Goal: Task Accomplishment & Management: Manage account settings

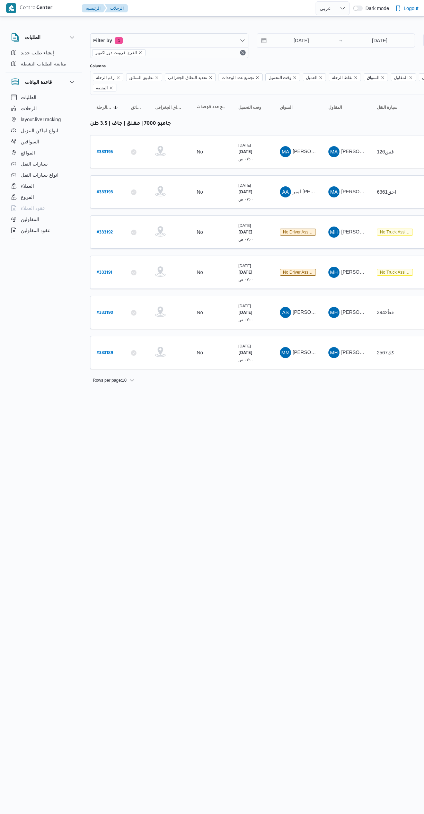
select select "ar"
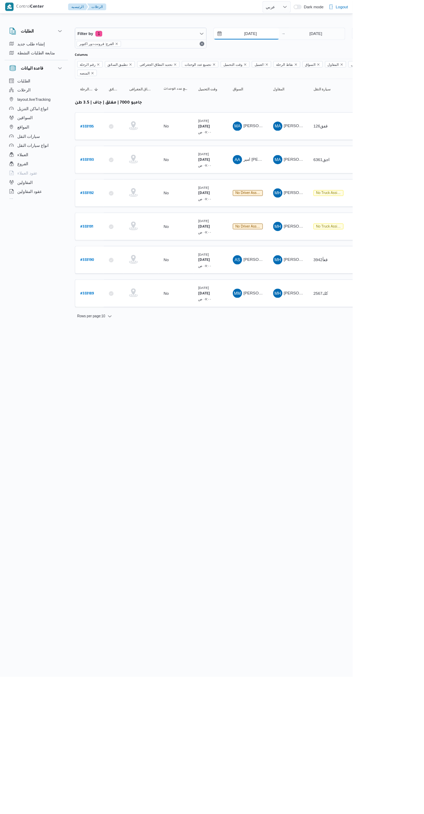
click at [307, 39] on input "[DATE]" at bounding box center [296, 41] width 79 height 14
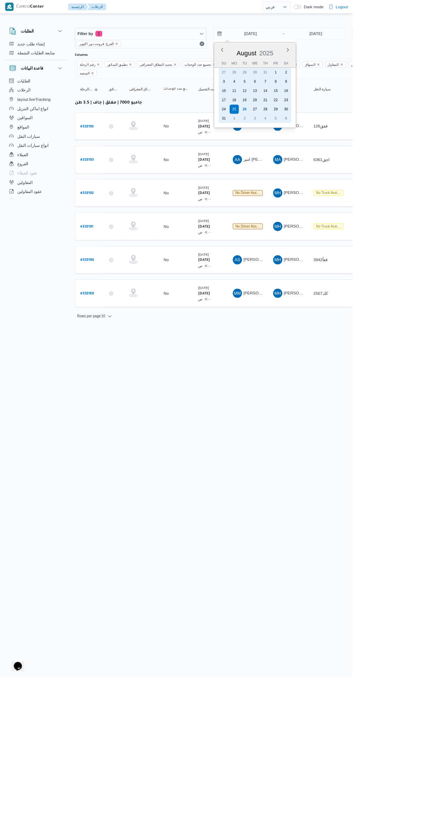
click at [298, 120] on div "19" at bounding box center [294, 120] width 11 height 11
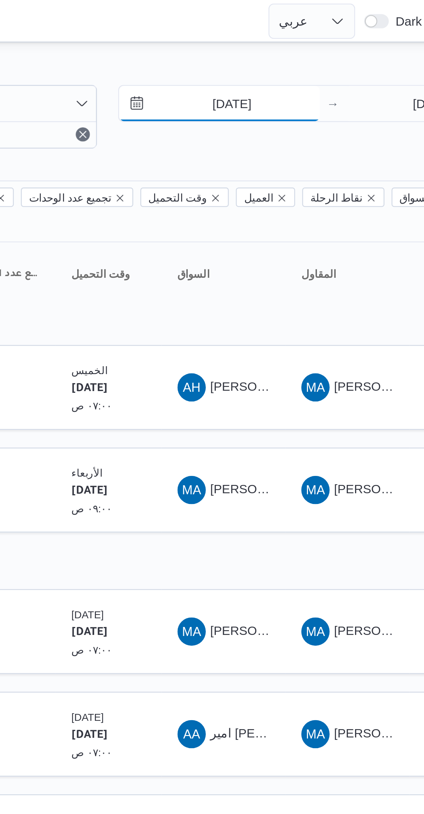
click at [313, 38] on input "19/8/2025" at bounding box center [296, 41] width 79 height 14
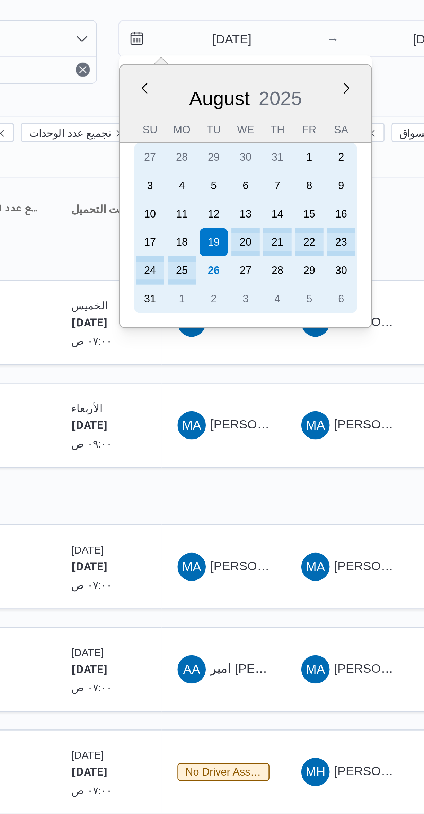
click at [297, 131] on div "26" at bounding box center [294, 131] width 11 height 11
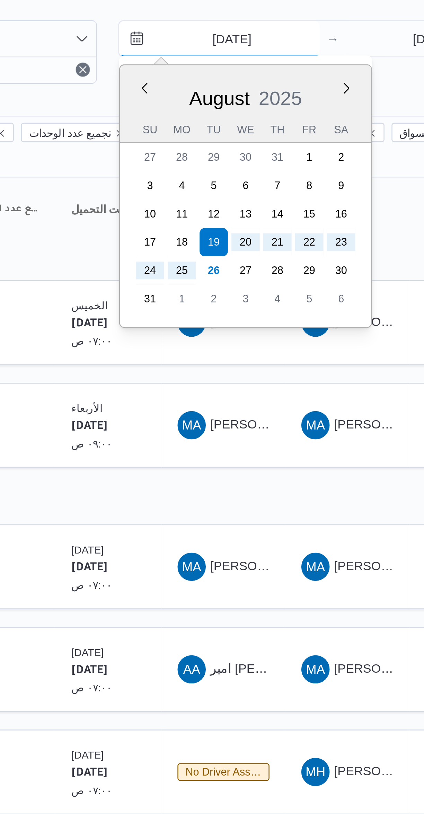
type input "[DATE]"
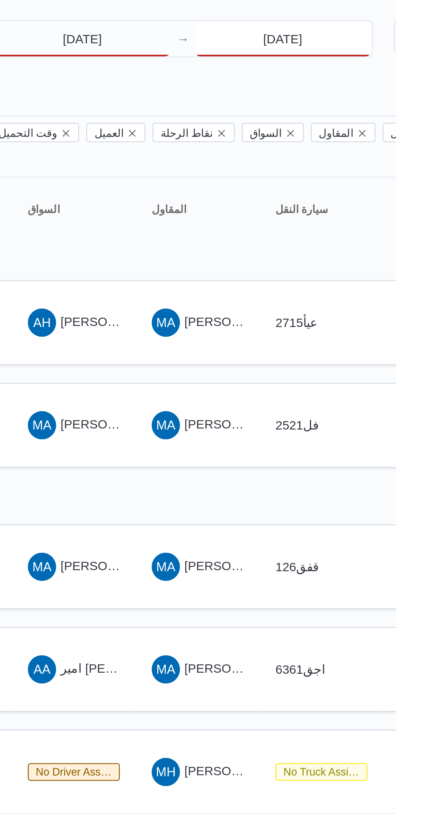
click at [377, 41] on input "[DATE]" at bounding box center [379, 41] width 69 height 14
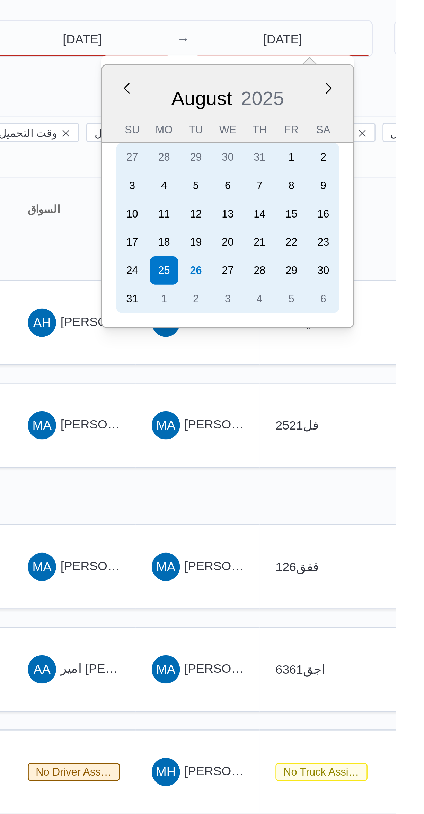
click at [350, 131] on div "26" at bounding box center [345, 131] width 11 height 11
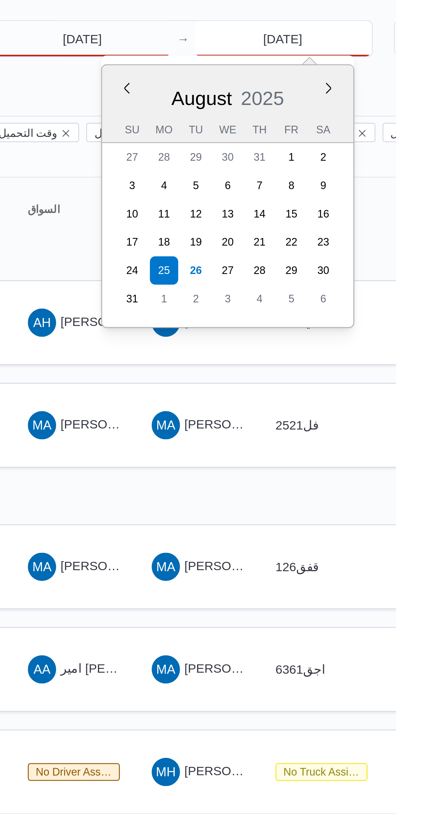
type input "[DATE]"
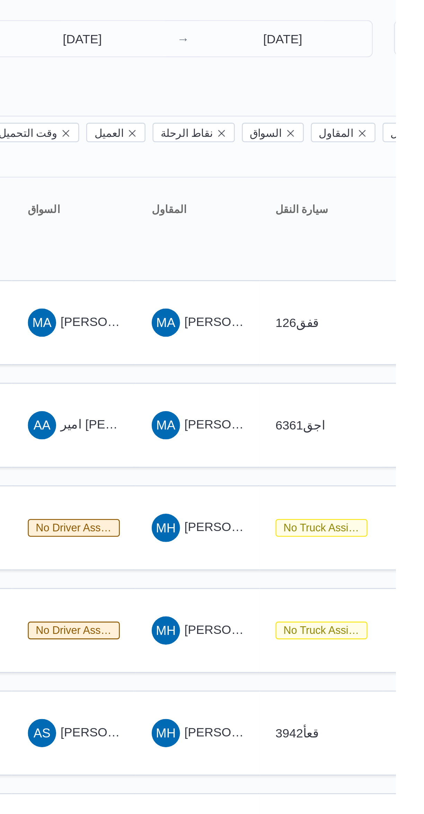
click at [379, 58] on div "26/8/2025 → 26/8/2025" at bounding box center [336, 45] width 158 height 25
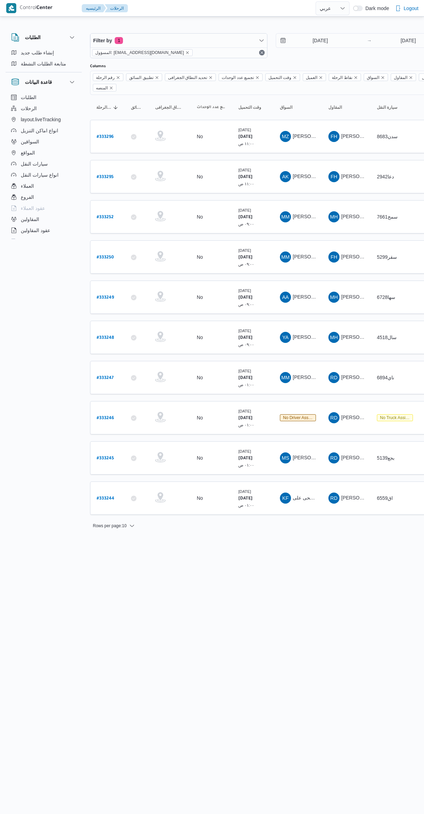
select select "ar"
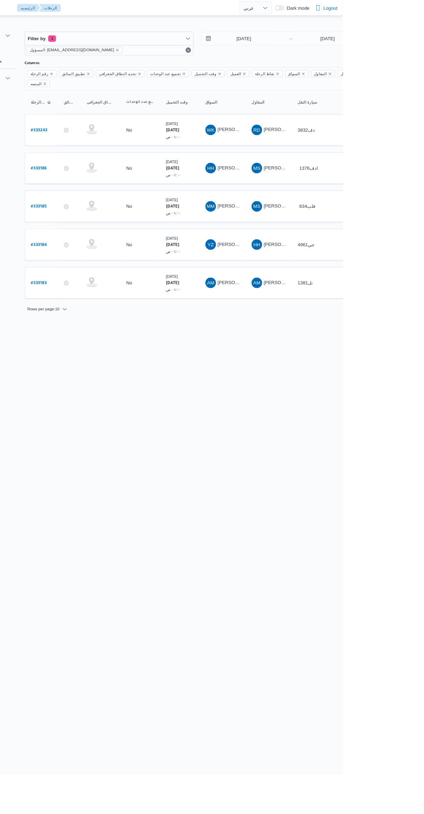
click at [112, 215] on b "# 333185" at bounding box center [105, 217] width 16 height 5
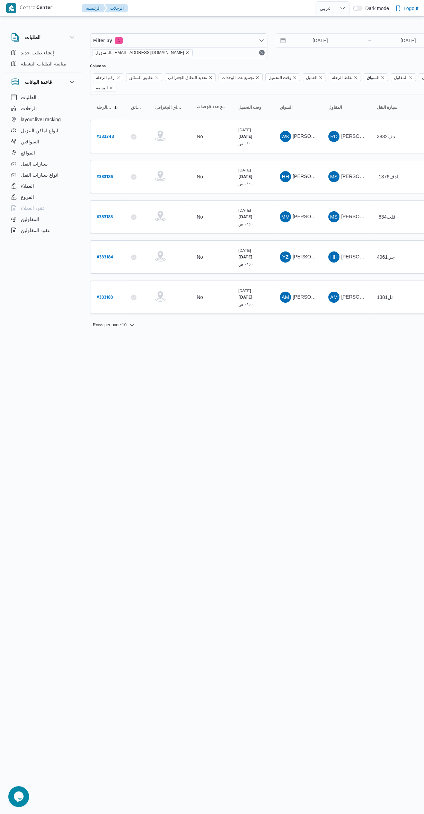
select select "ar"
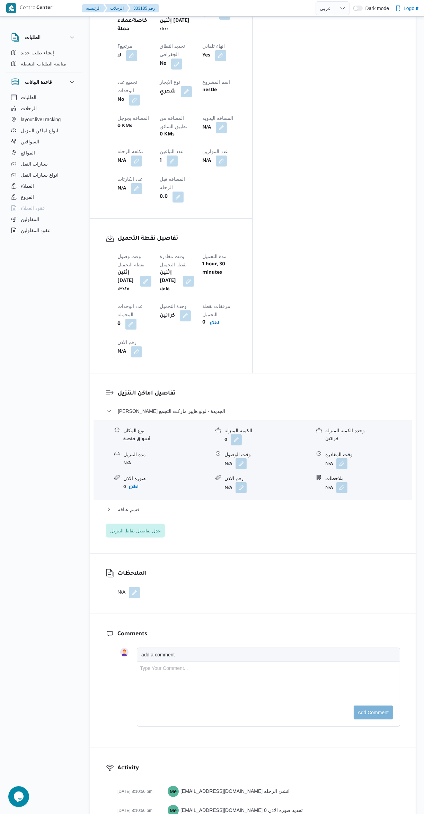
scroll to position [379, 0]
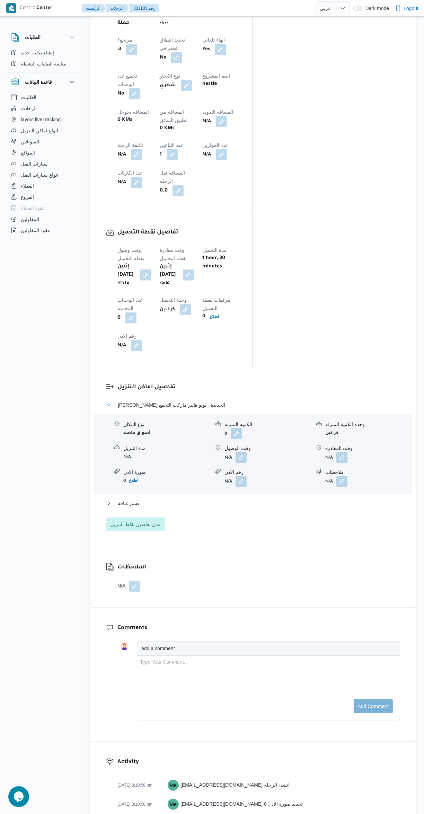
click at [312, 401] on button "ثانى القاهرة الجديدة - لولو هايبر ماركت التجمع" at bounding box center [253, 405] width 294 height 8
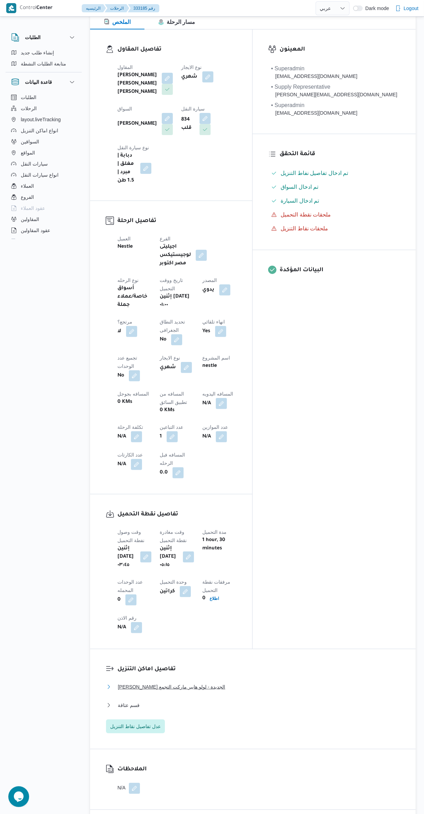
scroll to position [332, 0]
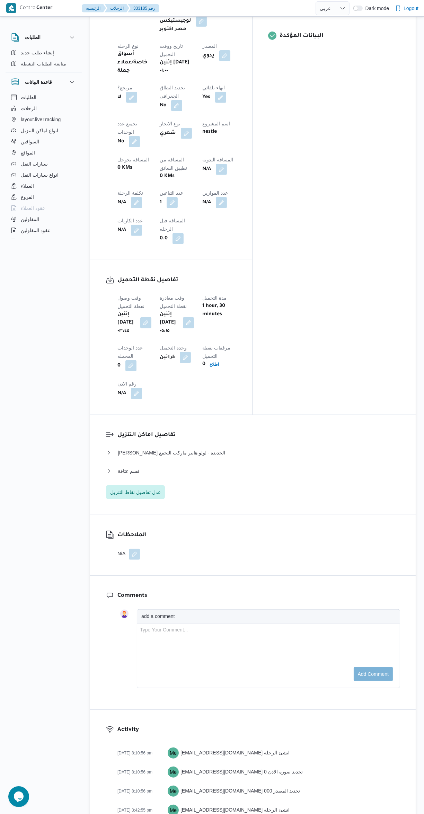
click at [137, 549] on button "button" at bounding box center [134, 554] width 11 height 11
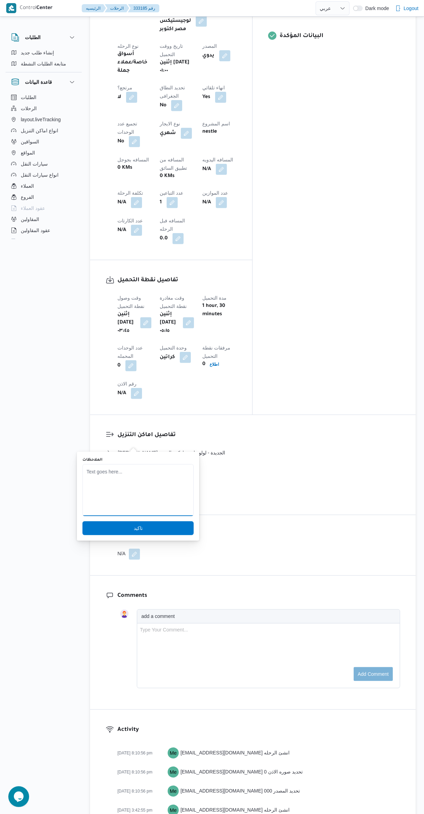
click at [152, 471] on textarea "الملاحظات" at bounding box center [137, 490] width 111 height 52
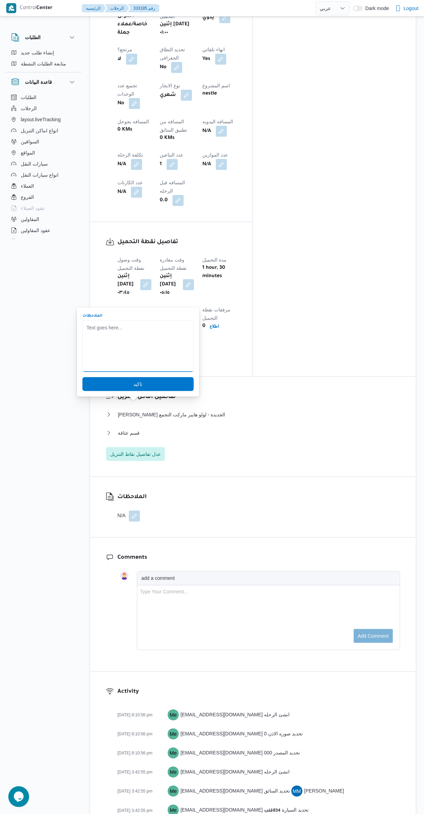
scroll to position [0, 0]
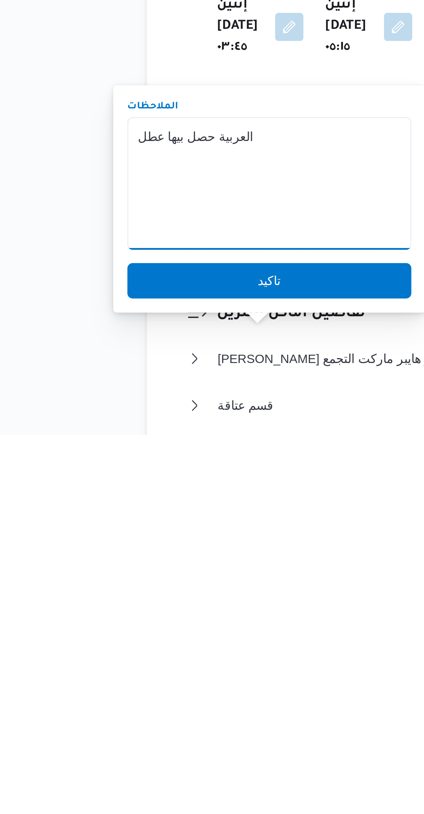
type textarea "العربية حصل بيها عطل"
click at [156, 748] on span "تاكيد" at bounding box center [137, 754] width 111 height 14
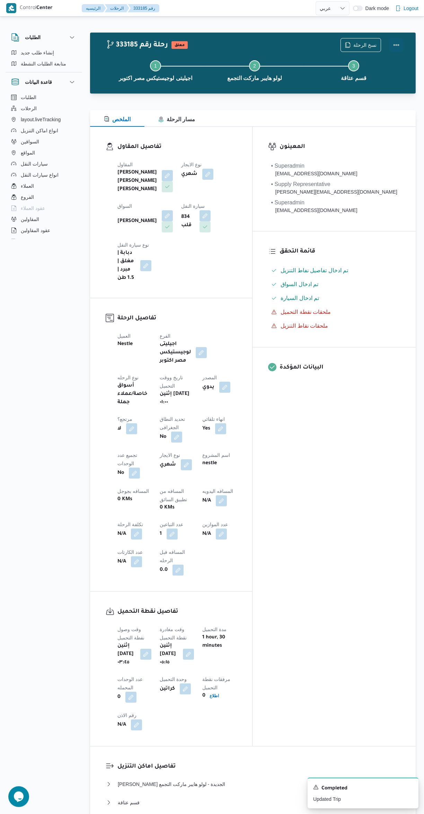
click at [398, 45] on button "Actions" at bounding box center [396, 45] width 14 height 14
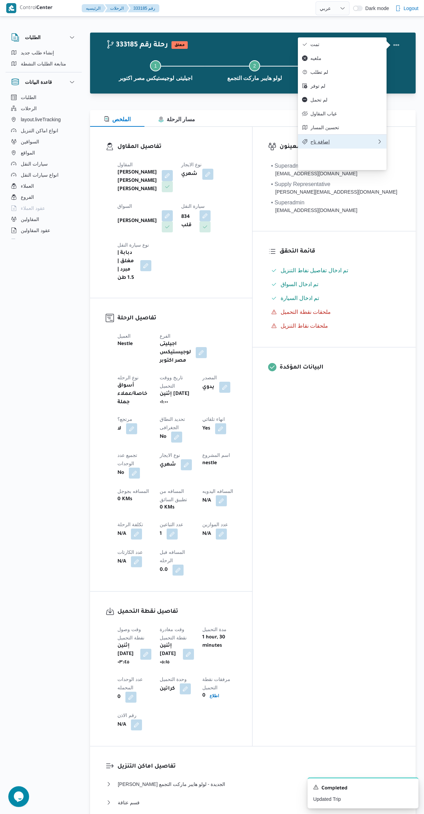
click at [357, 144] on span "اضافة تاج" at bounding box center [343, 142] width 67 height 6
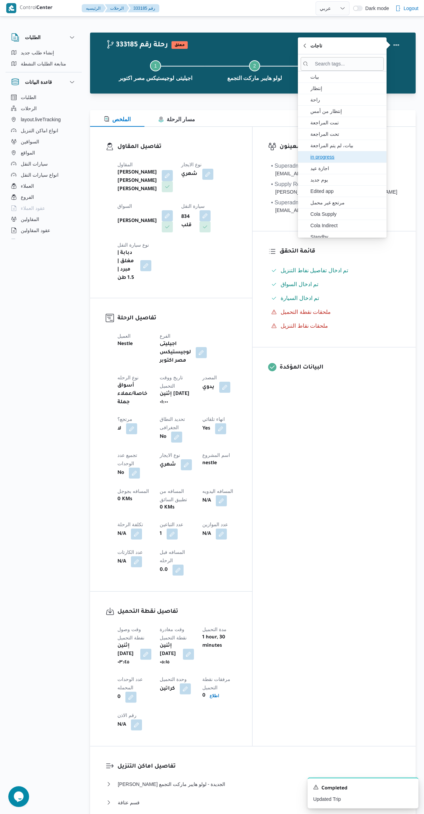
click at [363, 153] on span "in progress" at bounding box center [346, 157] width 72 height 8
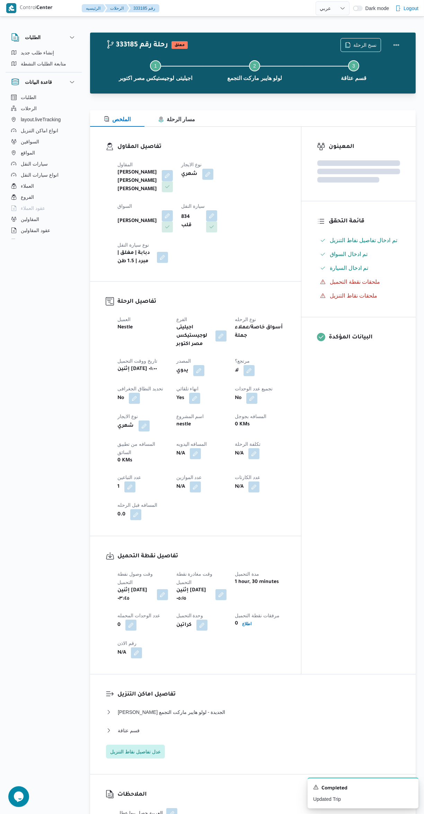
click at [314, 456] on div "المعينون قائمة التحقق تم ادخال تفاصيل نفاط التنزيل تم ادخال السواق تم ادخال الس…" at bounding box center [358, 400] width 114 height 547
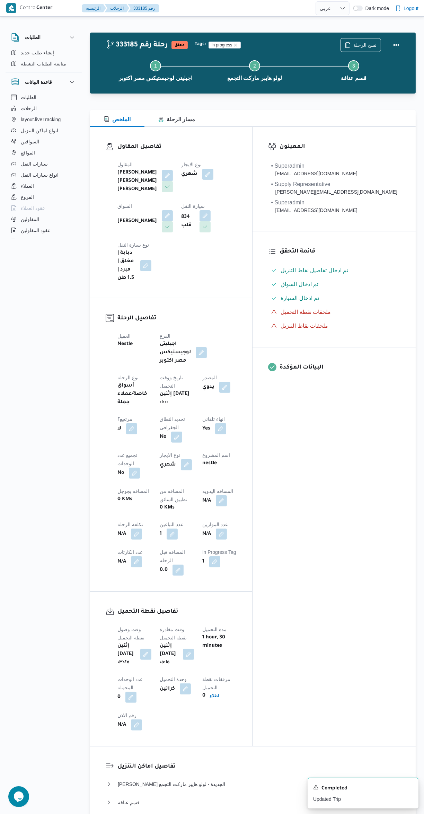
select select "ar"
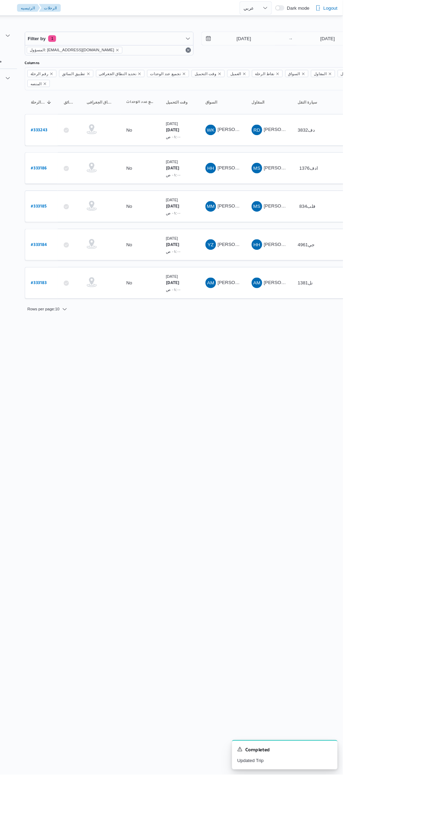
click at [318, 128] on div "WK وجدى كريمان محمد محمد حسن" at bounding box center [298, 136] width 42 height 17
click at [307, 131] on span "WK وجدى كريمان محمد محمد حسن" at bounding box center [298, 136] width 36 height 11
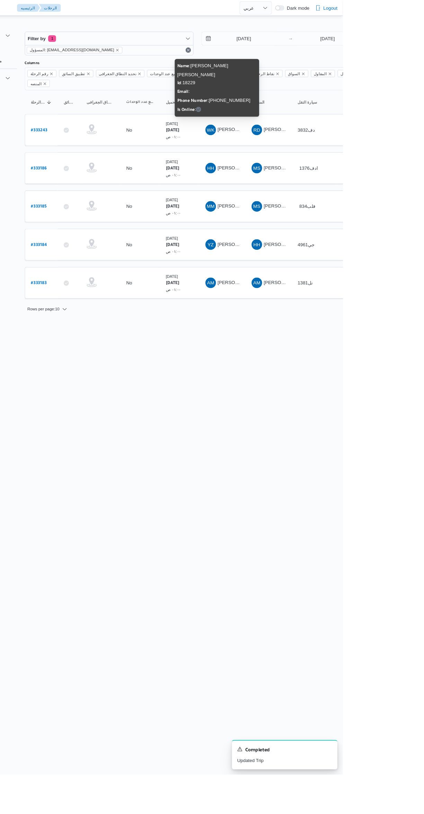
click at [279, 372] on html "Control Center الرئيسيه الرحلات English عربي Dark mode Logout الطلبات إنشاء طلب…" at bounding box center [212, 407] width 424 height 814
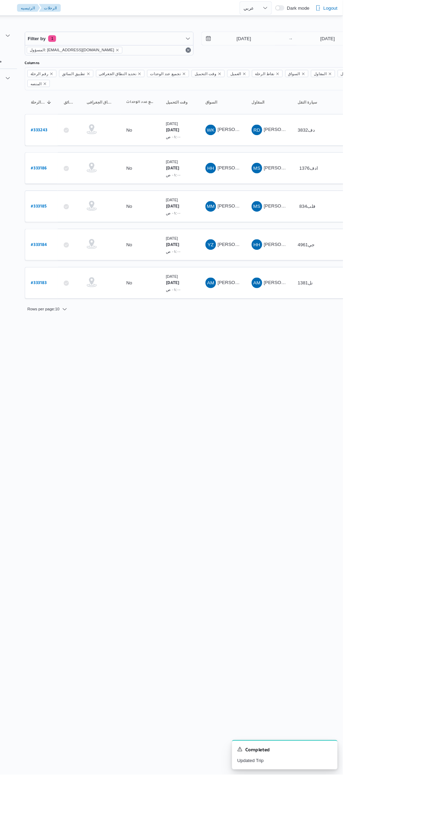
click at [109, 135] on b "# 333243" at bounding box center [105, 137] width 17 height 5
select select "ar"
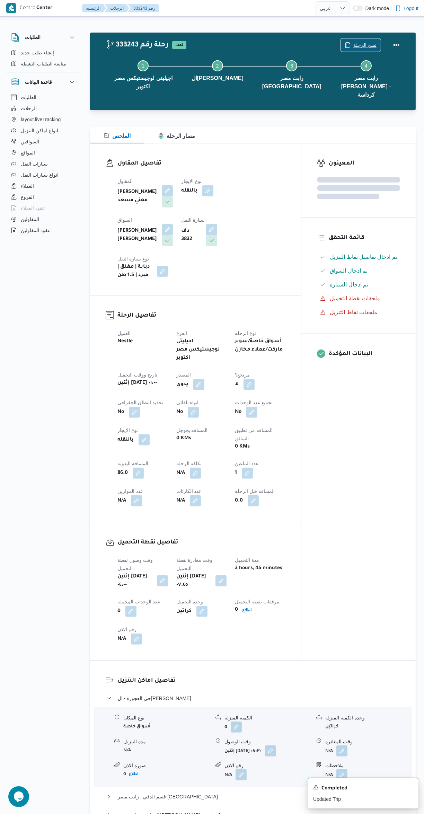
click at [377, 40] on span "نسخ الرحلة" at bounding box center [361, 44] width 40 height 13
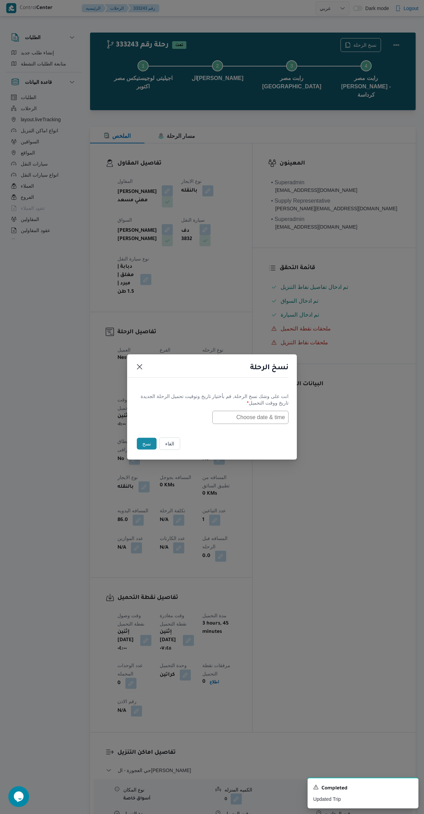
click at [274, 416] on input "text" at bounding box center [250, 417] width 76 height 13
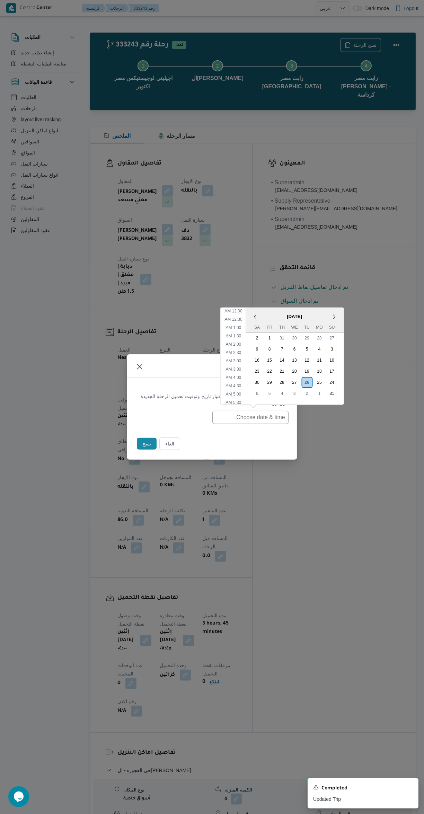
scroll to position [105, 0]
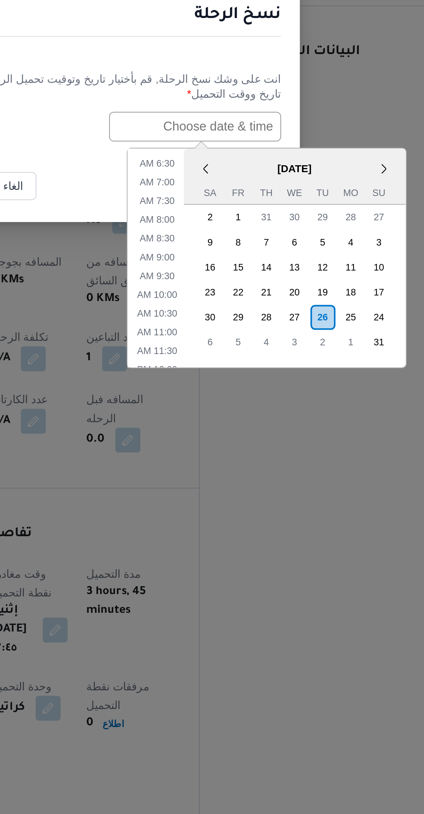
click at [307, 498] on div "26" at bounding box center [306, 501] width 11 height 11
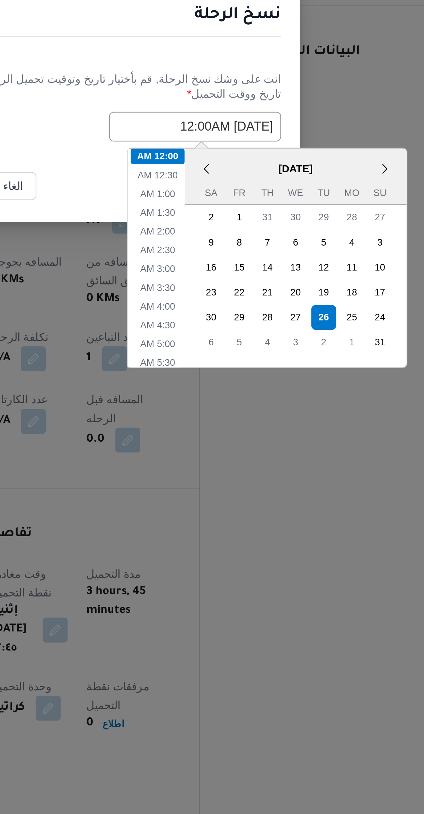
click at [204, 429] on div "انت على وشك نسخ الرحلة, قم بأختيار تاريخ وتوقيت تحميل الرحلة الجديدة تاريخ ووقت…" at bounding box center [212, 408] width 170 height 44
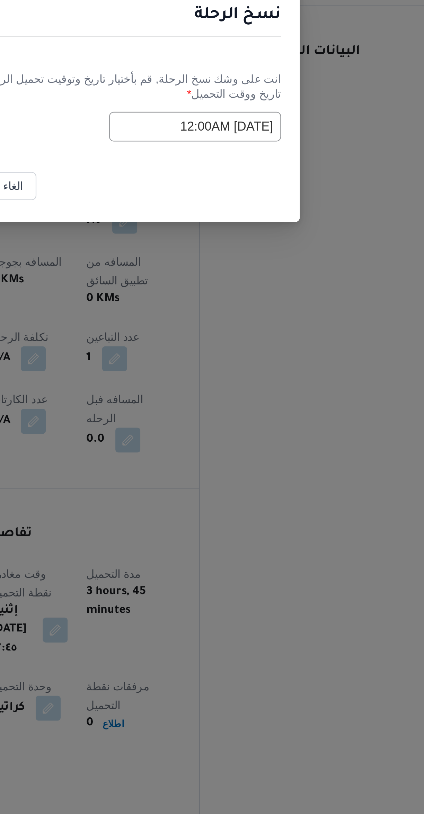
click at [240, 416] on input "26/08/2025 12:00AM" at bounding box center [250, 417] width 76 height 13
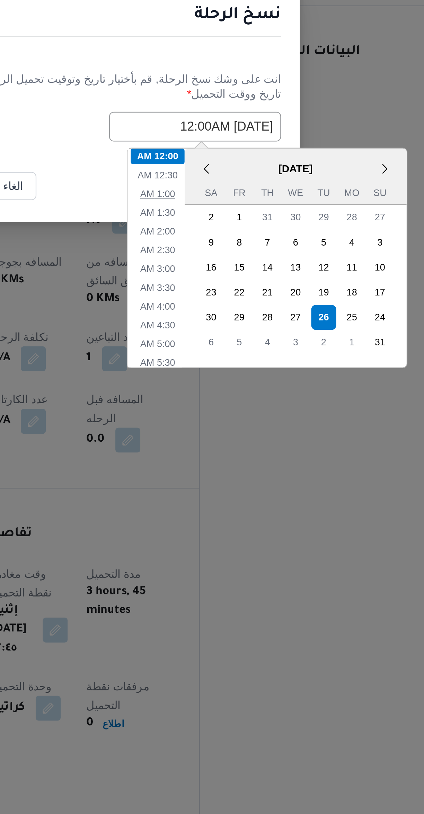
click at [237, 447] on li "1:00 AM" at bounding box center [233, 447] width 21 height 7
type input "26/08/2025 1:00AM"
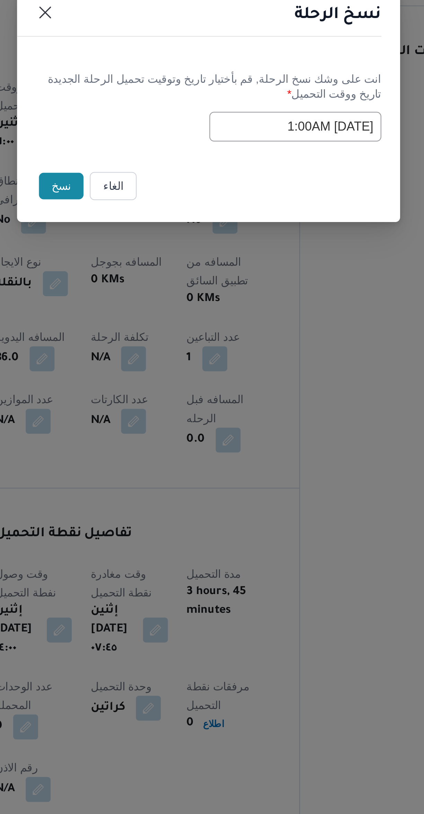
click at [151, 443] on button "نسخ" at bounding box center [147, 444] width 20 height 12
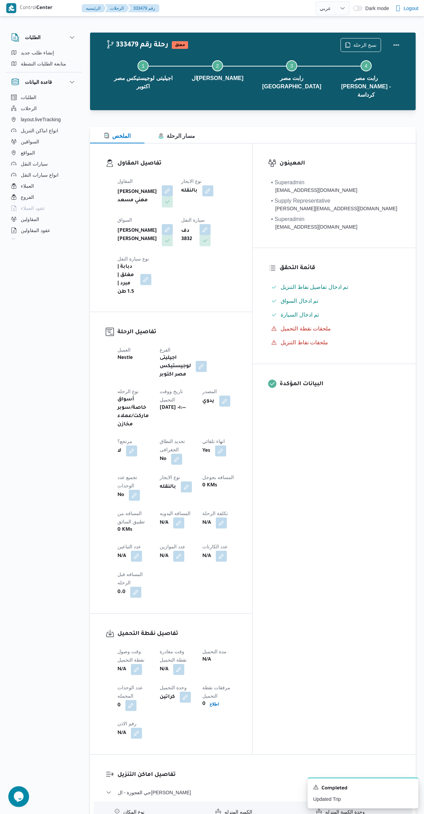
select select "ar"
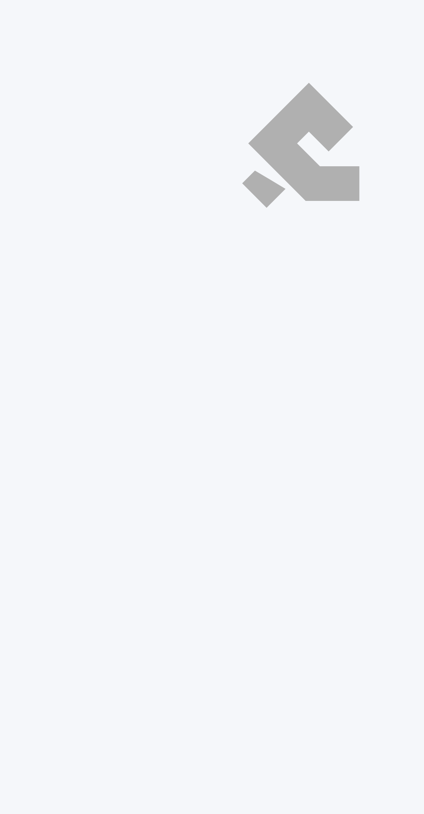
select select "ar"
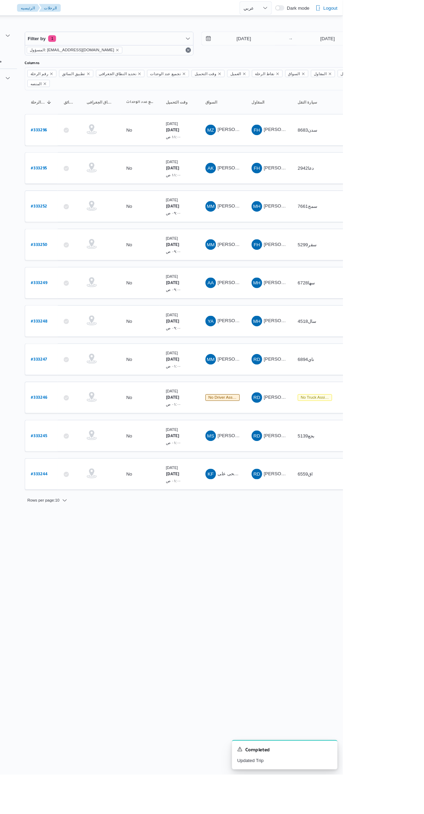
click at [309, 493] on span "KF كرم فتحى على احمد العوام" at bounding box center [298, 498] width 36 height 11
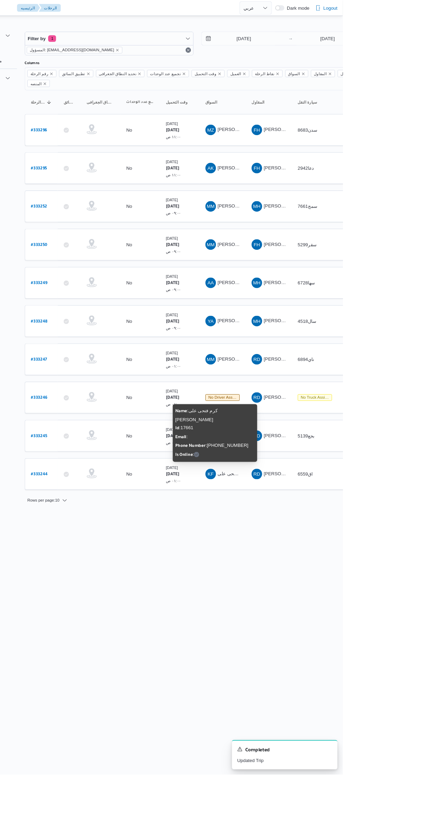
click at [106, 496] on b "# 333244" at bounding box center [106, 498] width 18 height 5
select select "ar"
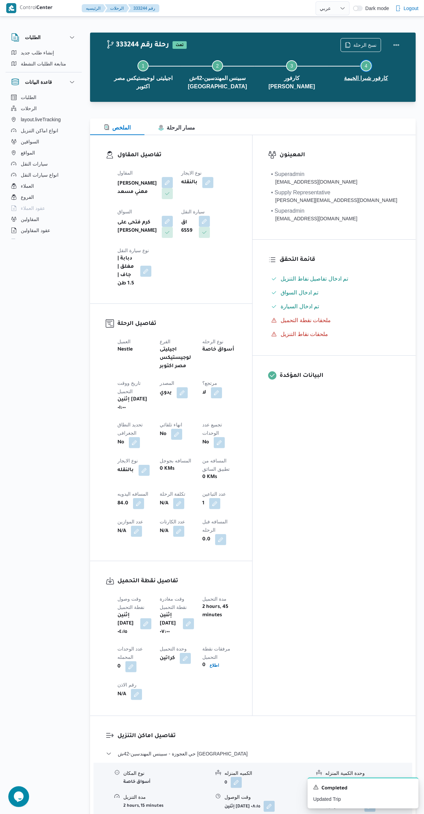
click at [366, 65] on span "4" at bounding box center [366, 66] width 3 height 6
click at [370, 45] on span "نسخ الرحلة" at bounding box center [364, 45] width 23 height 8
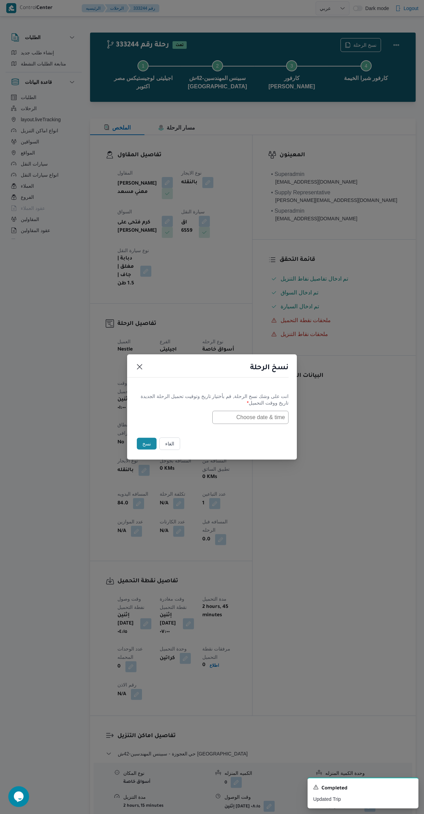
click at [260, 416] on input "text" at bounding box center [250, 417] width 76 height 13
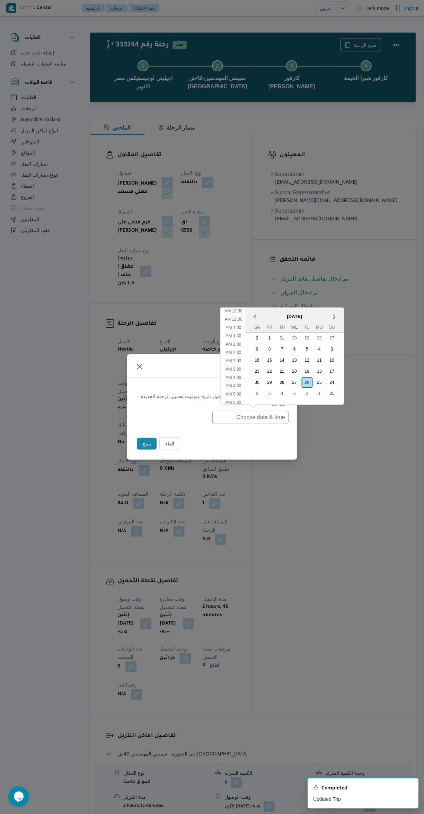
scroll to position [105, 0]
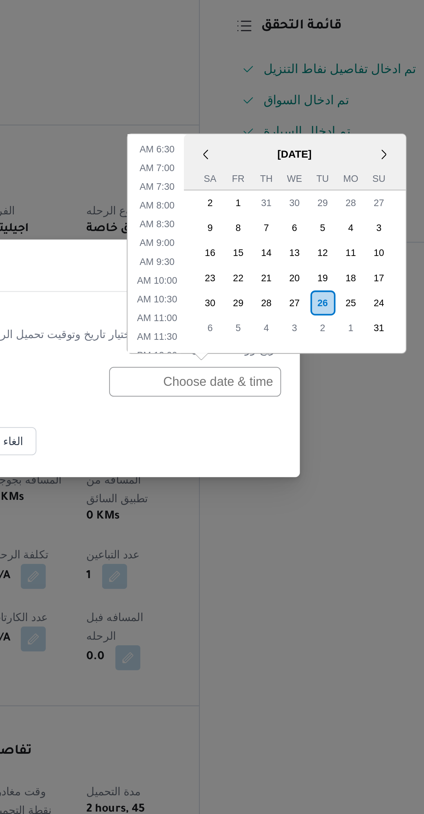
click at [306, 383] on div "26" at bounding box center [306, 382] width 11 height 11
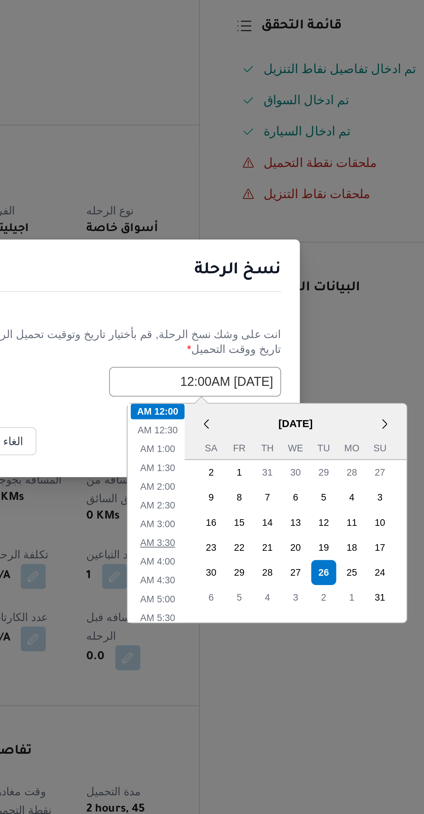
click at [236, 485] on li "3:30 AM" at bounding box center [233, 488] width 21 height 7
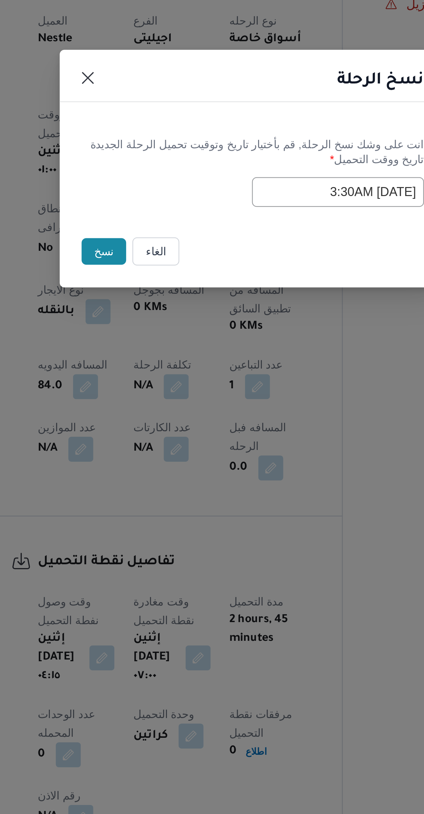
click at [232, 415] on input "26/08/2025 3:30AM" at bounding box center [250, 417] width 76 height 13
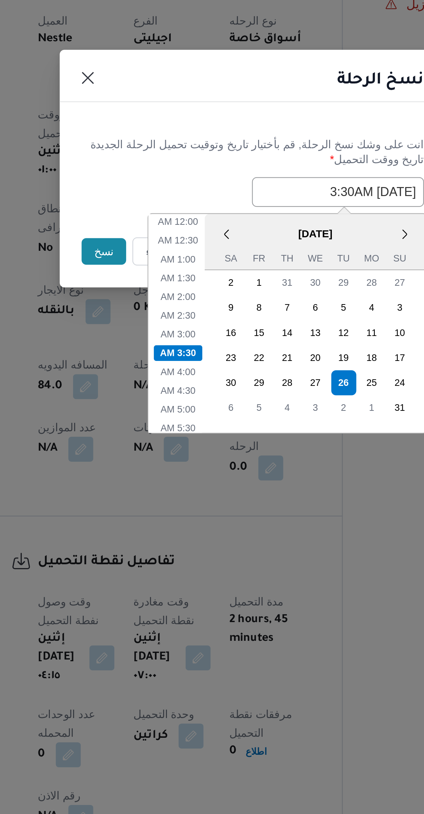
scroll to position [14, 0]
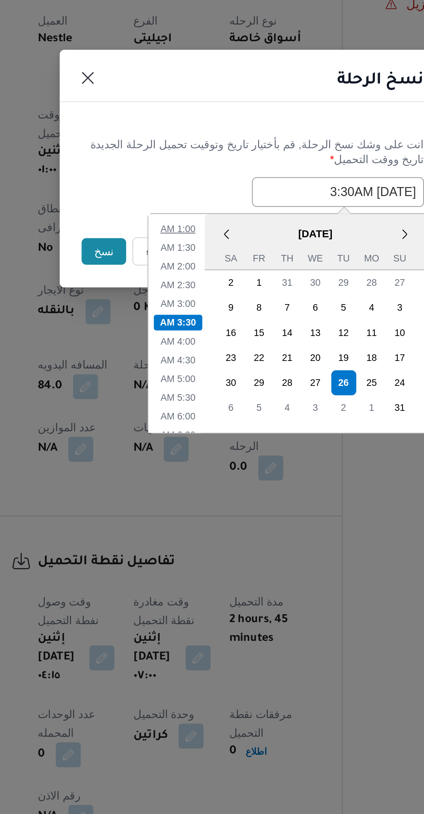
click at [179, 433] on li "1:00 AM" at bounding box center [179, 433] width 21 height 7
type input "26/08/2025 1:00AM"
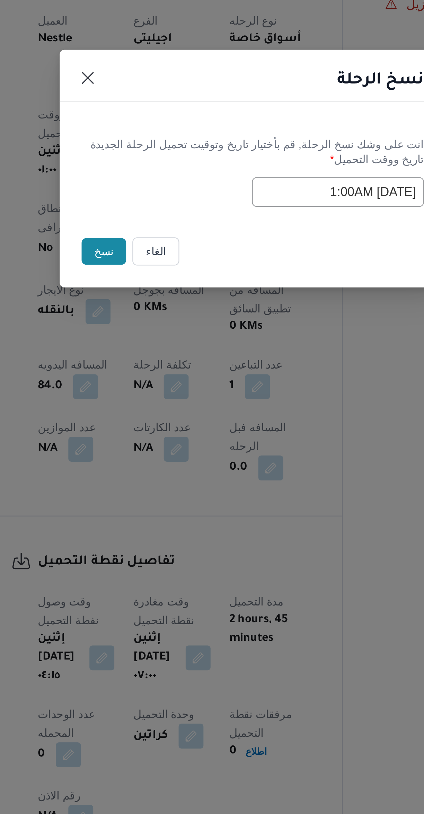
click at [145, 445] on button "نسخ" at bounding box center [147, 444] width 20 height 12
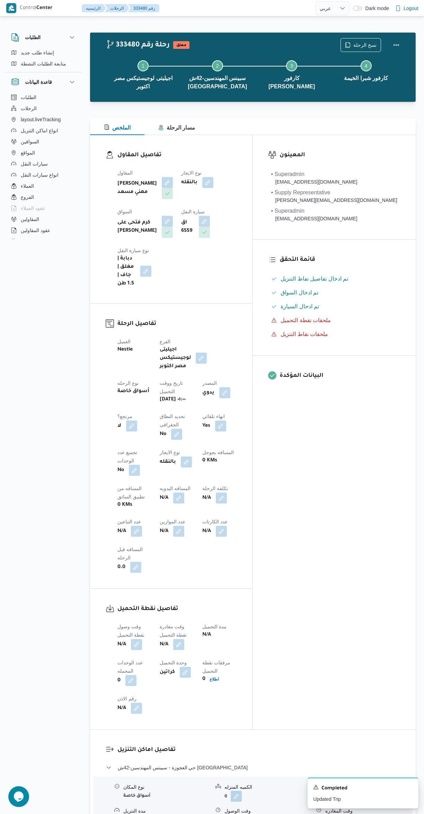
select select "ar"
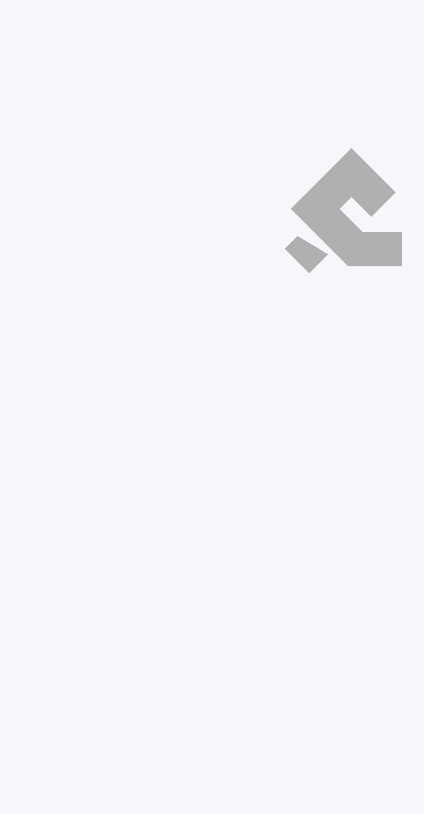
select select "ar"
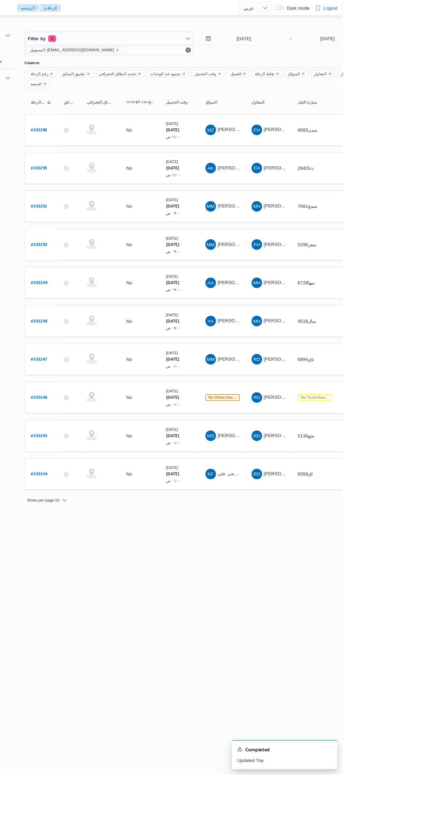
click at [109, 456] on b "# 333245" at bounding box center [105, 458] width 17 height 5
select select "ar"
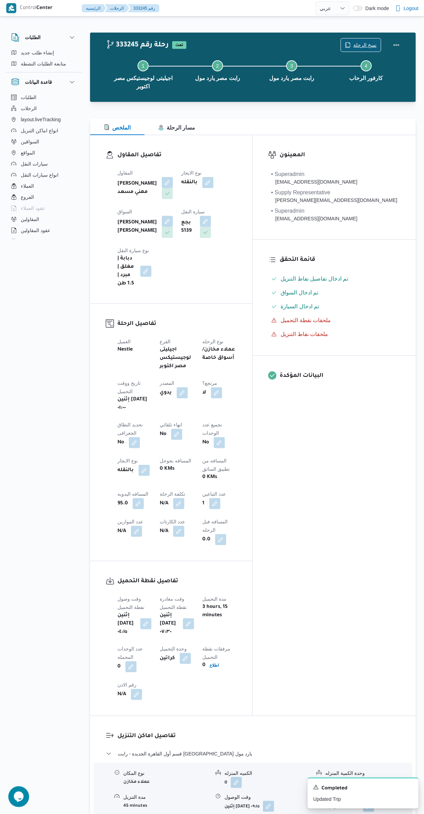
click at [361, 41] on span "نسخ الرحلة" at bounding box center [364, 45] width 23 height 8
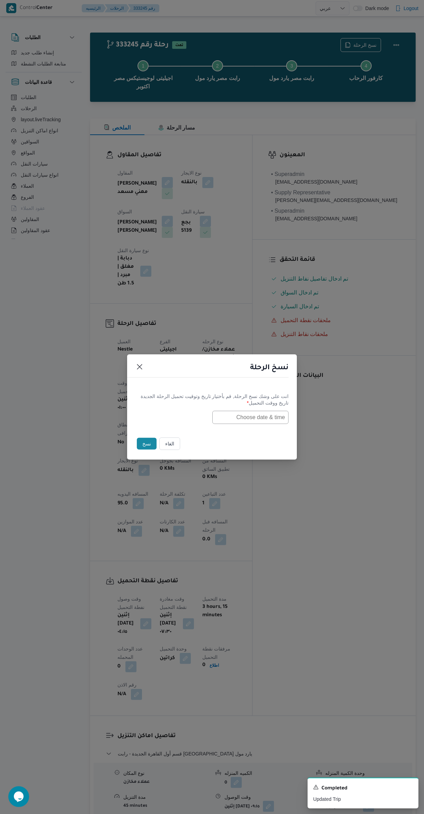
click at [263, 414] on input "text" at bounding box center [250, 417] width 76 height 13
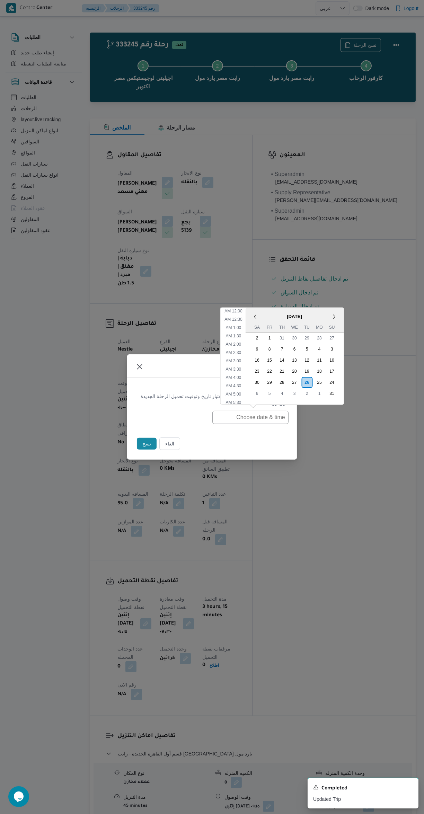
scroll to position [105, 0]
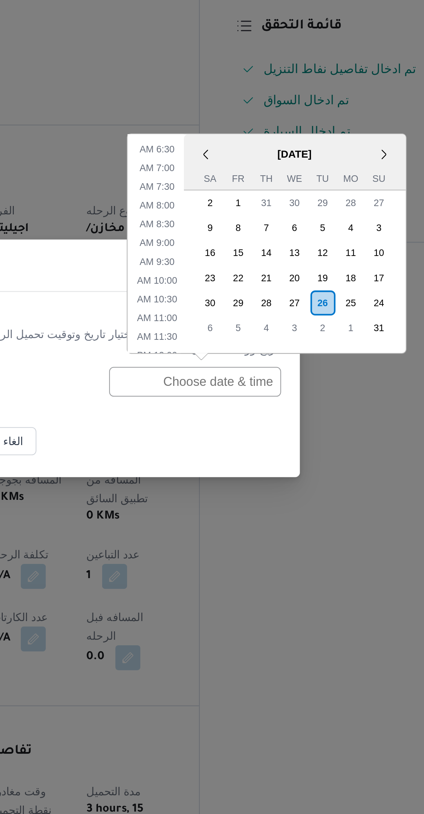
click at [305, 383] on div "26" at bounding box center [306, 382] width 11 height 11
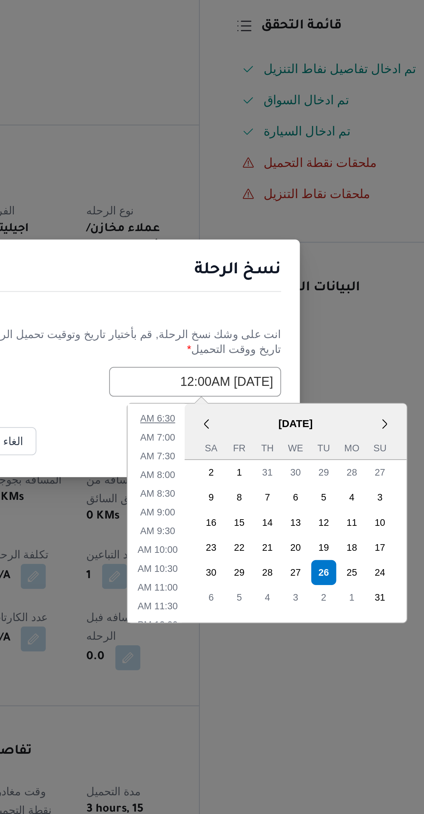
click at [231, 433] on li "6:30 AM" at bounding box center [233, 433] width 21 height 7
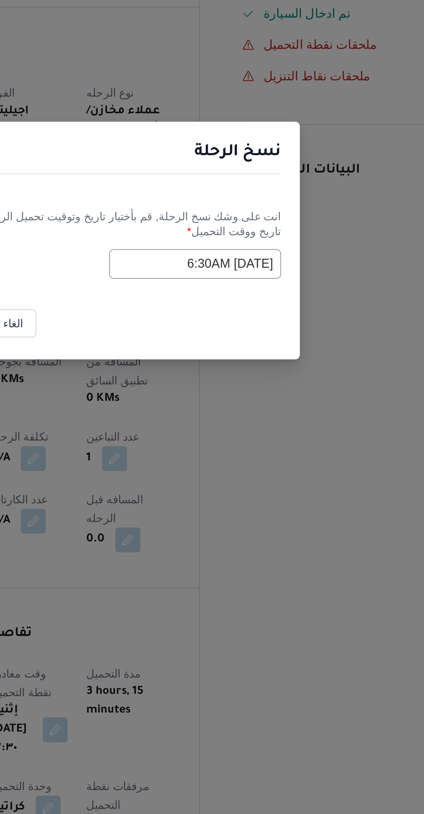
click at [241, 416] on input "26/08/2025 6:30AM" at bounding box center [250, 417] width 76 height 13
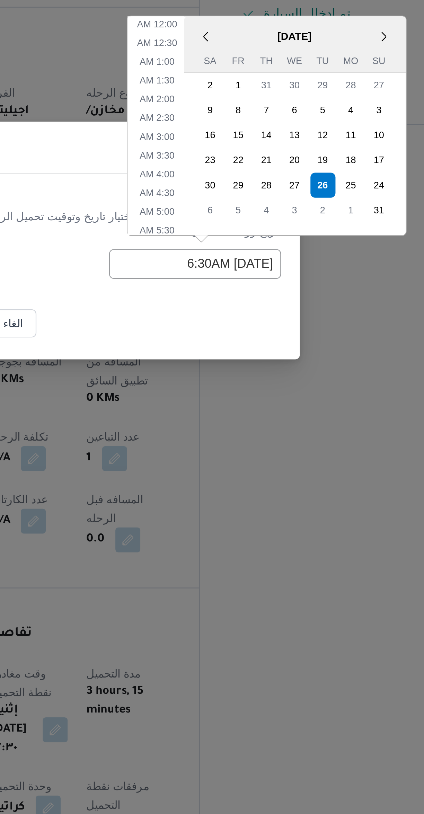
scroll to position [63, 0]
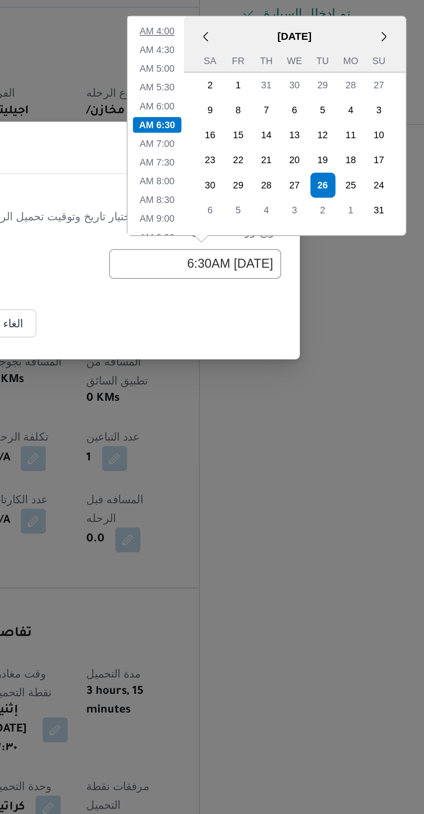
click at [237, 316] on li "4:00 AM" at bounding box center [233, 314] width 21 height 7
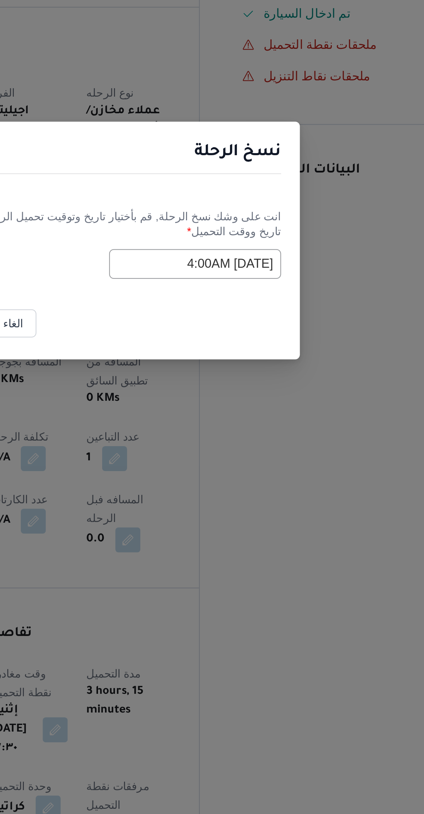
click at [238, 417] on input "26/08/2025 4:00AM" at bounding box center [250, 417] width 76 height 13
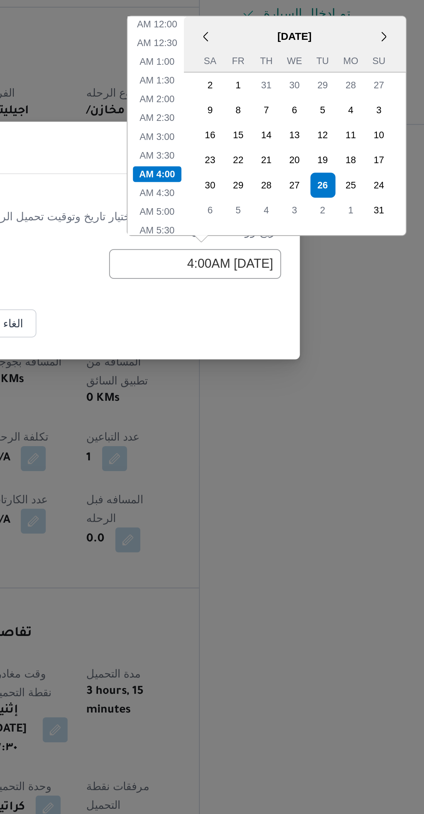
scroll to position [22, 0]
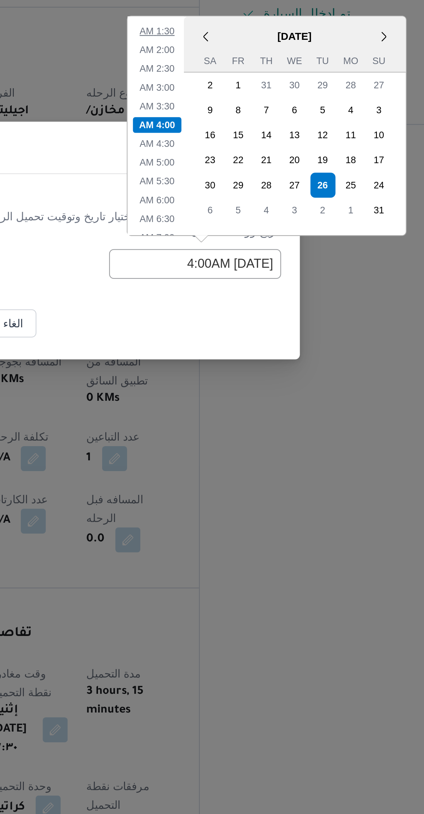
click at [237, 315] on li "1:30 AM" at bounding box center [233, 314] width 21 height 7
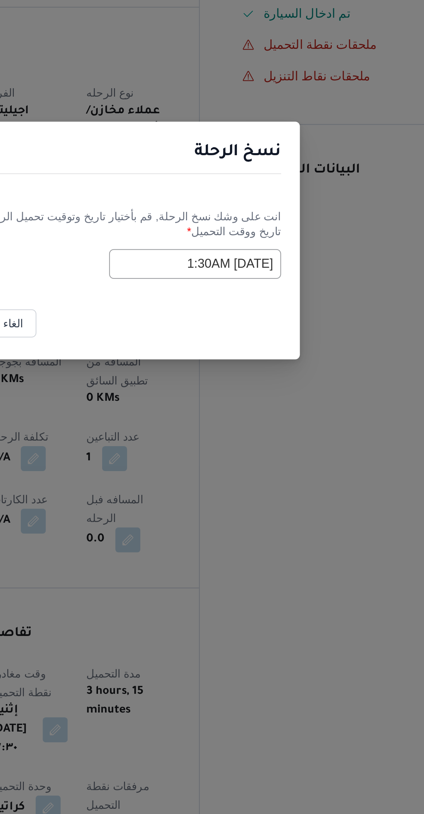
click at [244, 415] on input "26/08/2025 1:30AM" at bounding box center [250, 417] width 76 height 13
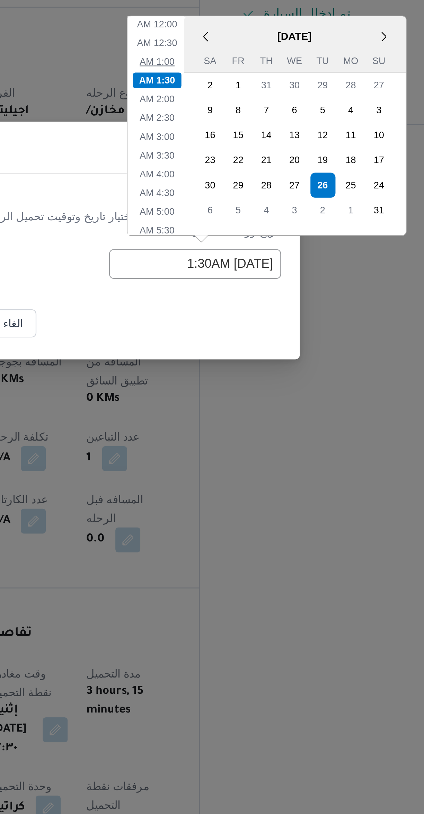
click at [235, 330] on li "1:00 AM" at bounding box center [233, 327] width 21 height 7
type input "26/08/2025 1:00AM"
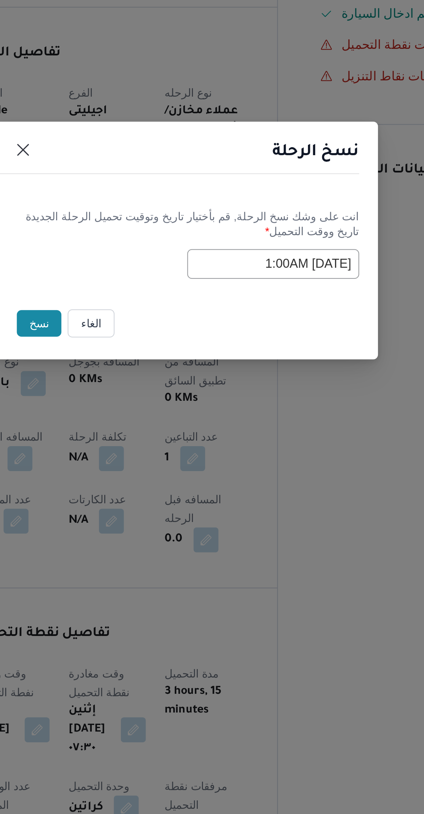
click at [150, 443] on button "نسخ" at bounding box center [147, 444] width 20 height 12
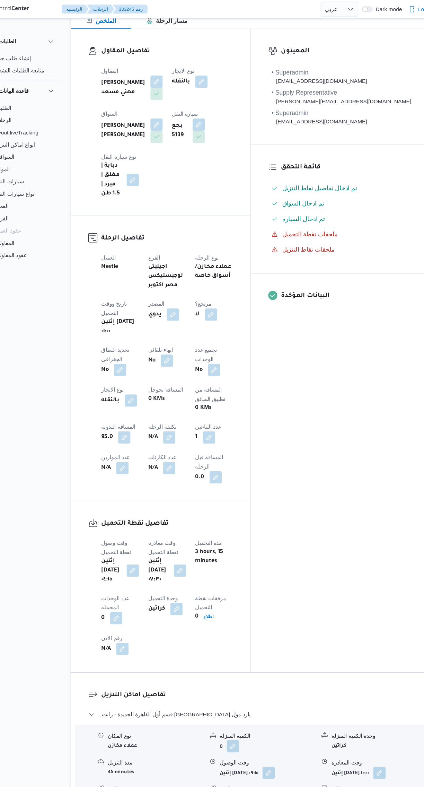
scroll to position [0, 0]
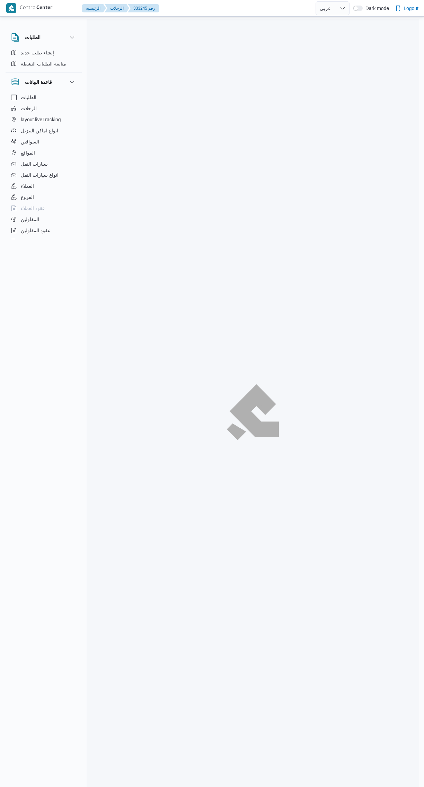
select select "ar"
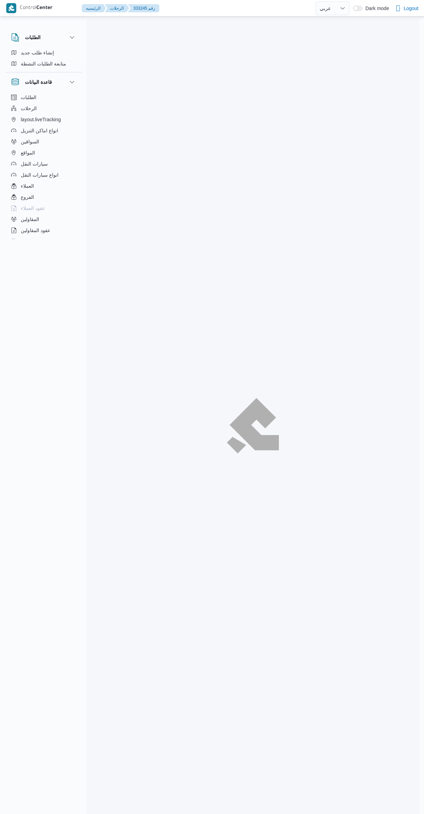
select select "ar"
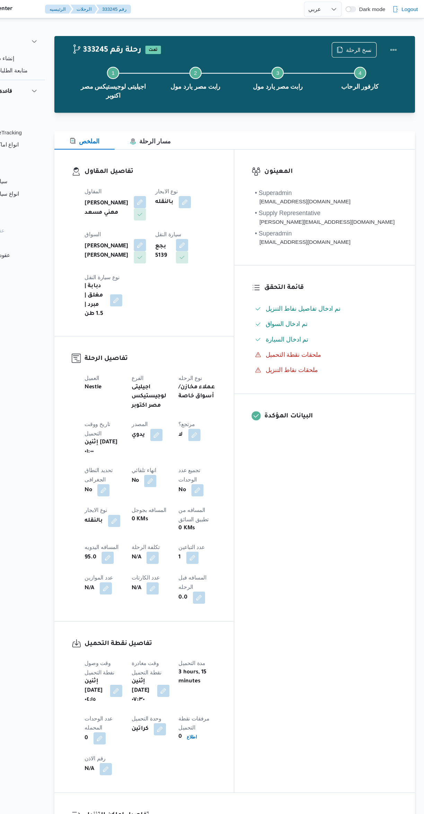
select select "ar"
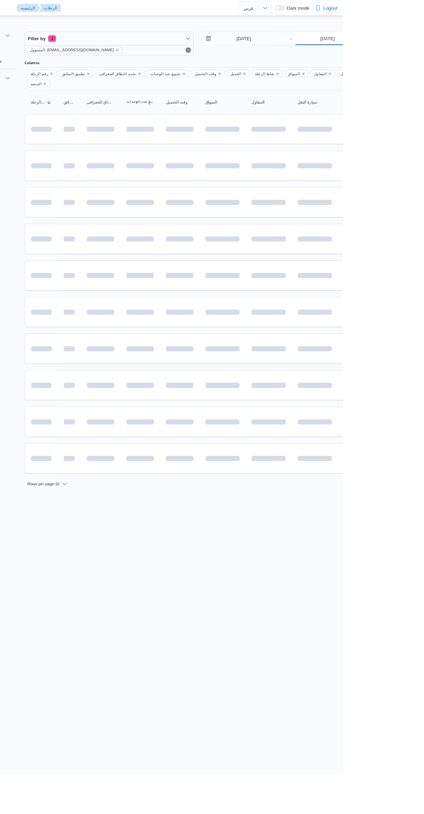
click at [411, 38] on input "[DATE]" at bounding box center [408, 41] width 69 height 14
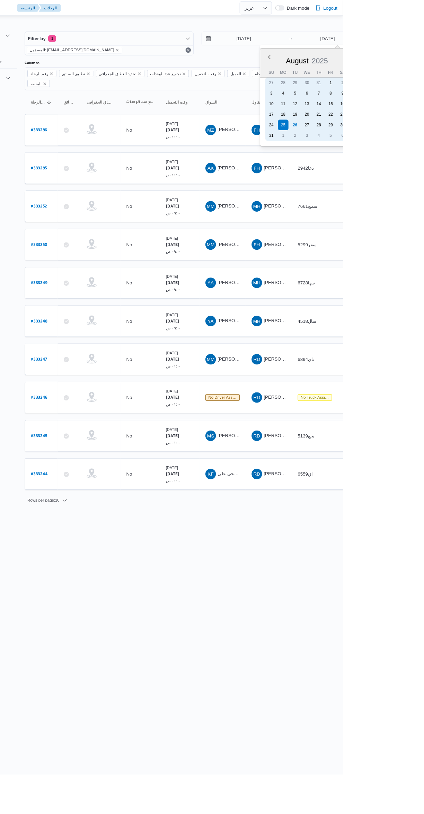
click at [369, 126] on div "26" at bounding box center [374, 131] width 11 height 11
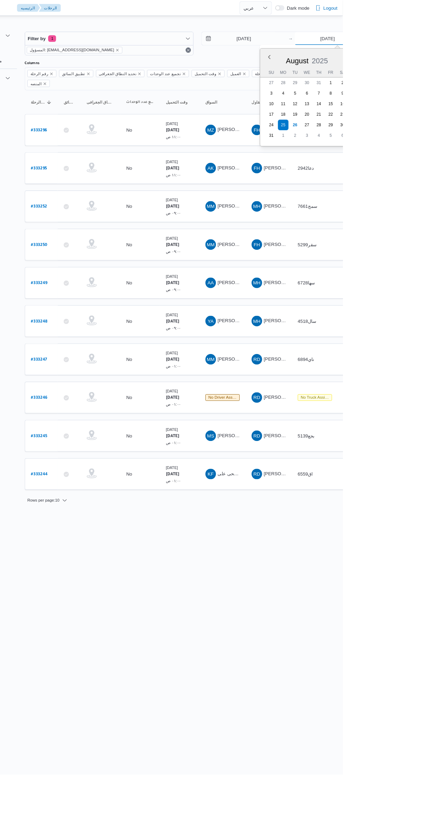
type input "[DATE]"
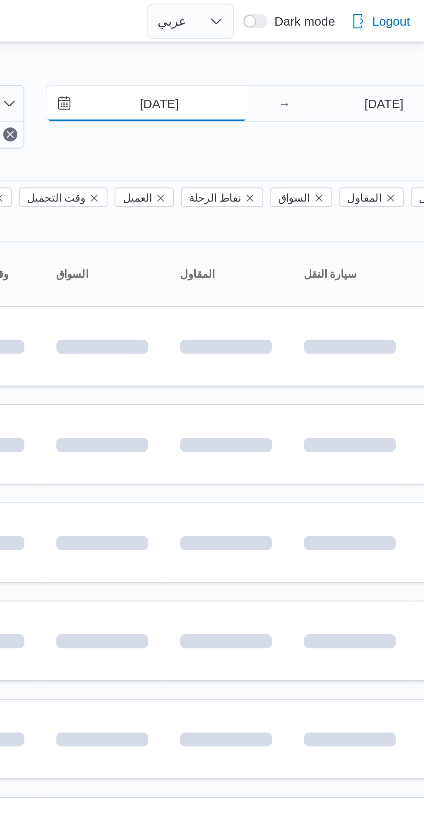
click at [335, 38] on input "[DATE]" at bounding box center [315, 41] width 79 height 14
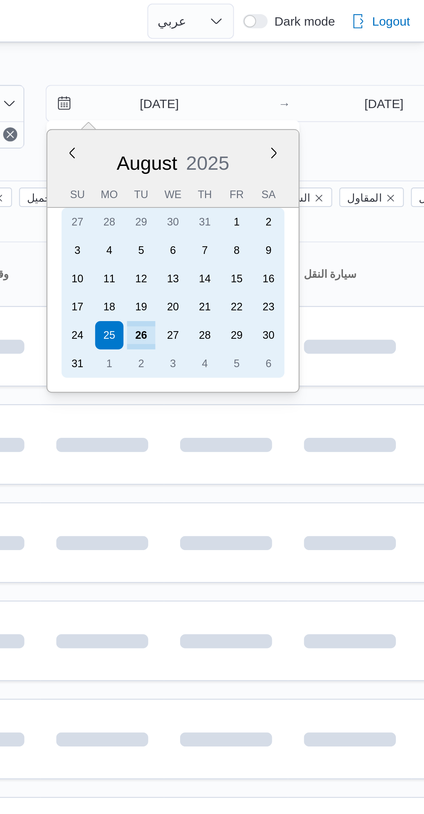
click at [314, 129] on div "26" at bounding box center [313, 131] width 11 height 11
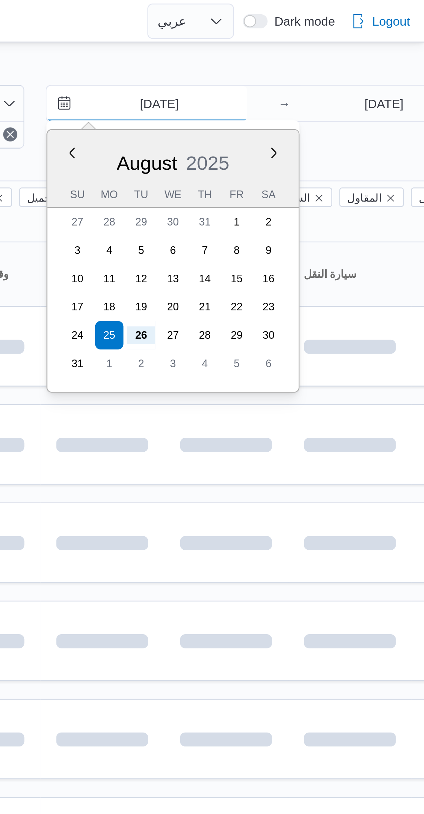
type input "[DATE]"
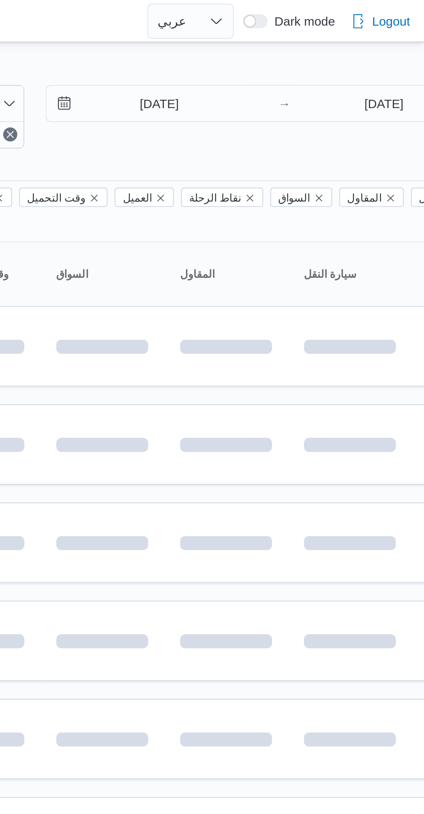
click at [379, 54] on div "26/8/2025 → 26/8/2025" at bounding box center [364, 45] width 177 height 25
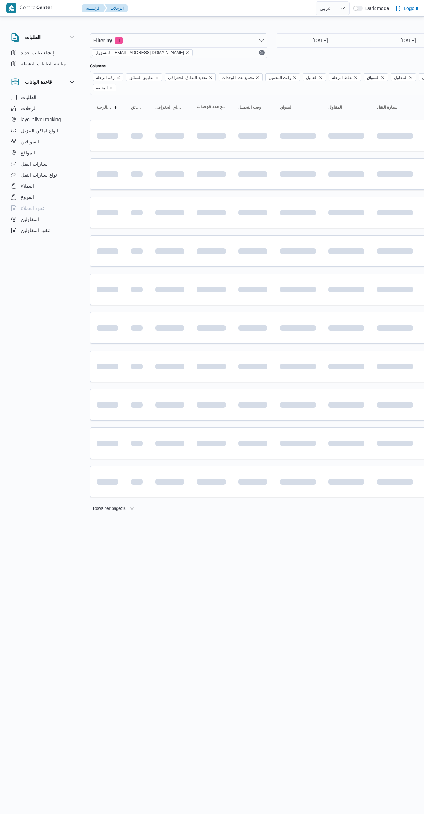
select select "ar"
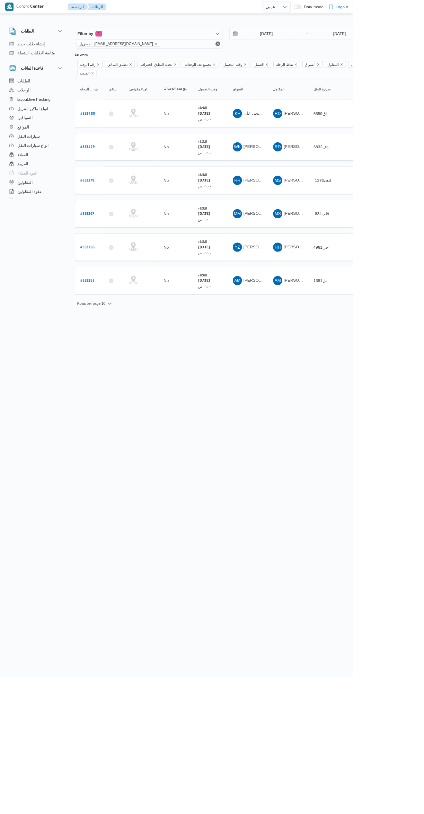
click at [311, 133] on span "كرم فتحى على [PERSON_NAME]" at bounding box center [329, 136] width 72 height 6
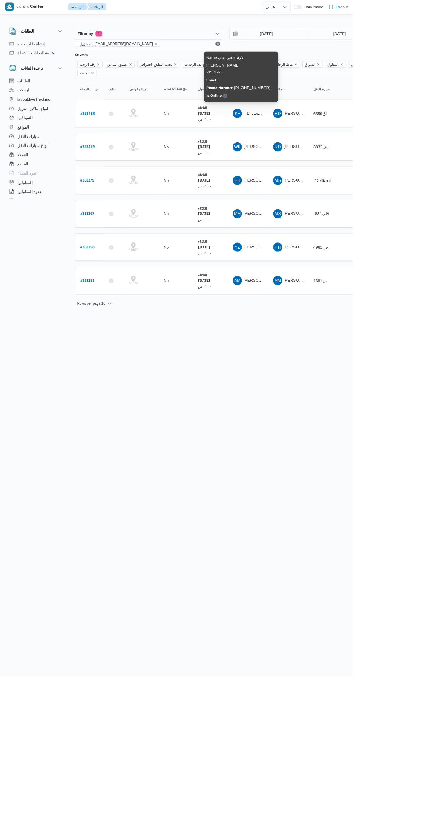
click at [377, 427] on html "Control Center الرئيسيه الرحلات English عربي Dark mode Logout الطلبات إنشاء طلب…" at bounding box center [212, 407] width 424 height 814
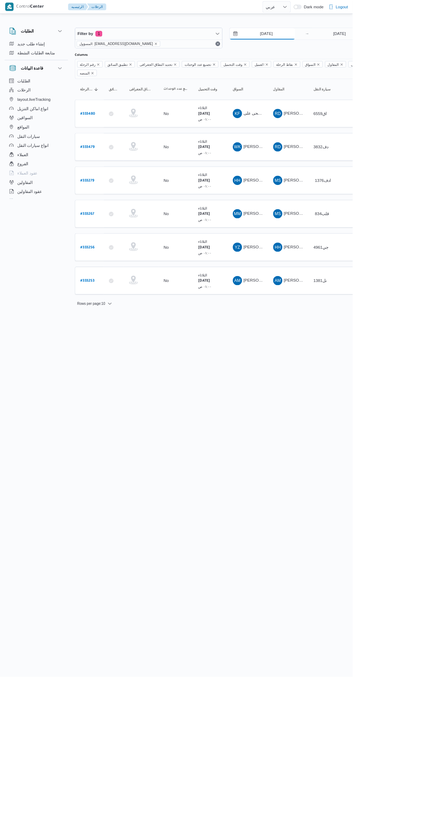
click at [324, 42] on input "[DATE]" at bounding box center [315, 41] width 79 height 14
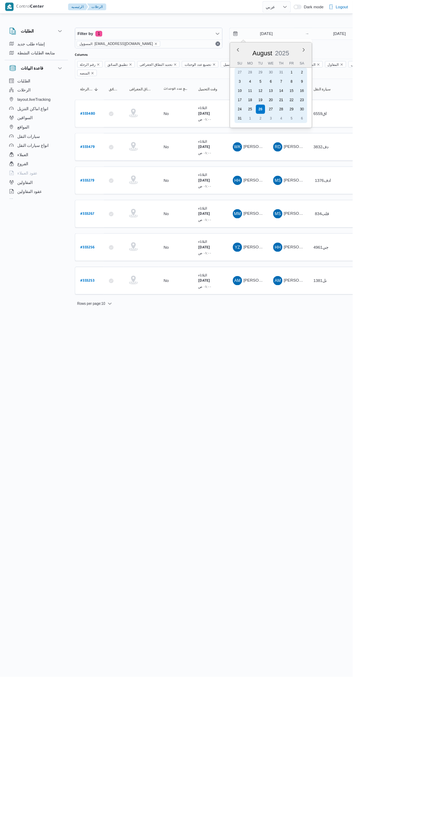
click at [302, 134] on div "25" at bounding box center [300, 131] width 11 height 11
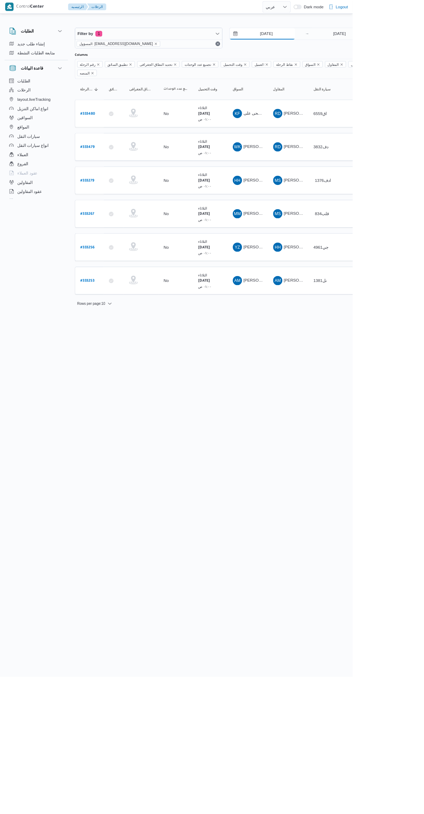
type input "[DATE]"
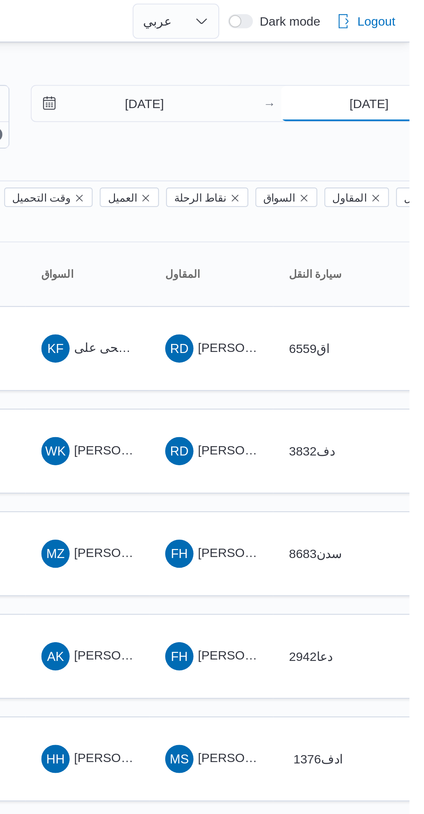
click at [398, 42] on input "[DATE]" at bounding box center [408, 41] width 69 height 14
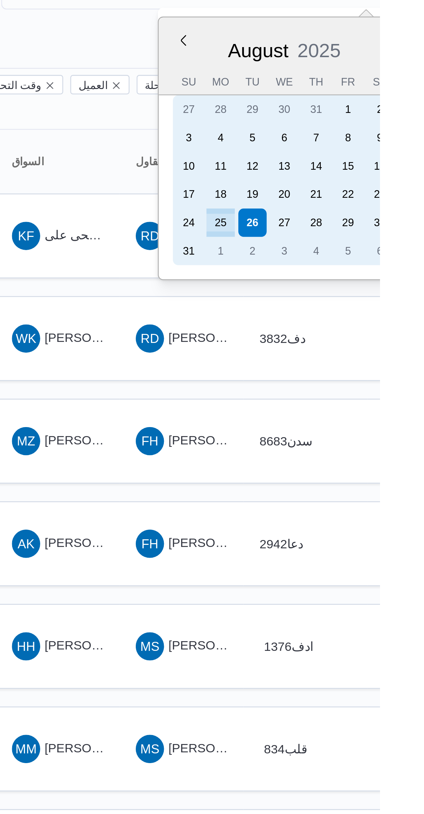
click at [361, 131] on div "25" at bounding box center [361, 131] width 11 height 11
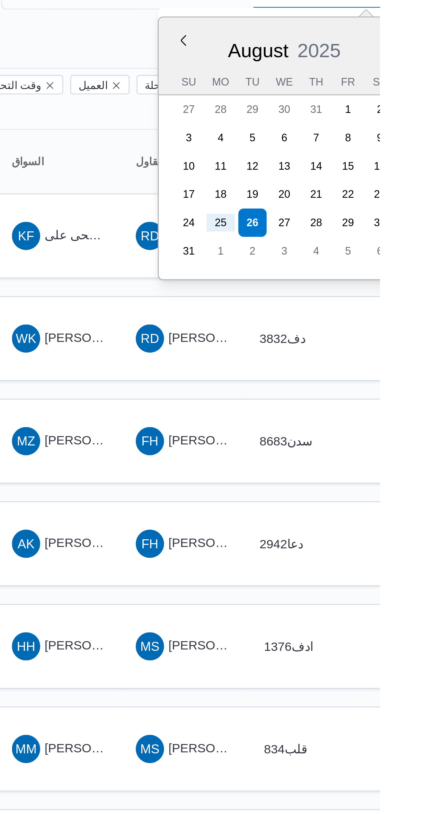
type input "[DATE]"
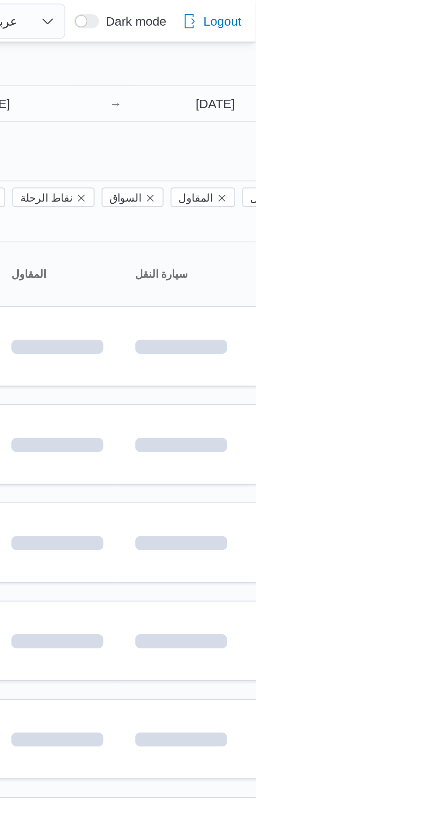
click at [424, 57] on div "25/8/2025 → 25/8/2025" at bounding box center [364, 45] width 177 height 25
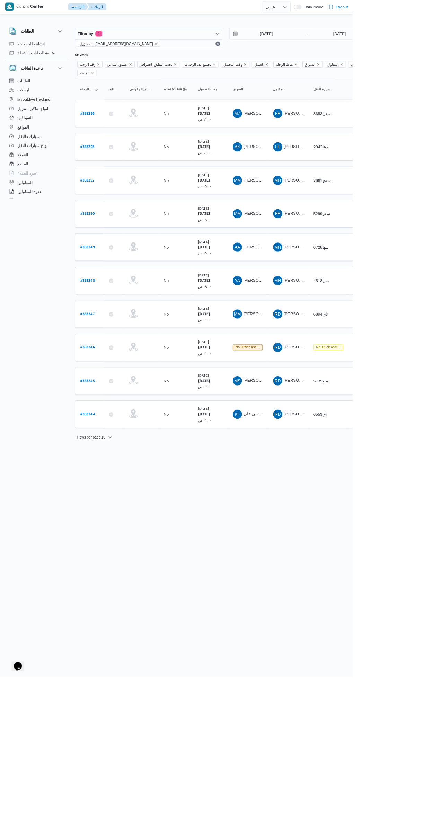
click at [109, 456] on b "# 333245" at bounding box center [105, 458] width 17 height 5
select select "ar"
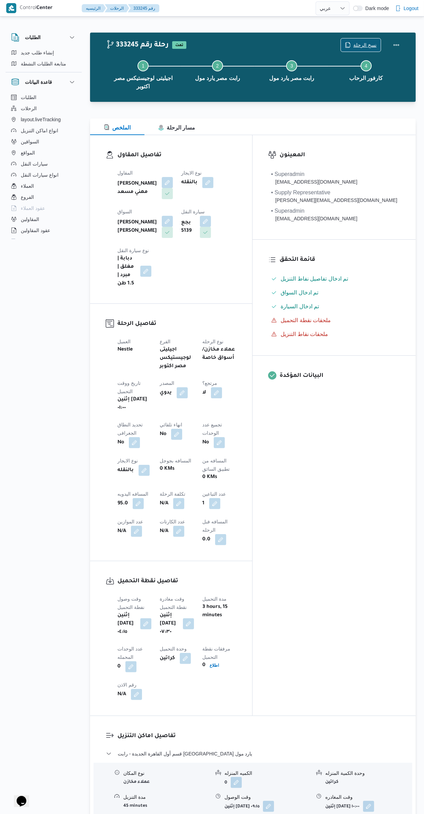
click at [359, 43] on span "نسخ الرحلة" at bounding box center [364, 45] width 23 height 8
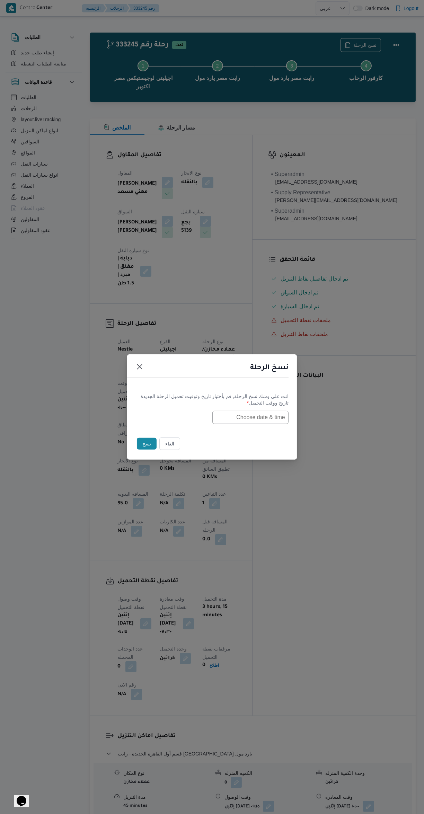
click at [271, 415] on input "text" at bounding box center [250, 417] width 76 height 13
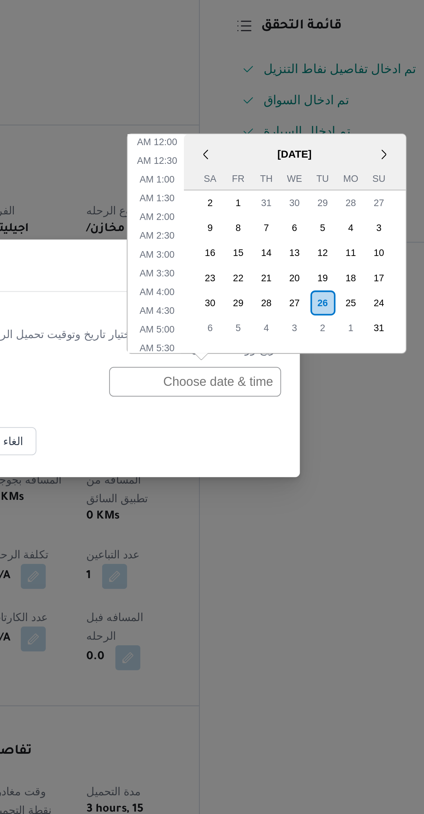
scroll to position [105, 0]
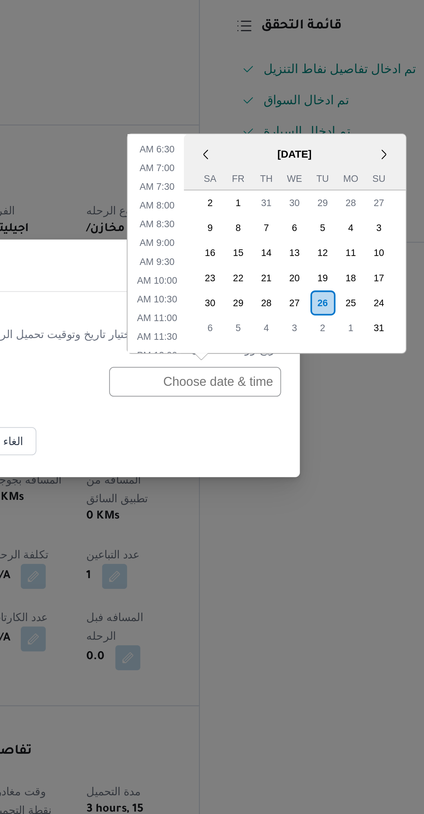
click at [308, 385] on div "26" at bounding box center [306, 382] width 11 height 11
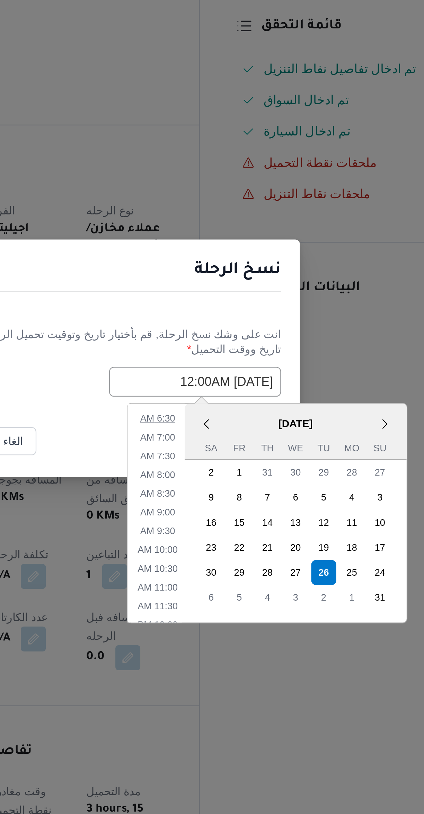
click at [230, 432] on li "6:30 AM" at bounding box center [233, 433] width 21 height 7
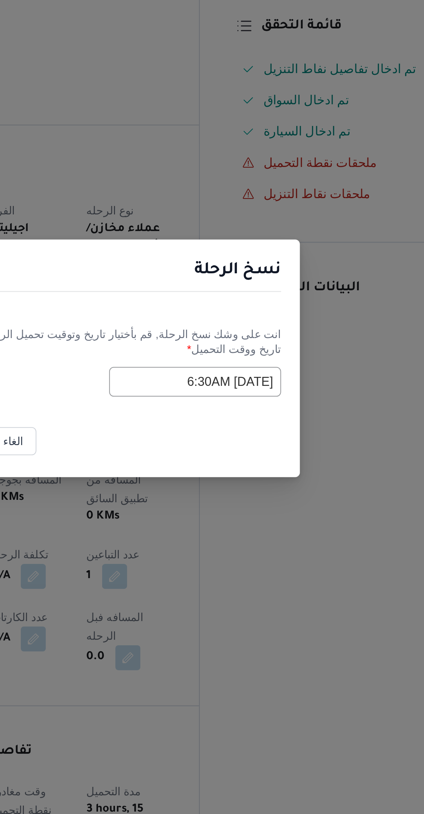
click at [249, 393] on div "انت على وشك نسخ الرحلة, قم بأختيار تاريخ وتوقيت تحميل الرحلة الجديدة" at bounding box center [211, 396] width 153 height 7
click at [229, 418] on input "26/08/2025 6:30AM" at bounding box center [250, 417] width 76 height 13
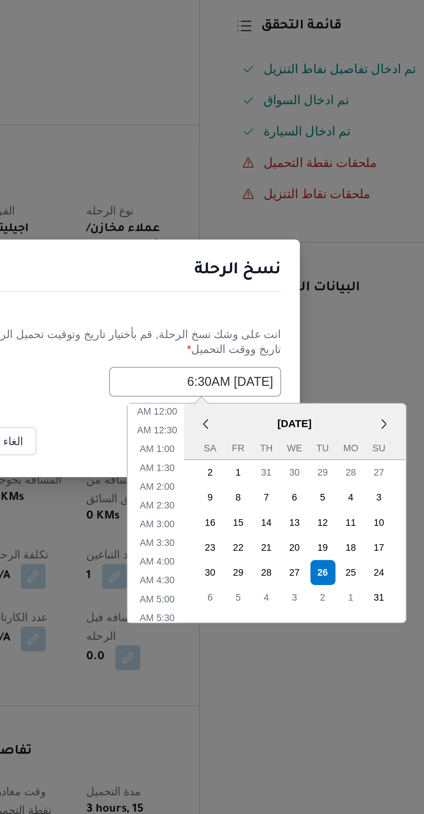
scroll to position [63, 0]
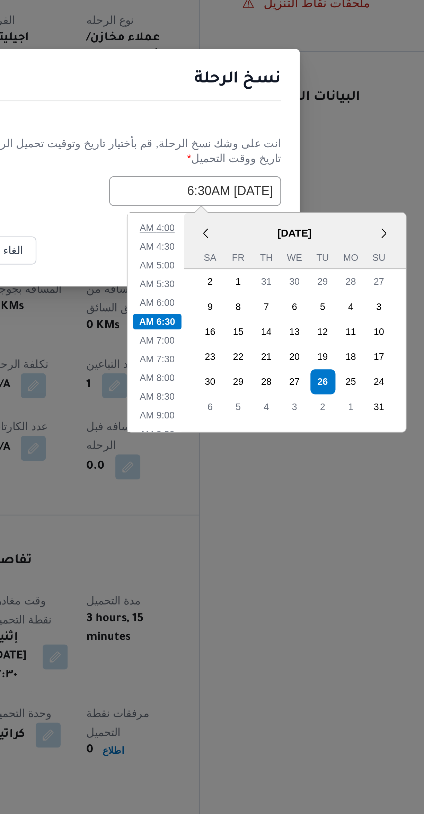
click at [234, 433] on li "4:00 AM" at bounding box center [233, 433] width 21 height 7
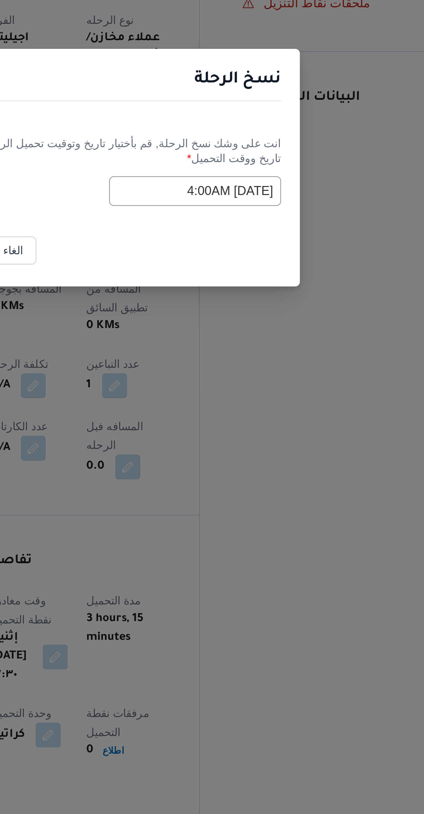
click at [239, 418] on input "26/08/2025 4:00AM" at bounding box center [250, 417] width 76 height 13
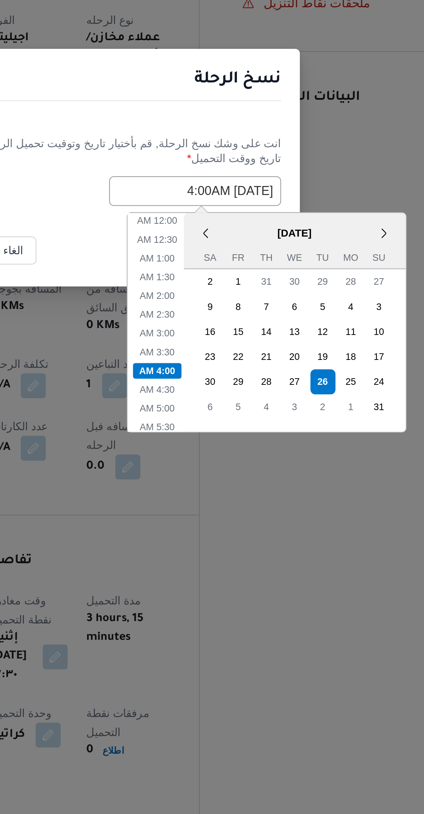
scroll to position [22, 0]
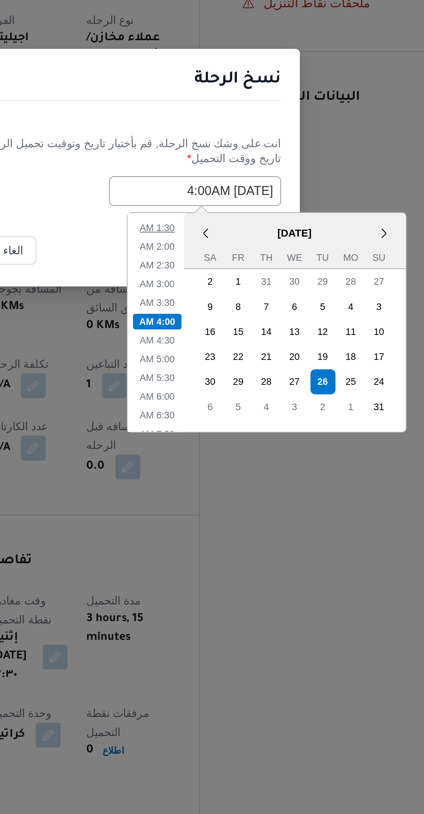
click at [236, 432] on li "1:30 AM" at bounding box center [233, 433] width 21 height 7
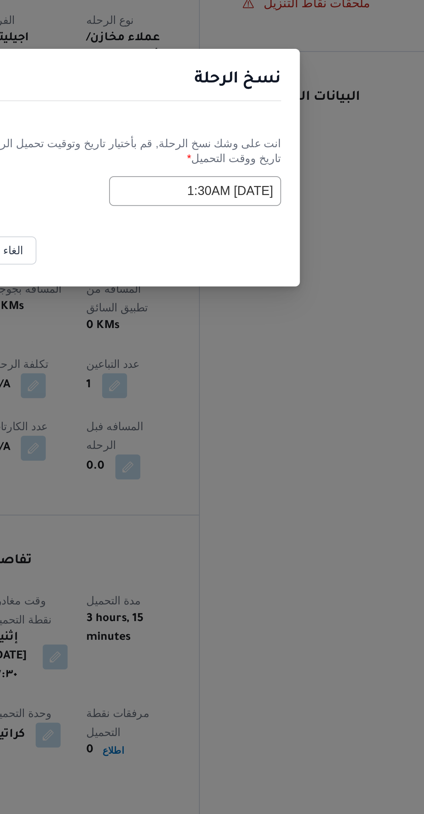
click at [233, 416] on input "26/08/2025 1:30AM" at bounding box center [250, 417] width 76 height 13
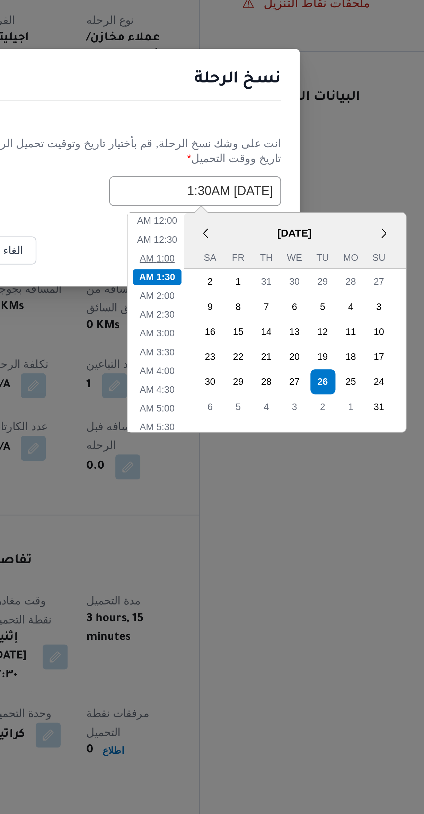
click at [235, 447] on li "1:00 AM" at bounding box center [233, 447] width 21 height 7
type input "26/08/2025 1:00AM"
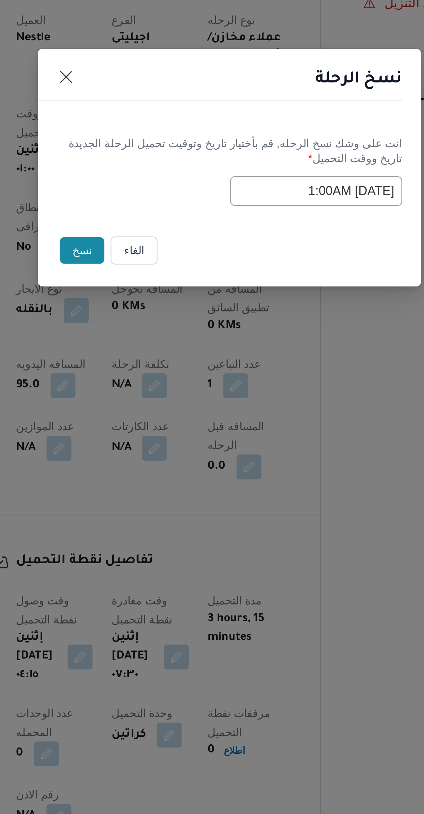
click at [146, 447] on button "نسخ" at bounding box center [147, 444] width 20 height 12
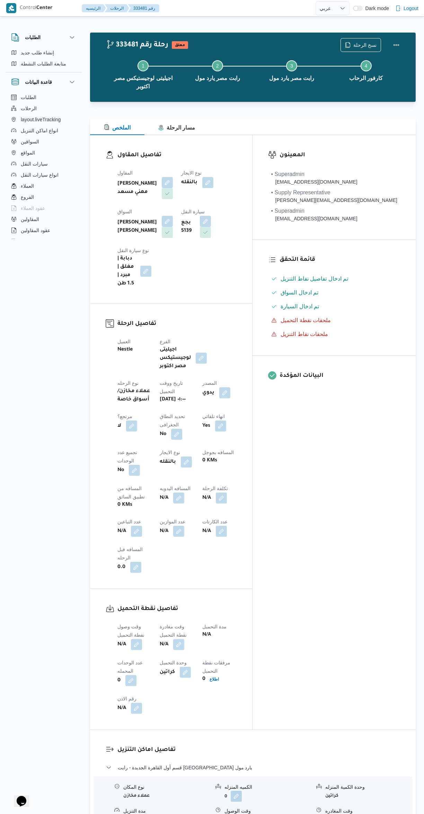
select select "ar"
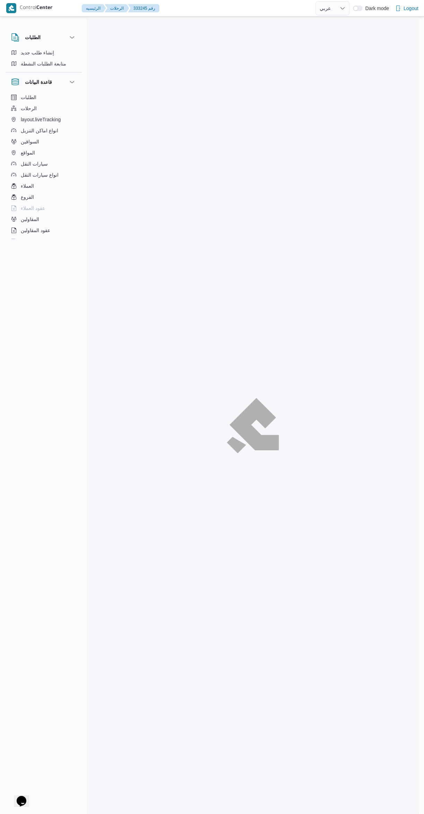
select select "ar"
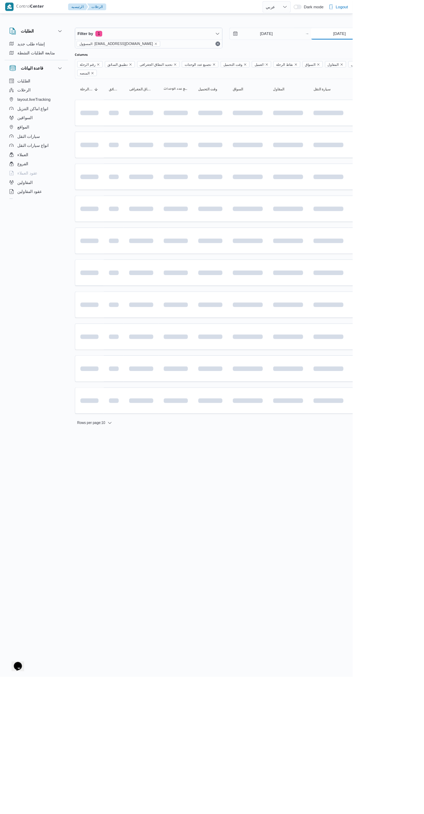
click at [413, 41] on input "[DATE]" at bounding box center [408, 41] width 69 height 14
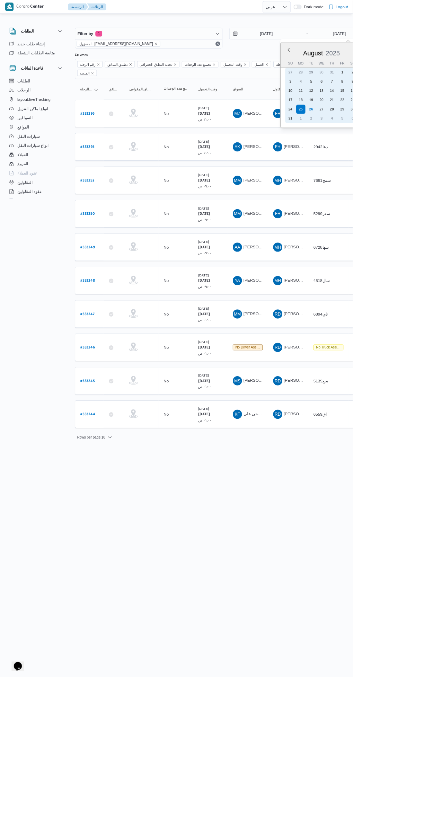
click at [373, 128] on div "26" at bounding box center [374, 131] width 11 height 11
type input "[DATE]"
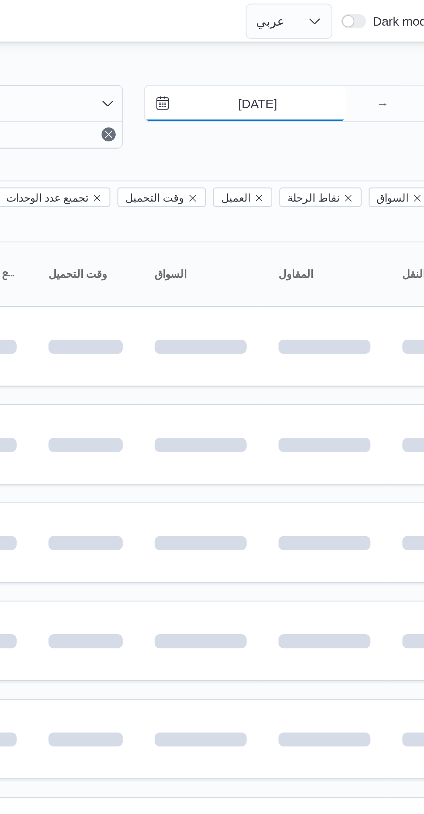
click at [317, 43] on input "[DATE]" at bounding box center [315, 41] width 79 height 14
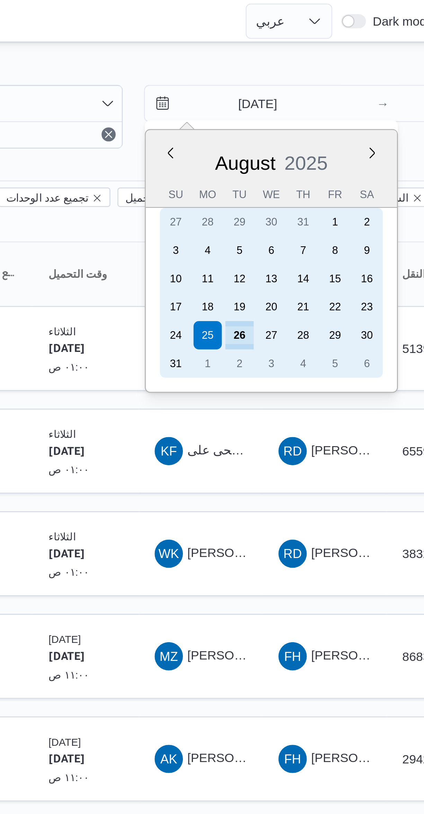
click at [313, 130] on div "26" at bounding box center [313, 131] width 11 height 11
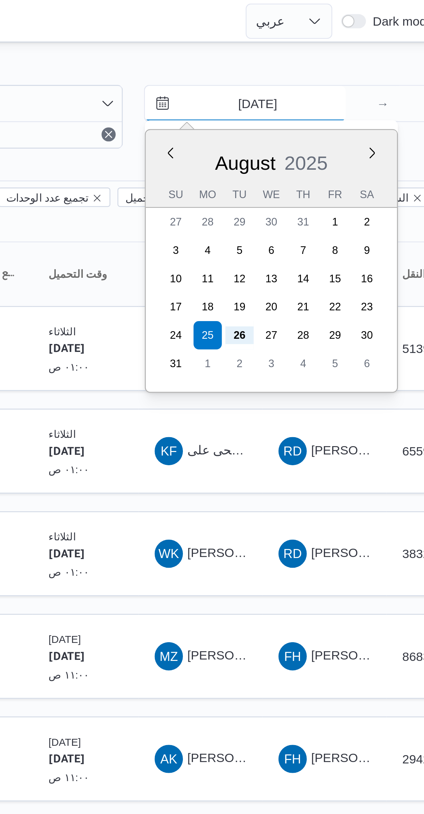
type input "[DATE]"
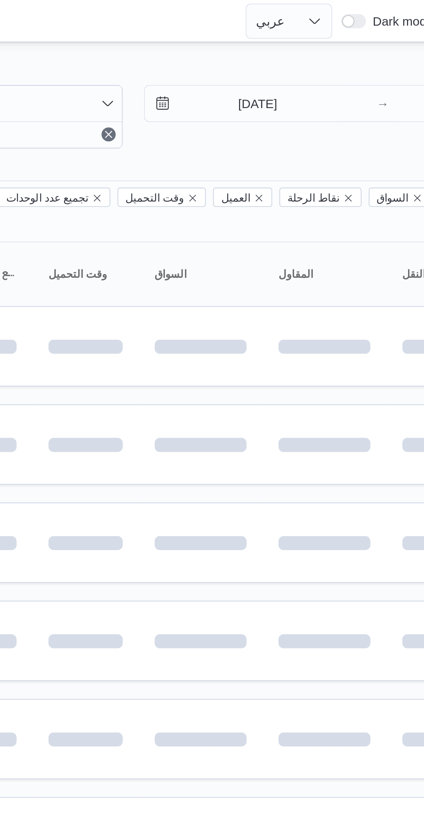
click at [341, 60] on div "Filter by 1 المسؤول: mostafa.elrouby@illa.com.eg 26/8/2025 → 26/8/2025" at bounding box center [271, 45] width 371 height 33
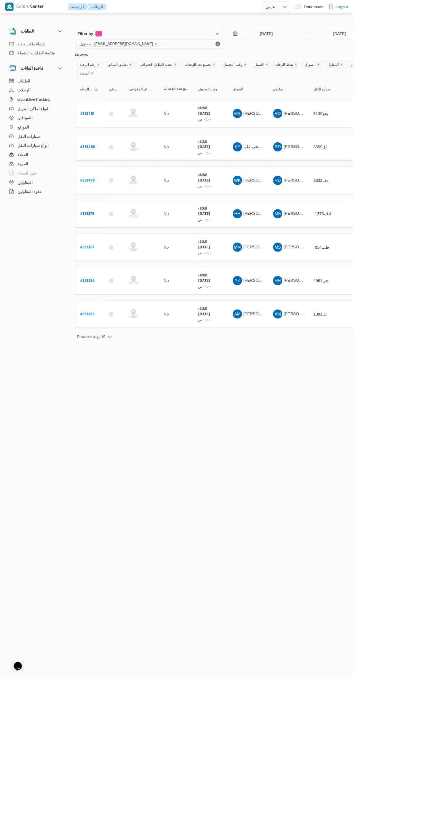
click at [333, 737] on html "Control Center الرئيسيه الرحلات English عربي Dark mode Logout الطلبات إنشاء طلب…" at bounding box center [212, 407] width 424 height 814
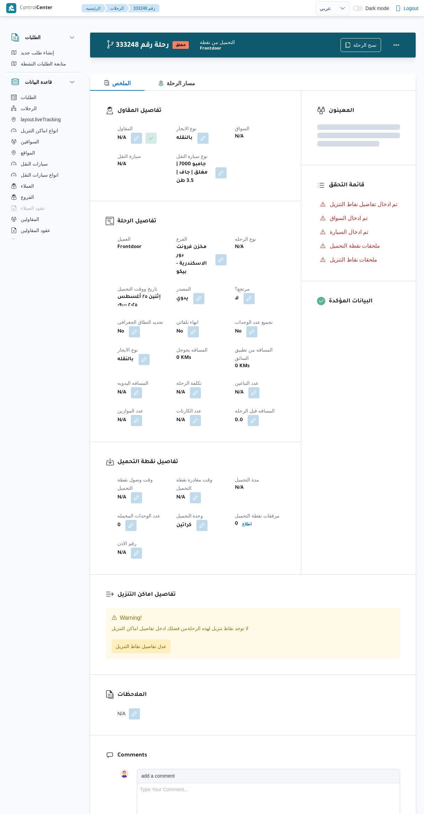
select select "ar"
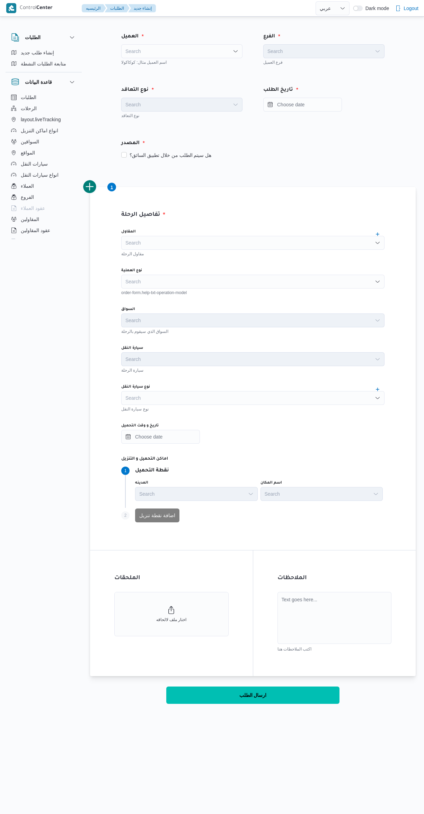
select select "ar"
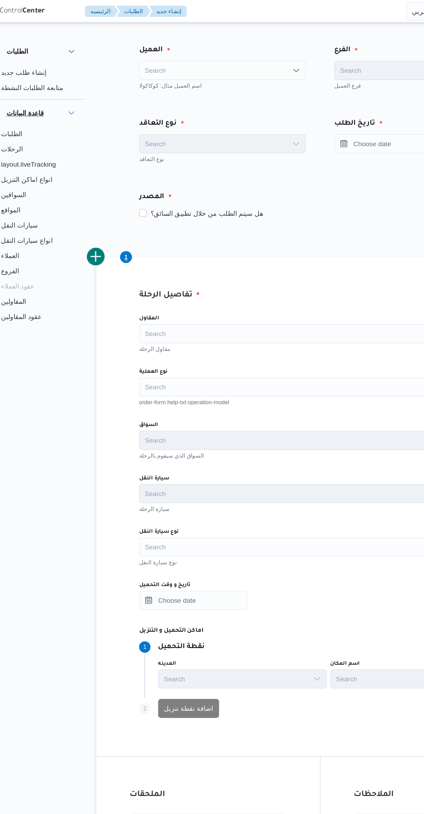
click at [62, 81] on button "قاعدة البيانات" at bounding box center [43, 82] width 65 height 8
click at [188, 48] on div "Search" at bounding box center [181, 51] width 121 height 14
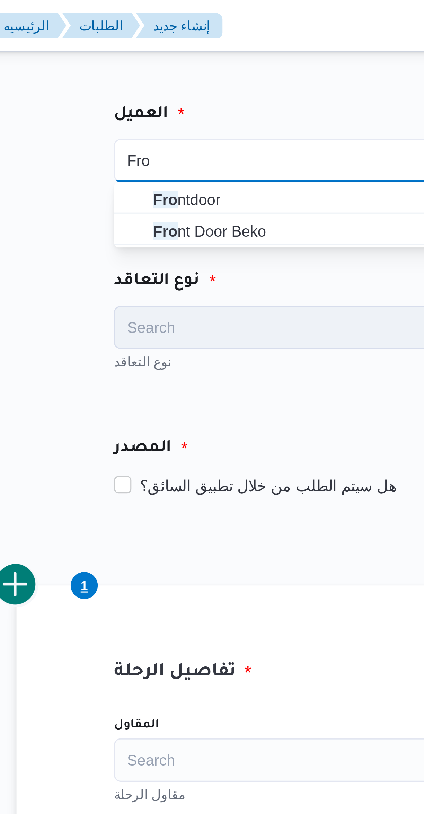
type input "Fro"
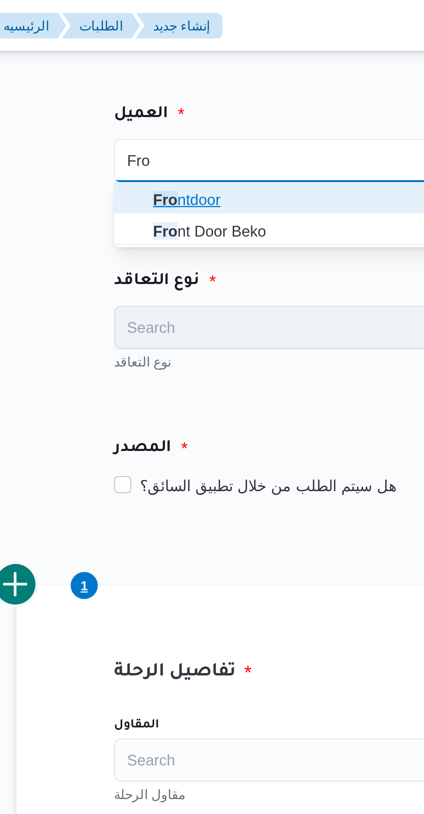
click at [178, 61] on span "Fro ntdoor" at bounding box center [186, 64] width 105 height 8
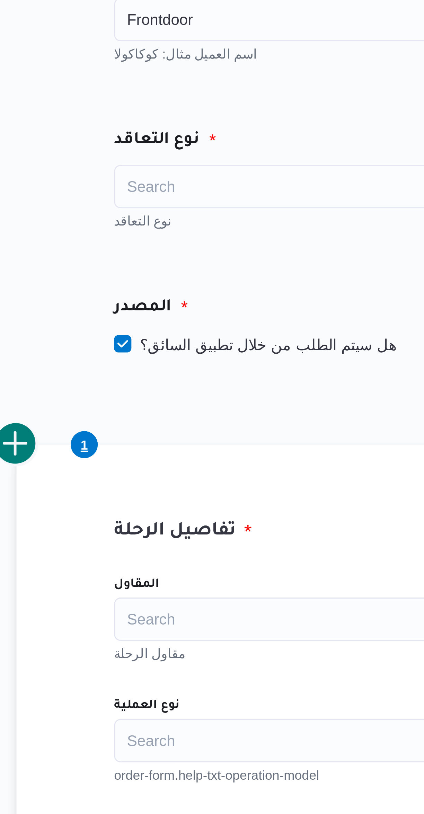
click at [179, 100] on div "Search" at bounding box center [181, 105] width 121 height 14
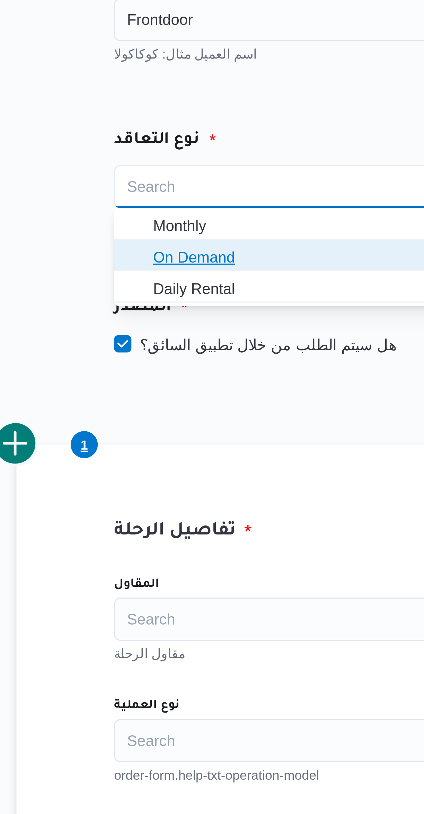
click at [174, 126] on span "On Demand" at bounding box center [186, 127] width 105 height 8
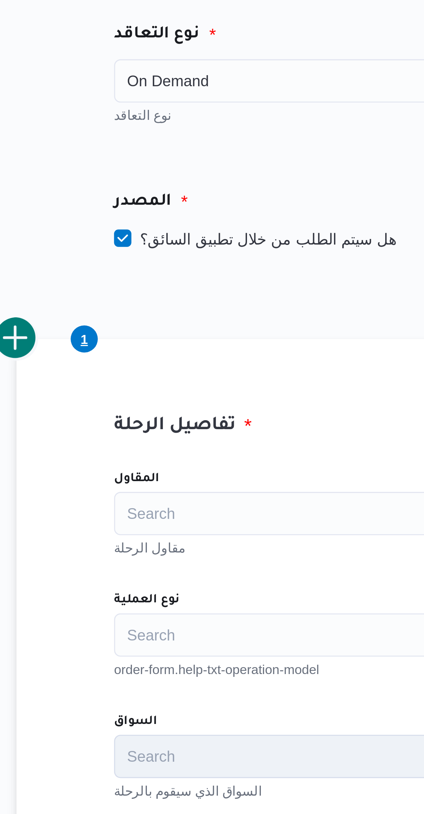
click at [182, 155] on label "هل سيتم الطلب من خلال تطبيق السائق؟" at bounding box center [166, 155] width 90 height 8
checkbox input "false"
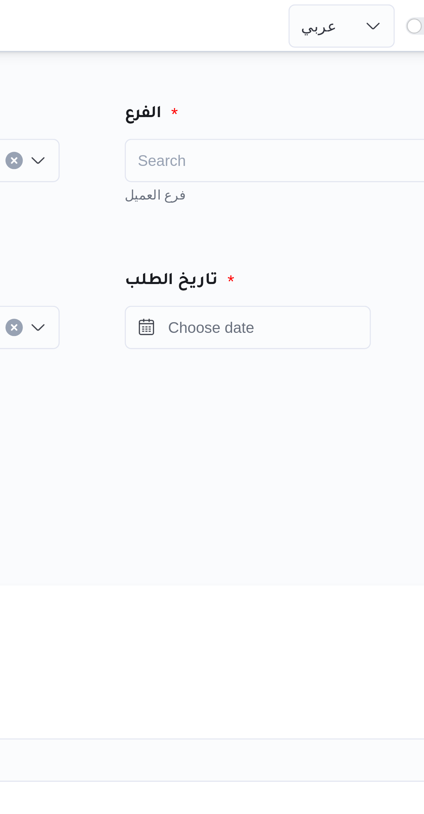
click at [321, 52] on div "Search" at bounding box center [323, 51] width 121 height 14
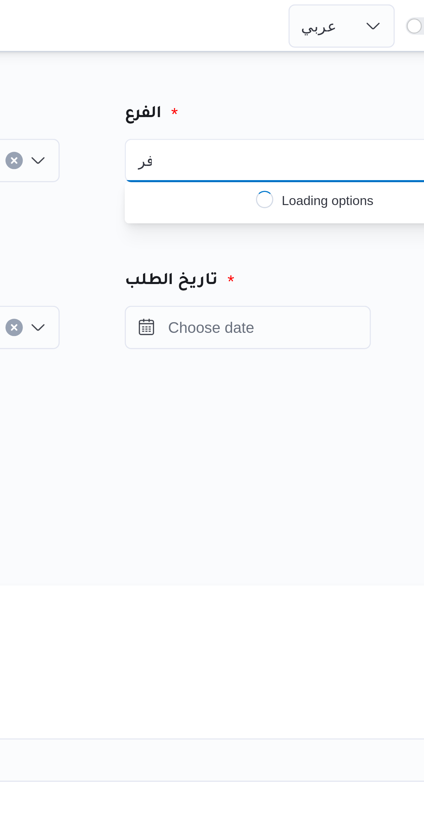
type input "ف"
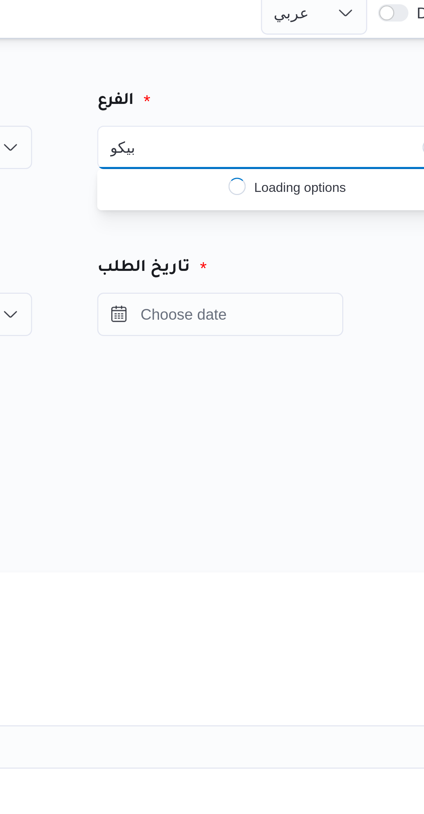
type input "بيكو"
click at [316, 103] on input "Press the down key to open a popover containing a calendar." at bounding box center [302, 105] width 79 height 14
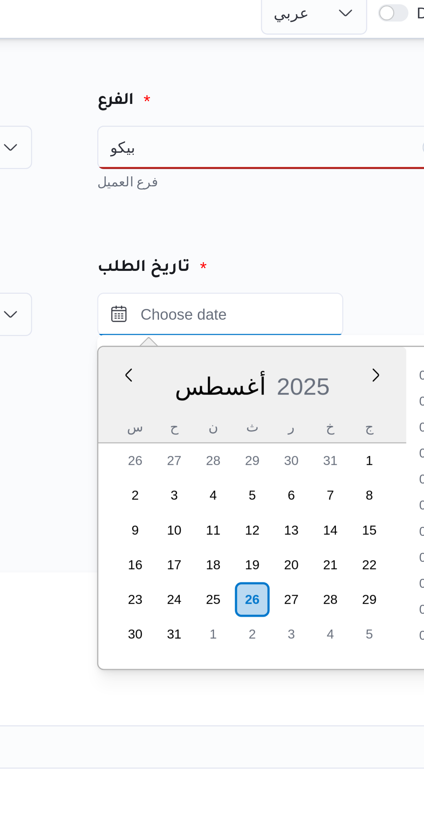
scroll to position [260, 0]
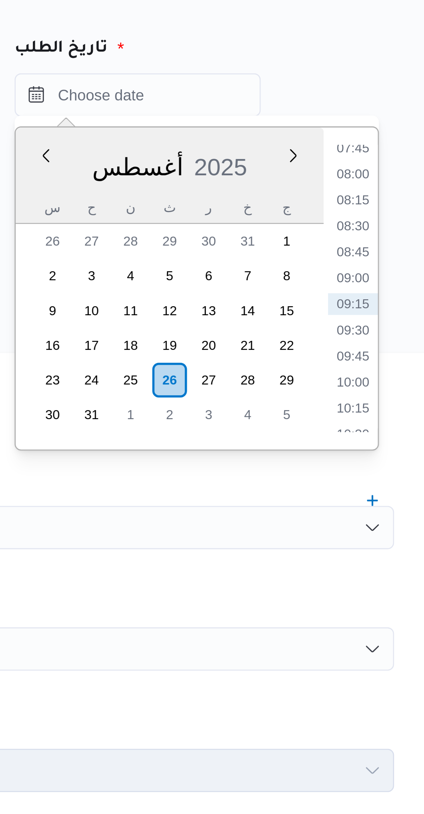
click at [372, 163] on li "09:00" at bounding box center [371, 163] width 16 height 7
type input "٢٦/٠٨/٢٠٢٥ ٠٩:٠٠"
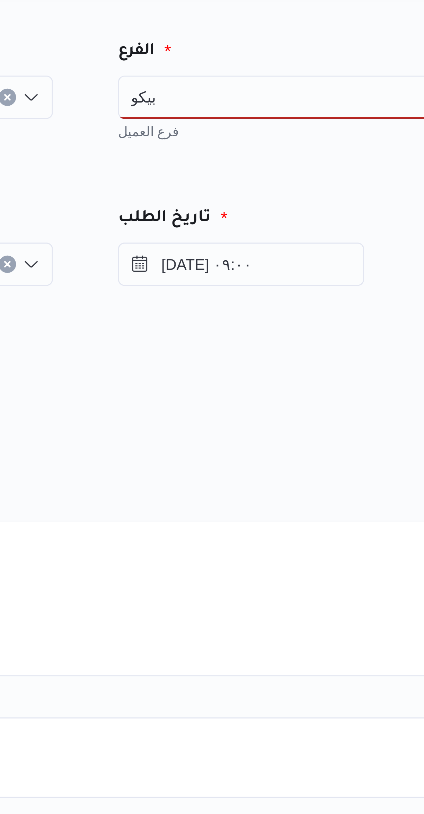
click at [312, 53] on div "بيكو بيكو" at bounding box center [323, 51] width 121 height 14
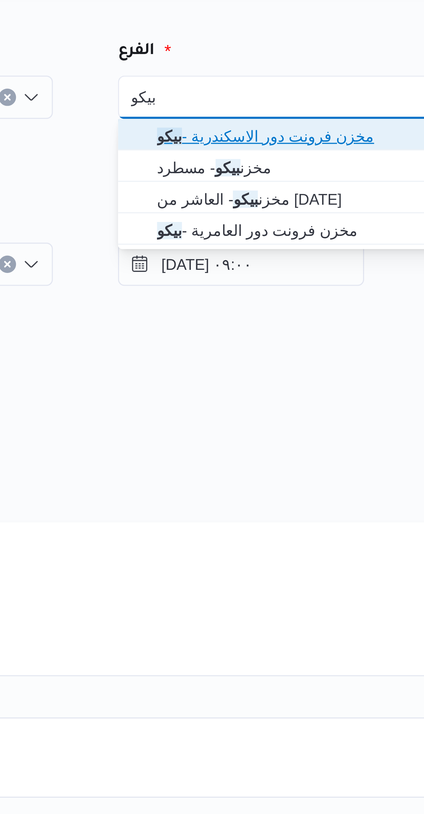
click at [331, 65] on span "مخزن فرونت دور الاسكندرية - بيكو" at bounding box center [328, 64] width 105 height 8
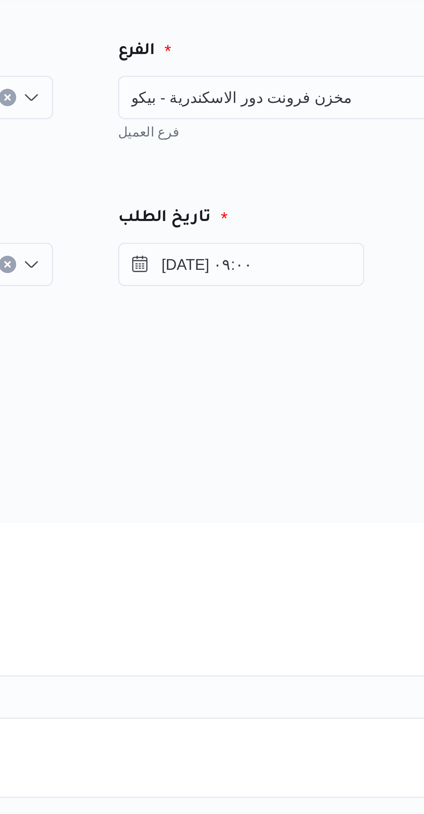
click at [323, 78] on div "تاريخ الطلب ٢٦/٠٨/٢٠٢٥ ٠٩:٠٠" at bounding box center [324, 102] width 142 height 53
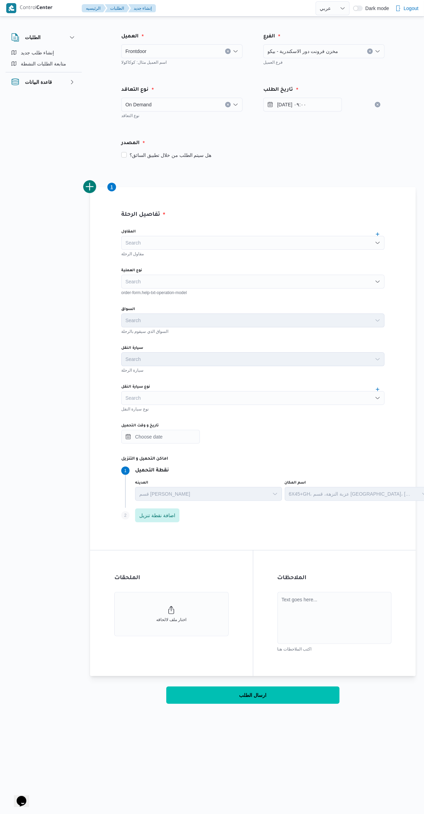
click at [204, 279] on div "Search" at bounding box center [252, 282] width 263 height 14
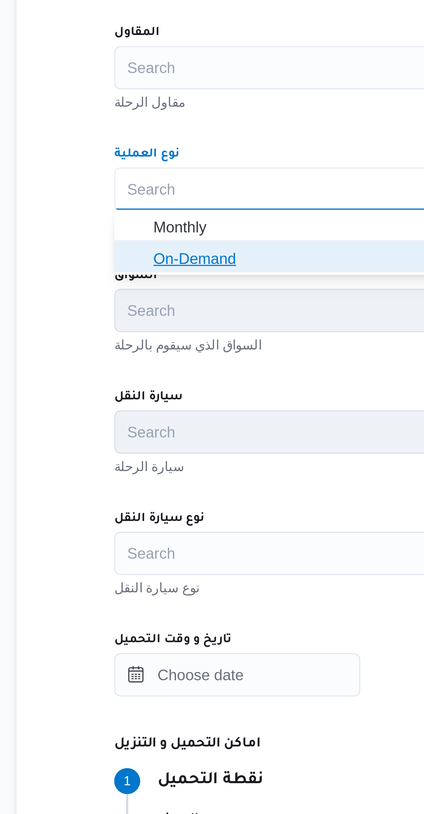
click at [160, 308] on span "On-Demand" at bounding box center [257, 304] width 247 height 8
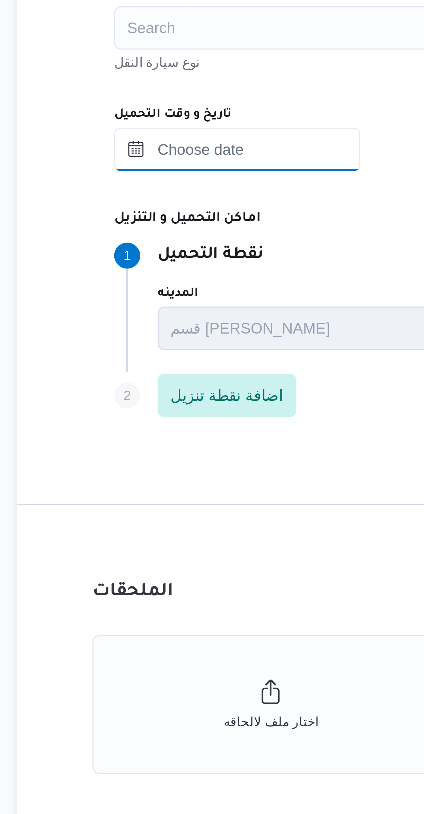
click at [175, 438] on input "تاريخ و وقت التحميل" at bounding box center [160, 437] width 79 height 14
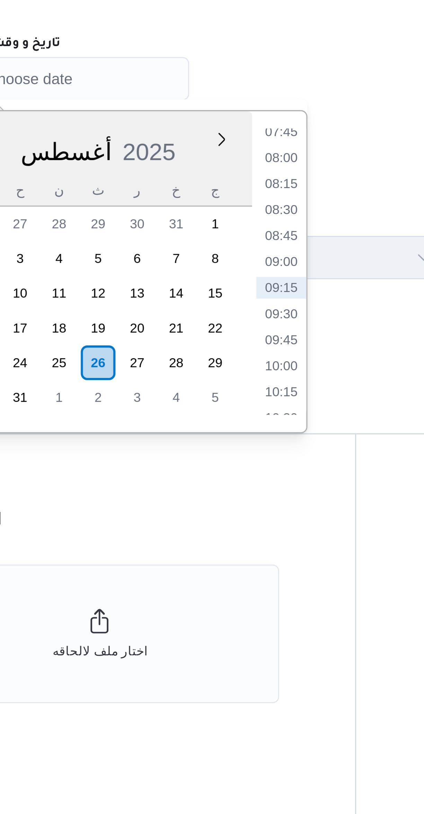
click at [233, 495] on li "09:00" at bounding box center [229, 495] width 16 height 7
type input "٢٦/٠٨/٢٠٢٥ ٠٩:٠٠"
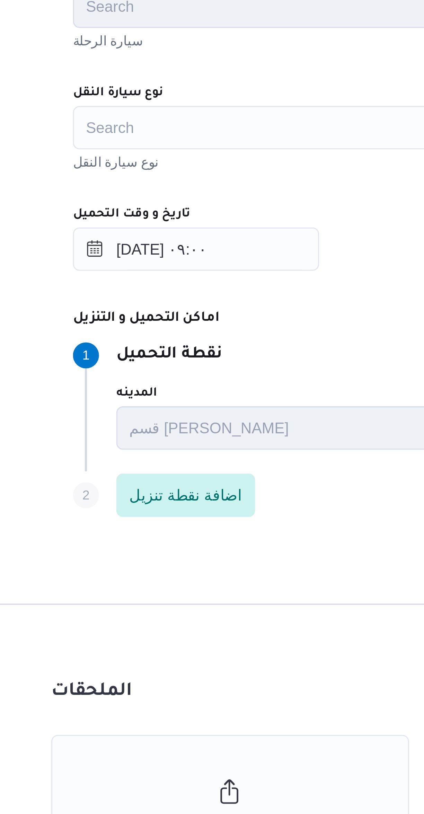
click at [191, 397] on div "Search" at bounding box center [252, 398] width 263 height 14
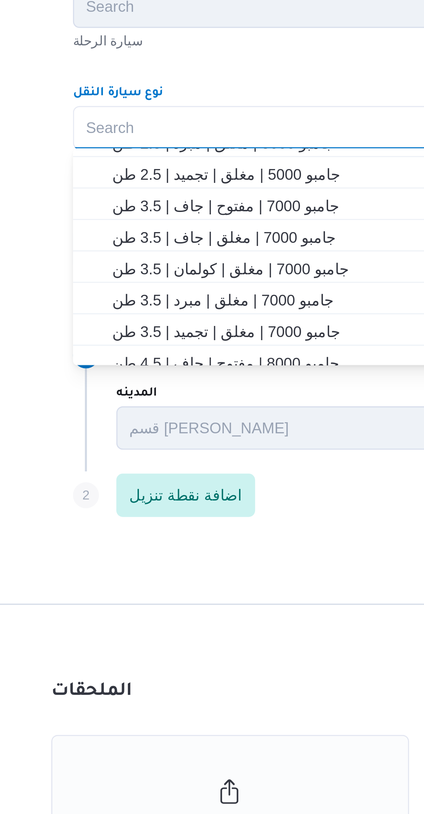
scroll to position [108, 0]
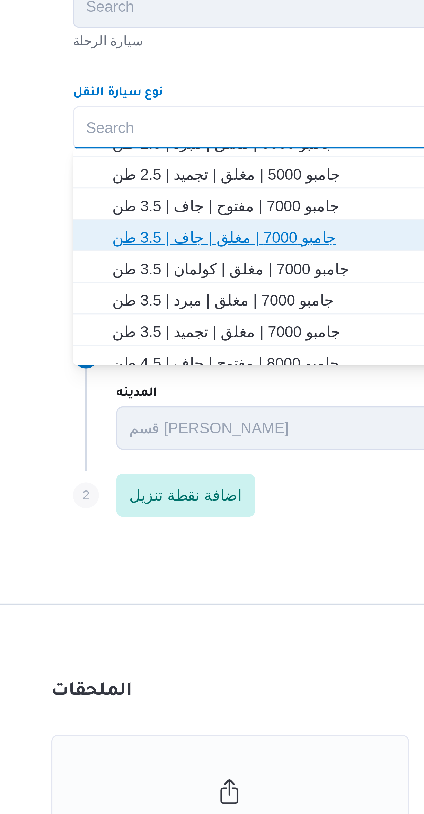
click at [199, 436] on span "جامبو 7000 | مغلق | جاف | 3.5 طن" at bounding box center [257, 433] width 247 height 8
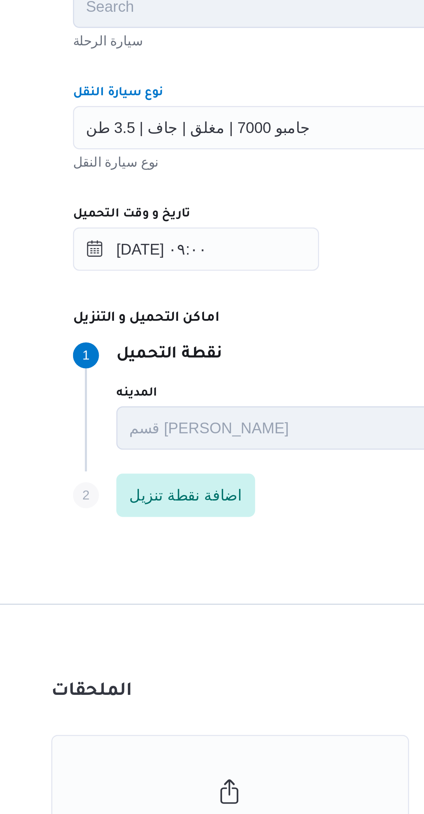
click at [215, 431] on div "٢٦/٠٨/٢٠٢٥ ٠٩:٠٠" at bounding box center [252, 437] width 263 height 14
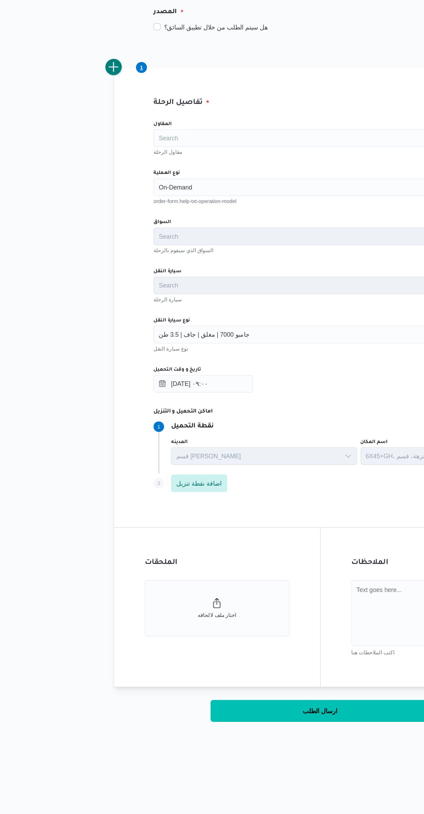
click at [93, 187] on button "add trip" at bounding box center [90, 187] width 14 height 14
click at [193, 278] on div "Search" at bounding box center [252, 282] width 263 height 14
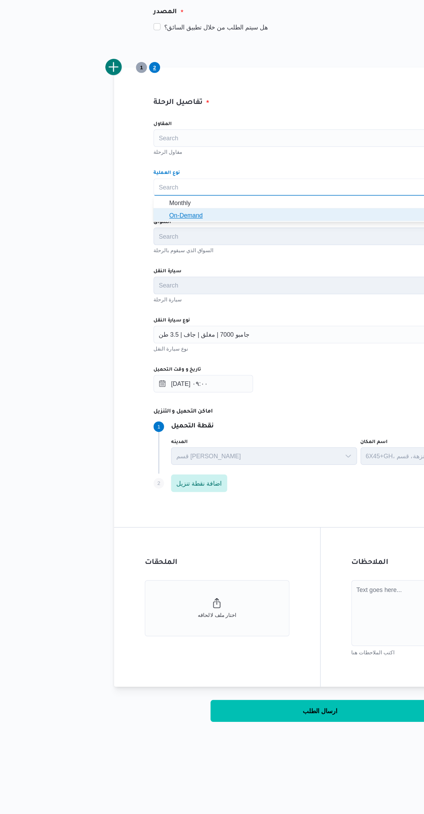
click at [184, 304] on span "On-Demand" at bounding box center [257, 304] width 247 height 8
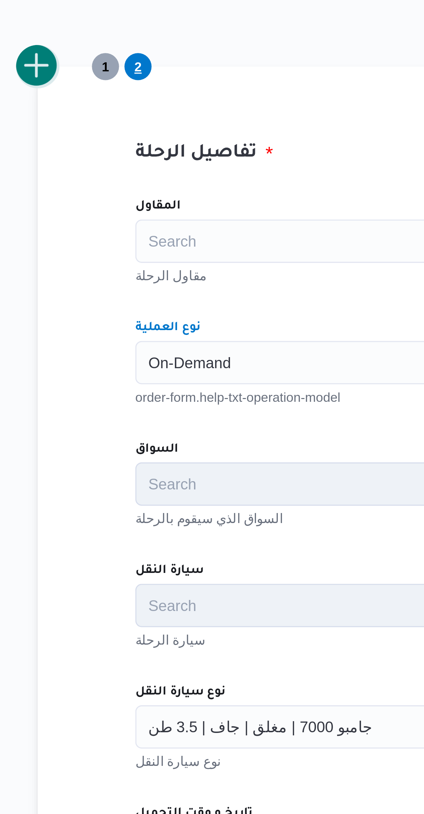
click at [94, 191] on button "add trip" at bounding box center [90, 187] width 14 height 14
click at [149, 277] on div "Search" at bounding box center [252, 282] width 263 height 14
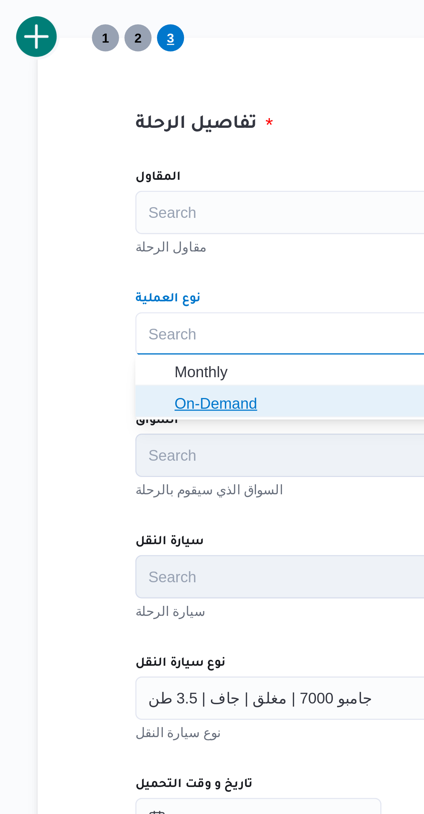
click at [159, 301] on span "On-Demand" at bounding box center [257, 304] width 247 height 8
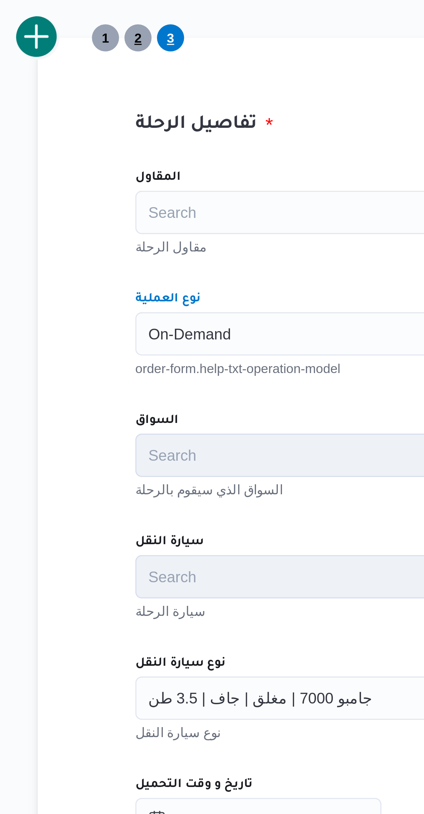
click at [122, 190] on span "2" at bounding box center [122, 187] width 2 height 8
click at [135, 188] on span "3" at bounding box center [132, 187] width 9 height 9
click at [94, 191] on button "add trip" at bounding box center [90, 187] width 14 height 14
click at [153, 282] on div "Search" at bounding box center [252, 282] width 263 height 14
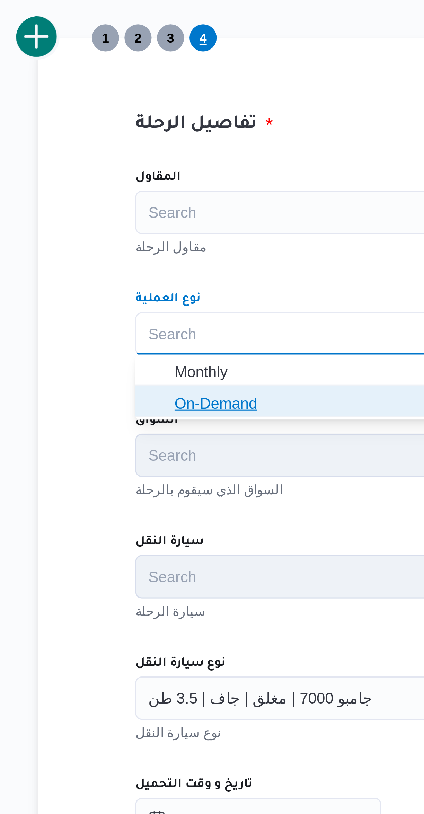
click at [157, 302] on span "On-Demand" at bounding box center [257, 304] width 247 height 8
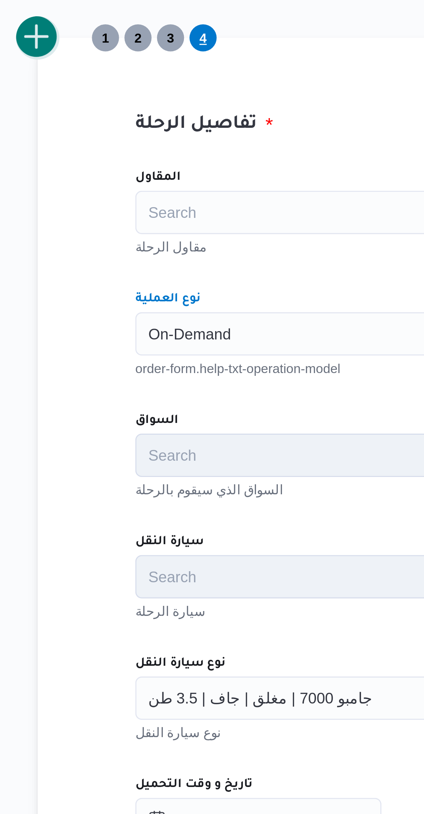
click at [93, 187] on button "add trip" at bounding box center [90, 187] width 14 height 14
click at [151, 280] on div "Search" at bounding box center [252, 282] width 263 height 14
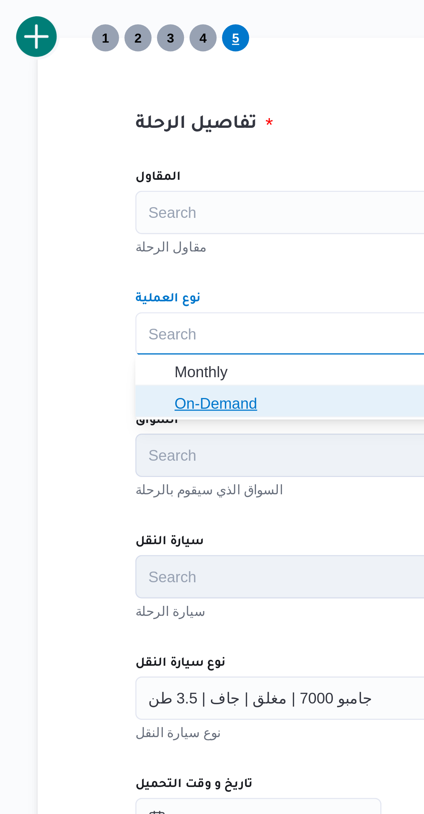
click at [157, 300] on span "On-Demand" at bounding box center [257, 304] width 247 height 8
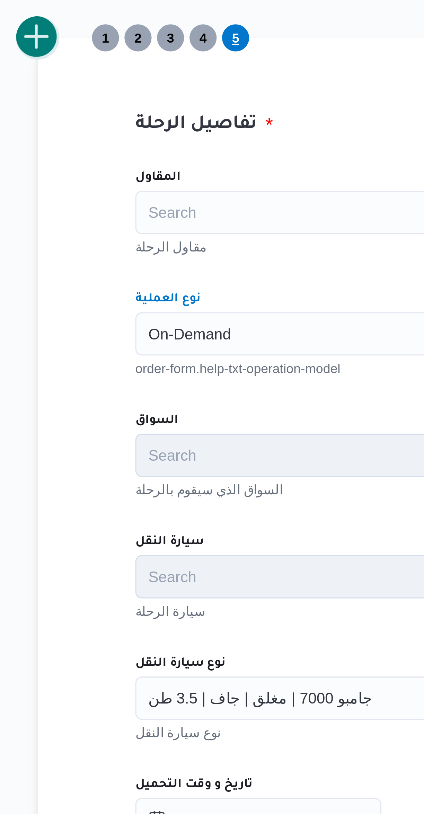
click at [96, 188] on button "add trip" at bounding box center [90, 187] width 14 height 14
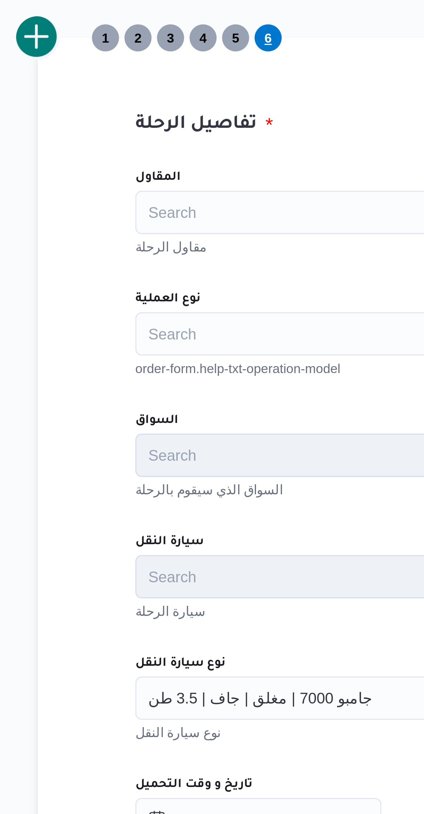
click at [150, 279] on div "Search" at bounding box center [252, 282] width 263 height 14
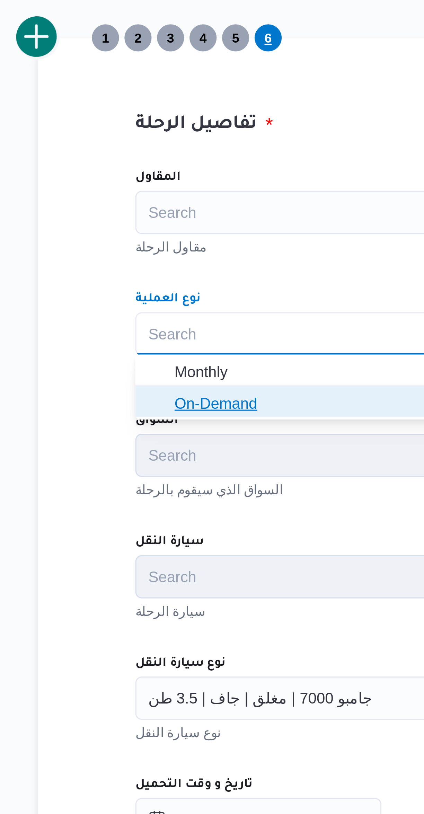
click at [158, 302] on span "On-Demand" at bounding box center [257, 304] width 247 height 8
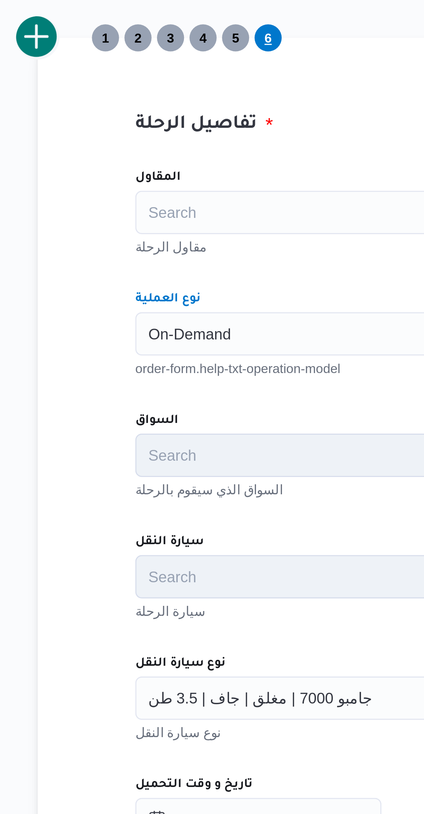
click at [161, 258] on div "المقاول Search مقاول الرحلة نوع العملية On-Demand Combo box. Selected. On-Deman…" at bounding box center [253, 377] width 274 height 308
click at [96, 188] on button "add trip" at bounding box center [90, 187] width 14 height 14
click at [167, 282] on div "Search" at bounding box center [252, 282] width 263 height 14
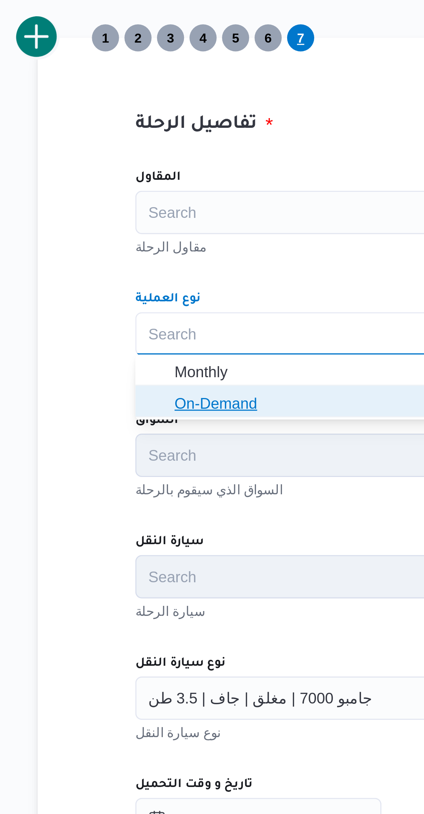
click at [164, 304] on span "On-Demand" at bounding box center [257, 304] width 247 height 8
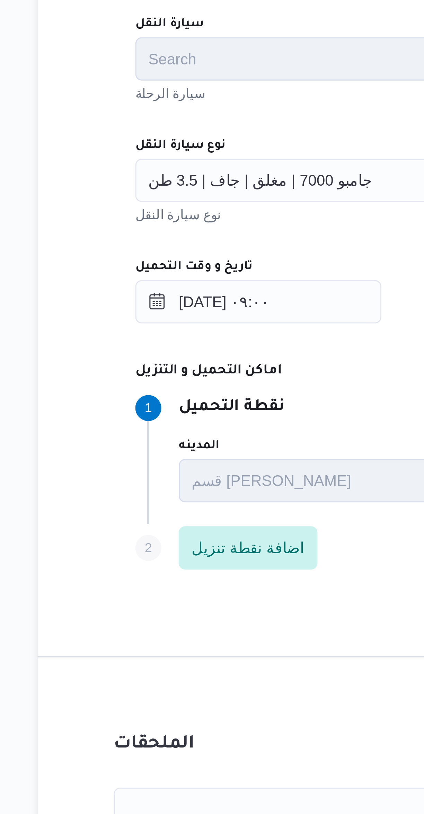
click at [180, 395] on span "جامبو 7000 | مغلق | جاف | 3.5 طن" at bounding box center [161, 398] width 72 height 8
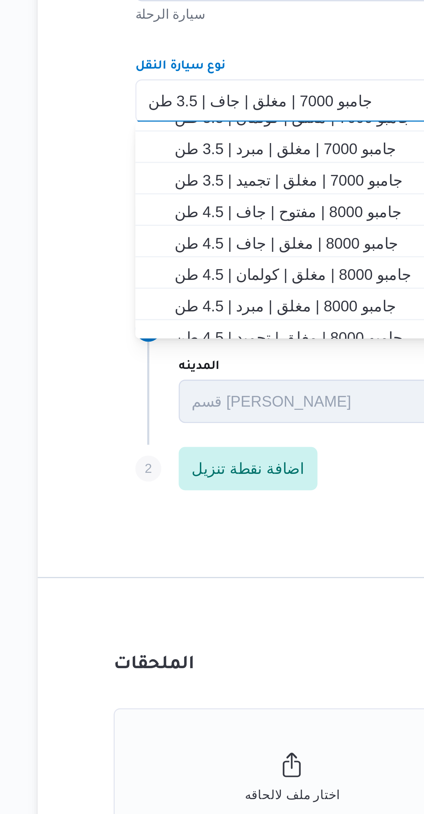
scroll to position [148, 0]
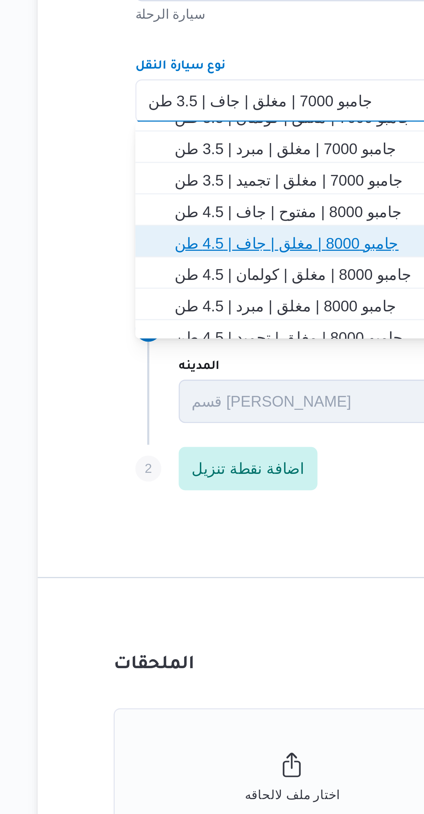
click at [189, 443] on span "جامبو 8000 | مغلق | جاف | 4.5 طن" at bounding box center [257, 443] width 247 height 8
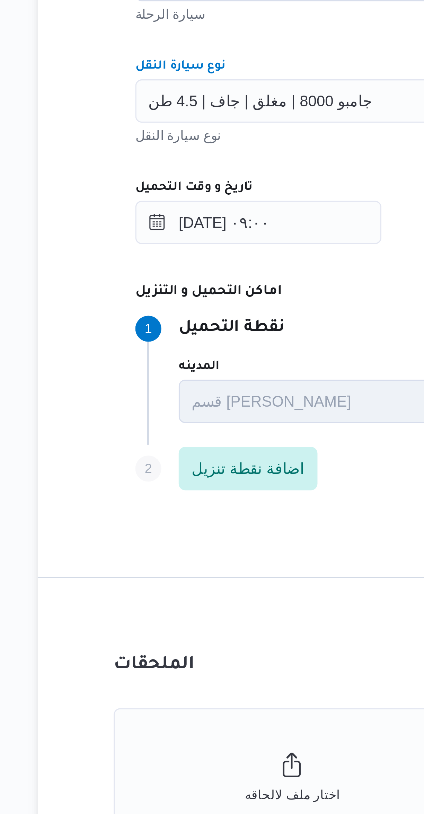
click at [192, 421] on div "المقاول Search مقاول الرحلة نوع العملية On-Demand order-form.help-txt-operation…" at bounding box center [253, 377] width 274 height 308
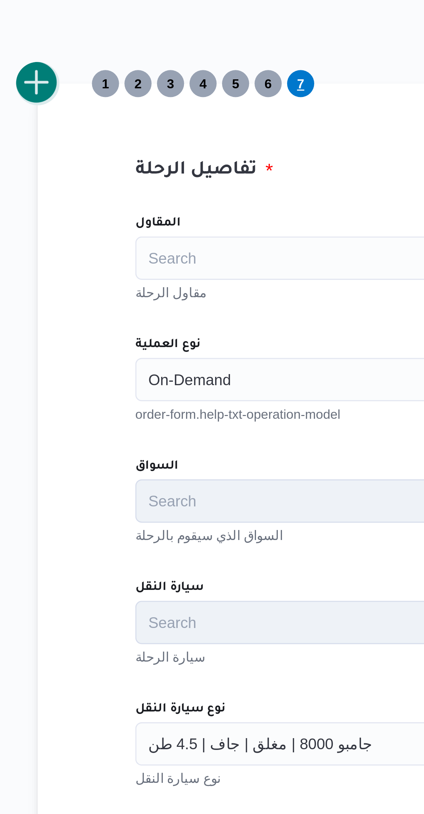
click at [93, 189] on button "add trip" at bounding box center [90, 187] width 14 height 14
click at [157, 280] on div "Search" at bounding box center [252, 282] width 263 height 14
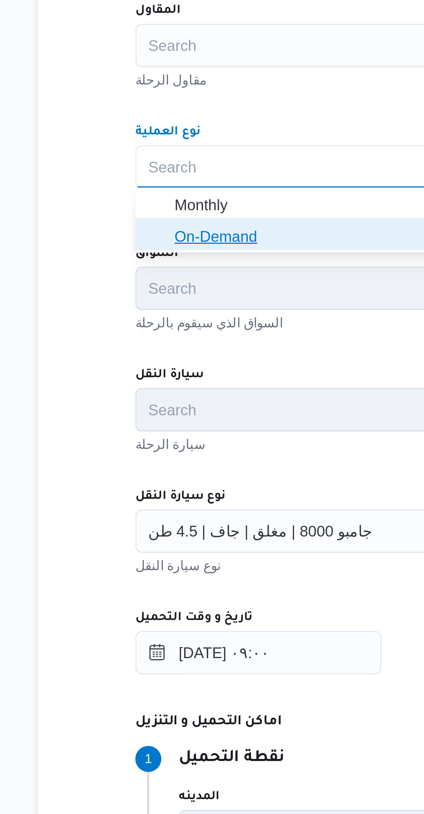
click at [170, 302] on span "On-Demand" at bounding box center [257, 304] width 247 height 8
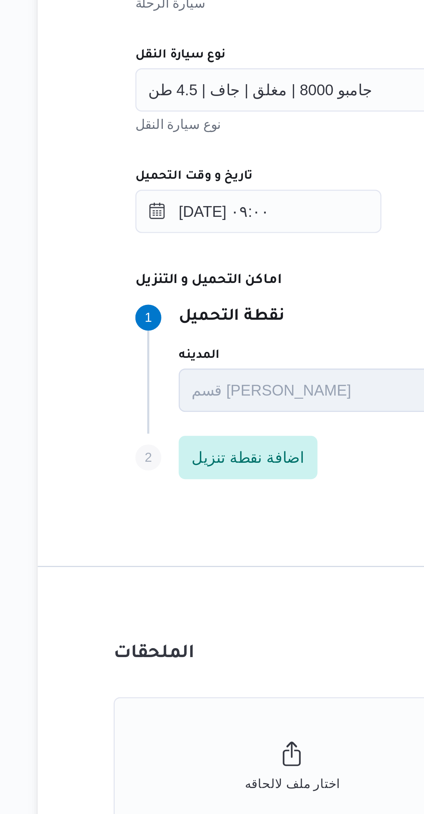
click at [200, 398] on input "نوع سيارة النقل" at bounding box center [200, 398] width 1 height 8
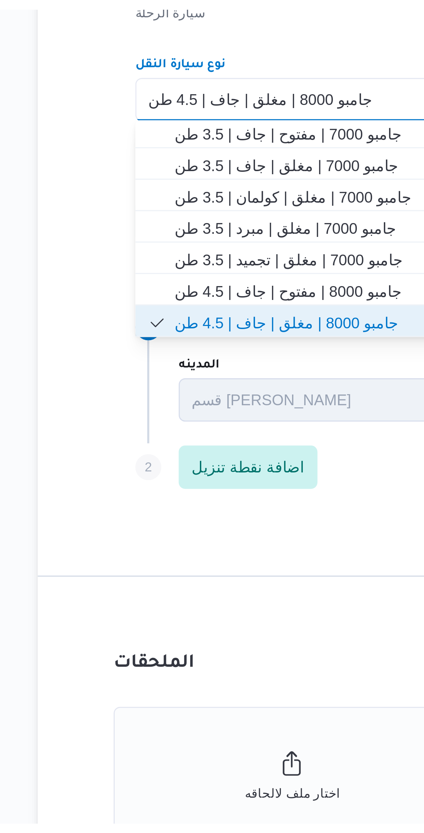
scroll to position [0, 0]
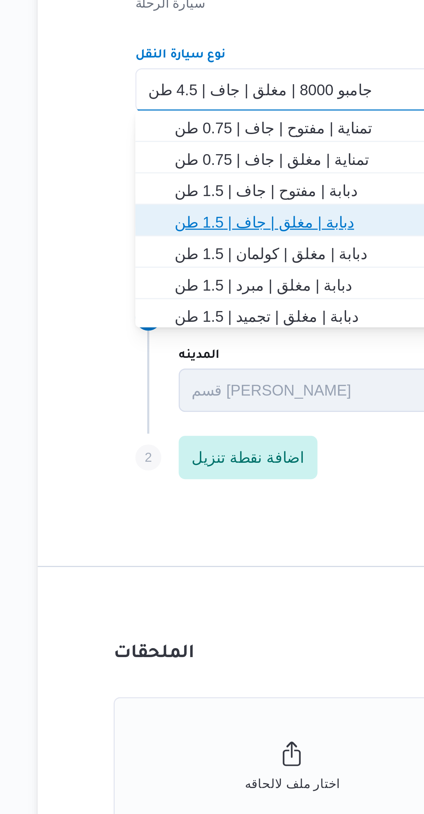
click at [183, 441] on span "دبابة | مغلق | جاف | 1.5 طن" at bounding box center [257, 440] width 247 height 8
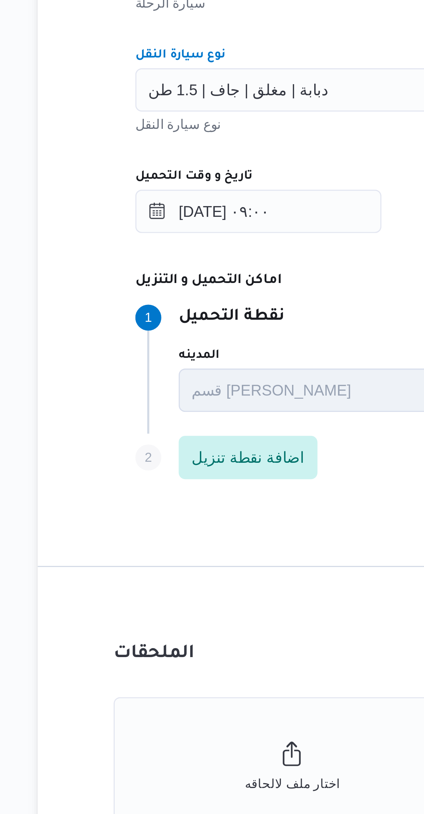
click at [192, 418] on div "المقاول Search مقاول الرحلة نوع العملية On-Demand order-form.help-txt-operation…" at bounding box center [253, 377] width 274 height 308
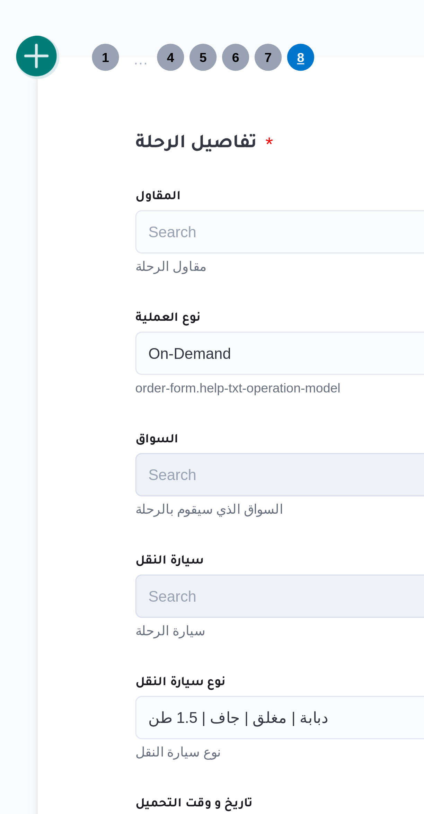
click at [93, 189] on button "add trip" at bounding box center [90, 187] width 14 height 14
click at [166, 275] on div "Search" at bounding box center [252, 282] width 263 height 14
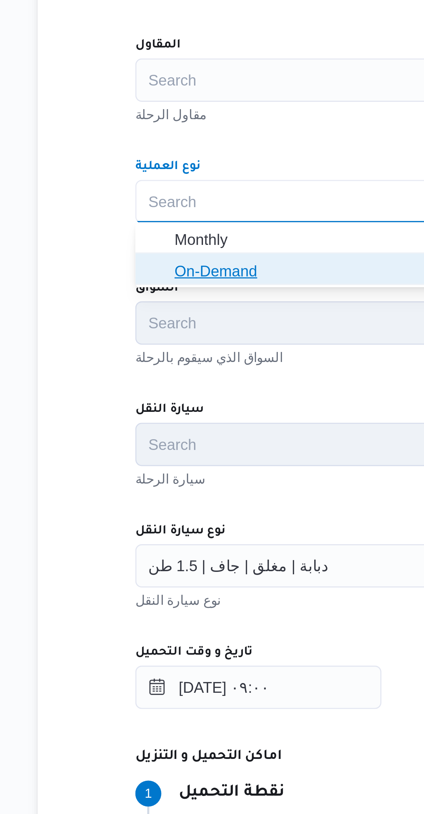
click at [168, 304] on span "On-Demand" at bounding box center [257, 304] width 247 height 8
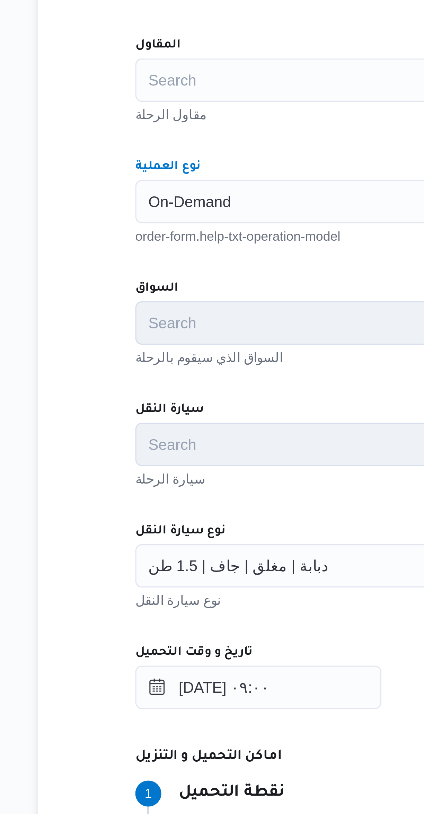
click at [178, 299] on div "المقاول Search مقاول الرحلة نوع العملية On-Demand Combo box. Selected. On-Deman…" at bounding box center [253, 377] width 274 height 308
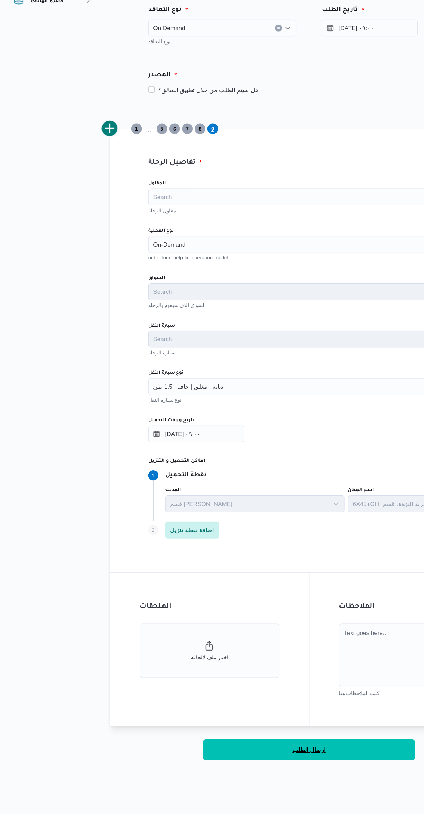
click at [272, 701] on button "ارسال الطلب" at bounding box center [252, 695] width 173 height 17
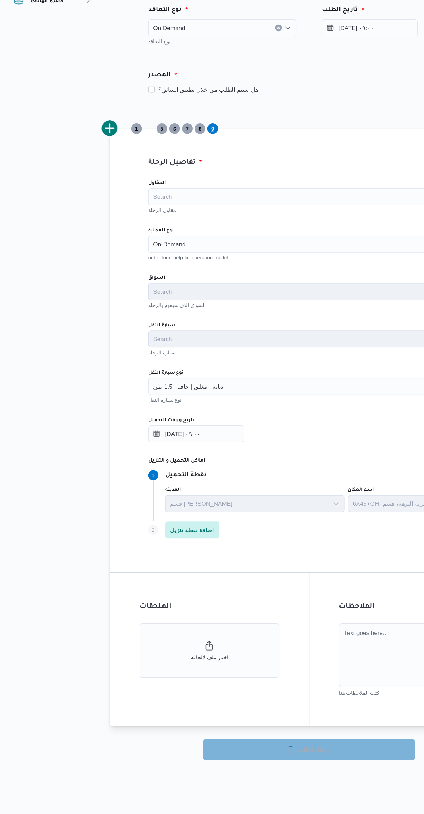
select select "ar"
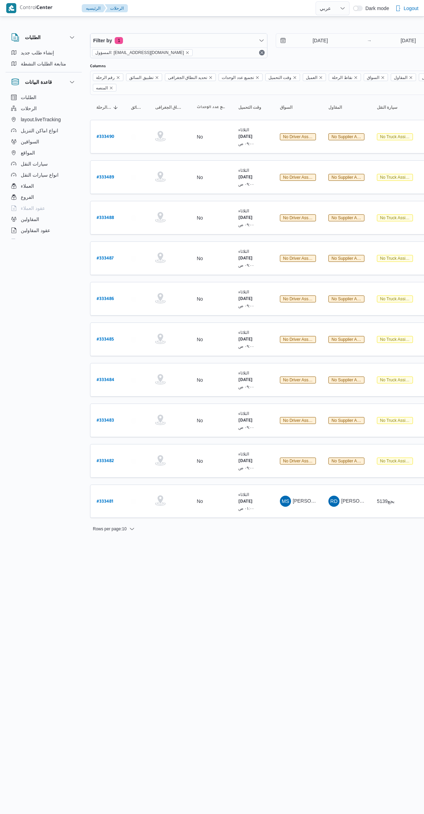
select select "ar"
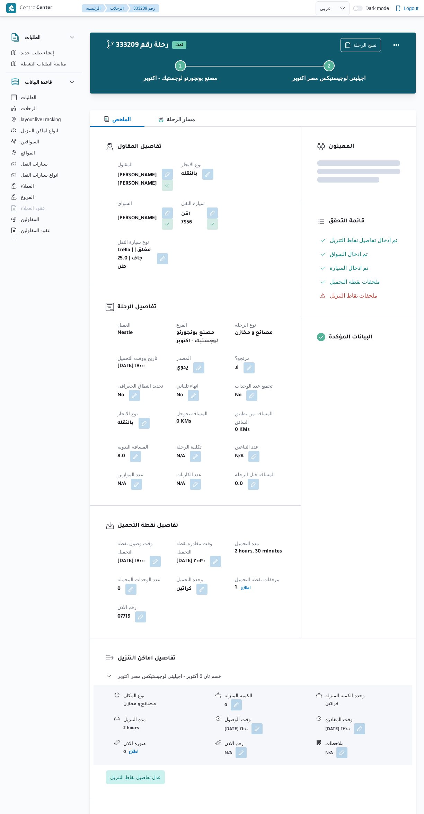
select select "ar"
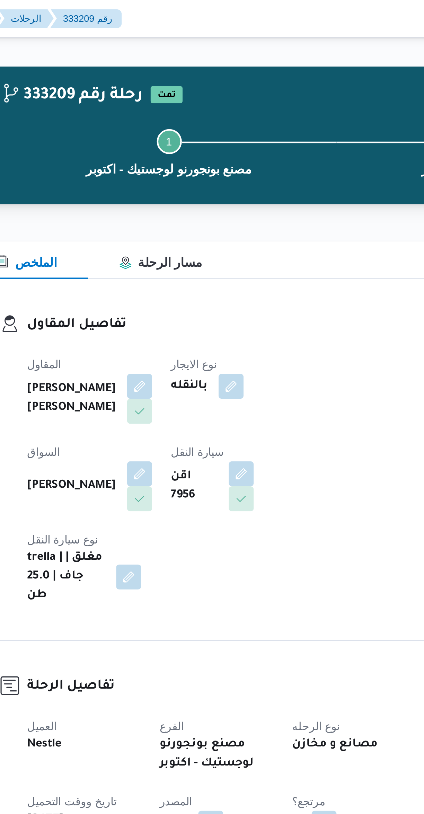
scroll to position [3, 0]
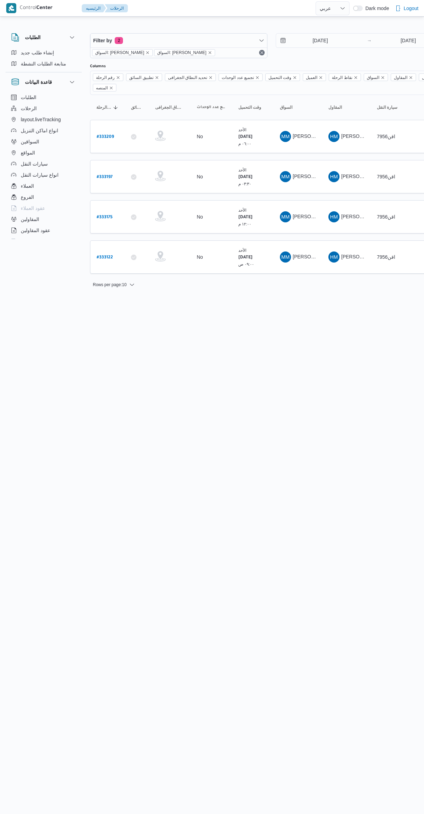
select select "ar"
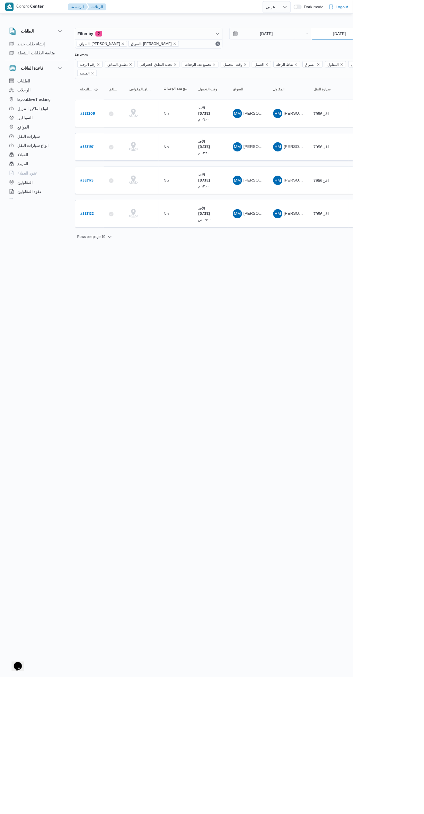
click at [415, 41] on input "[DATE]" at bounding box center [408, 41] width 69 height 14
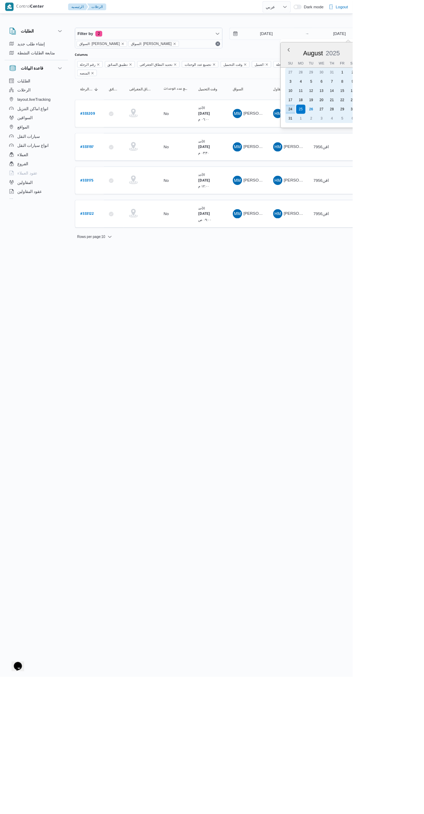
click at [379, 137] on div "2" at bounding box center [374, 142] width 11 height 11
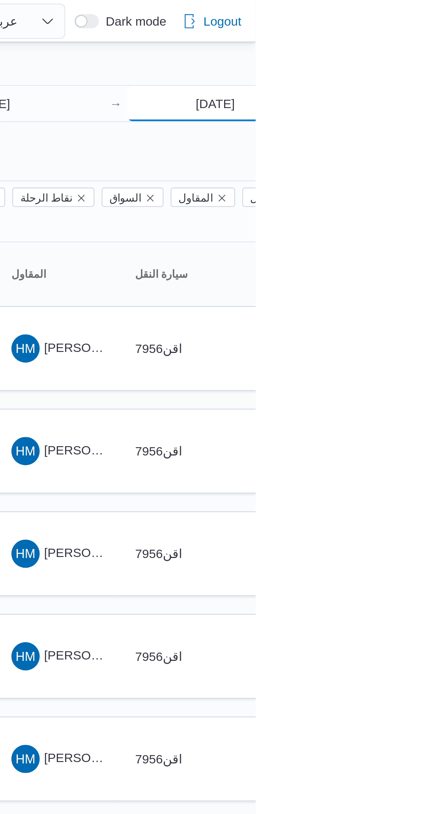
click at [424, 45] on input "[DATE]" at bounding box center [408, 41] width 69 height 14
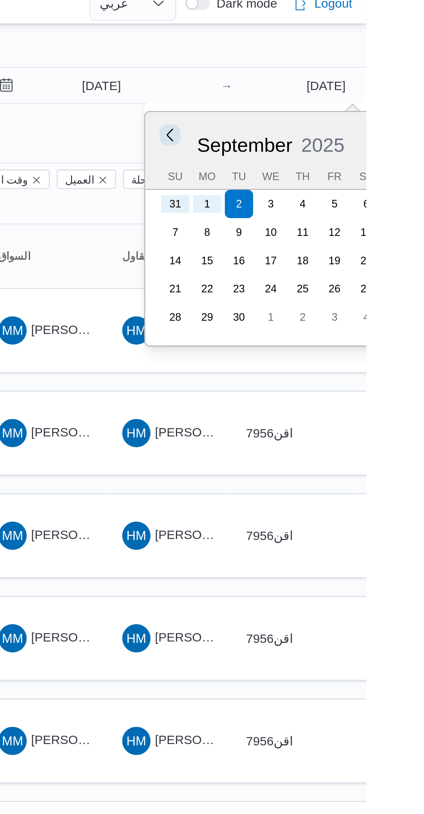
click at [349, 60] on button "Previous Month" at bounding box center [347, 59] width 7 height 7
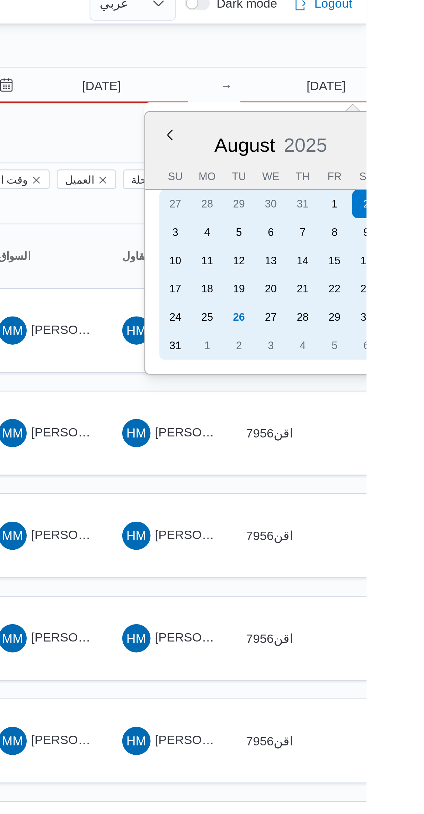
click at [374, 130] on div "26" at bounding box center [374, 131] width 11 height 11
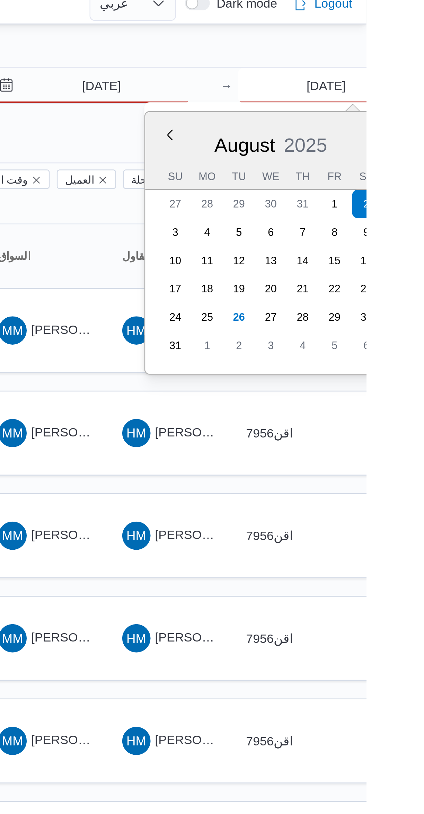
type input "[DATE]"
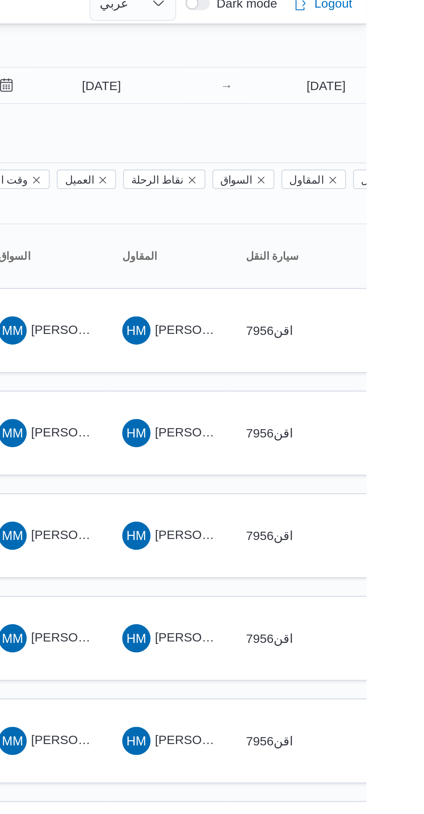
click at [380, 56] on div "[DATE] → [DATE]" at bounding box center [364, 45] width 177 height 25
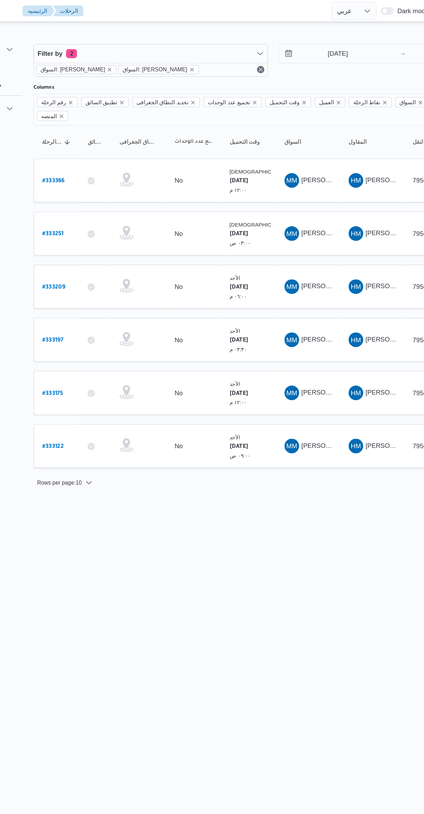
click at [110, 135] on b "# 333366" at bounding box center [105, 137] width 17 height 5
select select "ar"
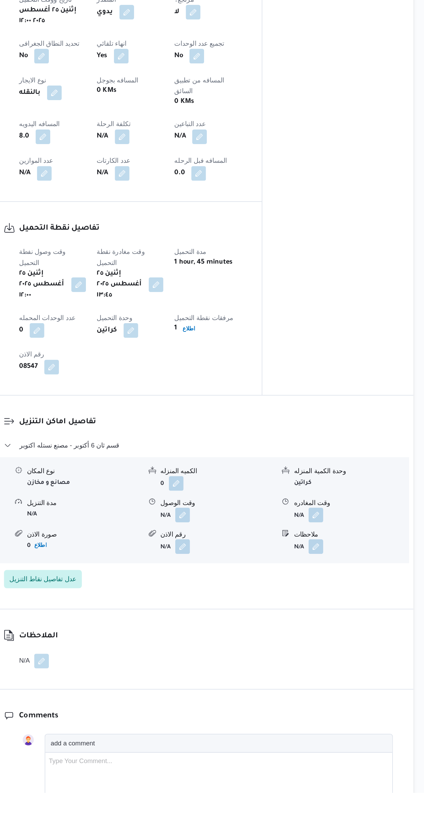
scroll to position [155, 0]
click at [242, 599] on button "button" at bounding box center [241, 604] width 11 height 11
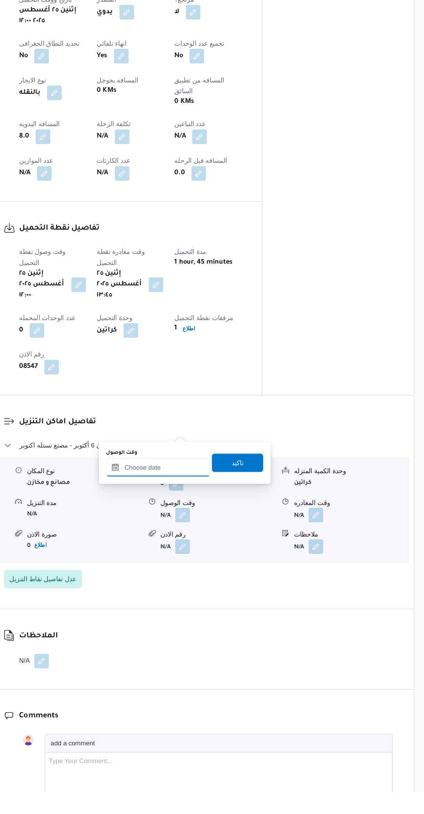
click at [230, 568] on input "وقت الوصول" at bounding box center [222, 569] width 79 height 14
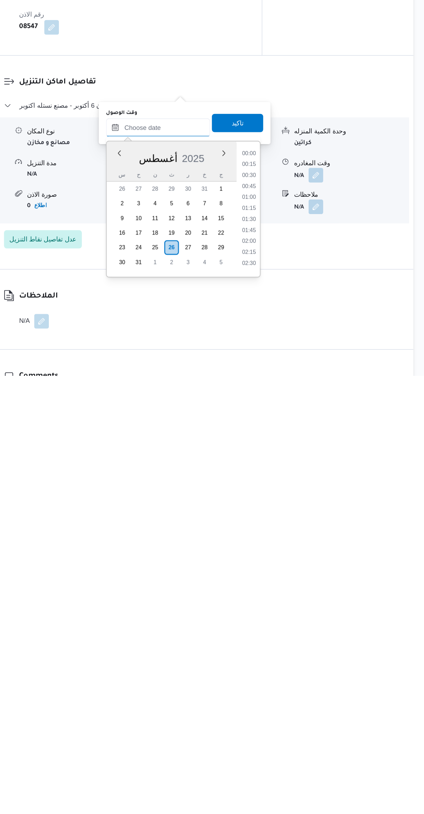
scroll to position [268, 0]
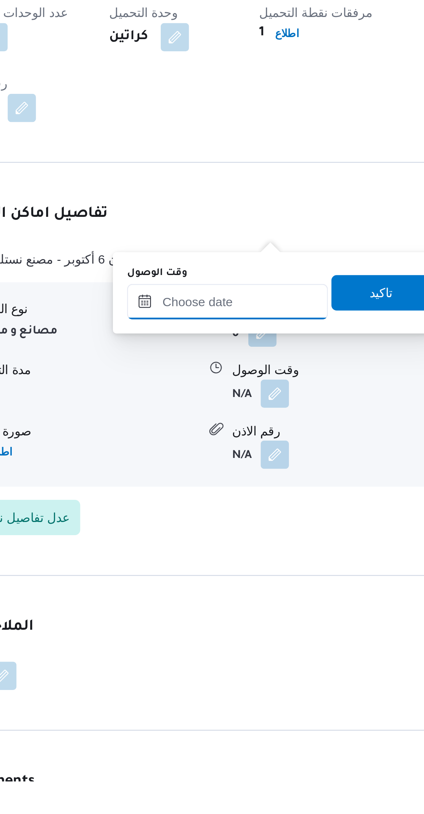
click at [235, 631] on input "وقت الوصول" at bounding box center [222, 626] width 79 height 14
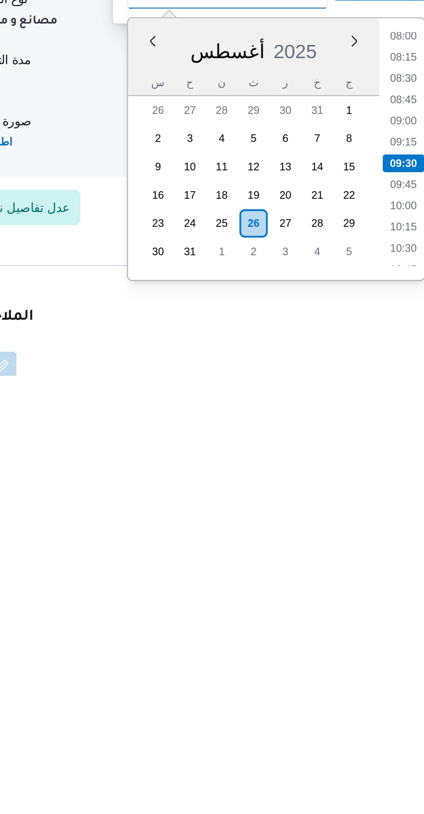
scroll to position [60, 0]
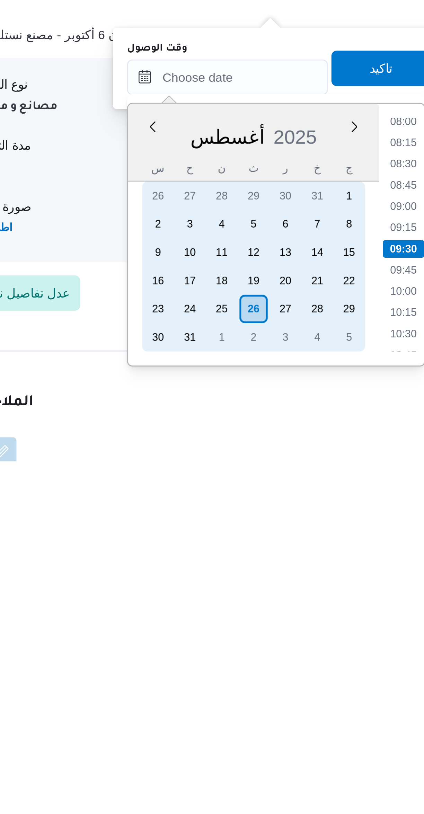
click at [219, 755] on div "25" at bounding box center [220, 754] width 11 height 11
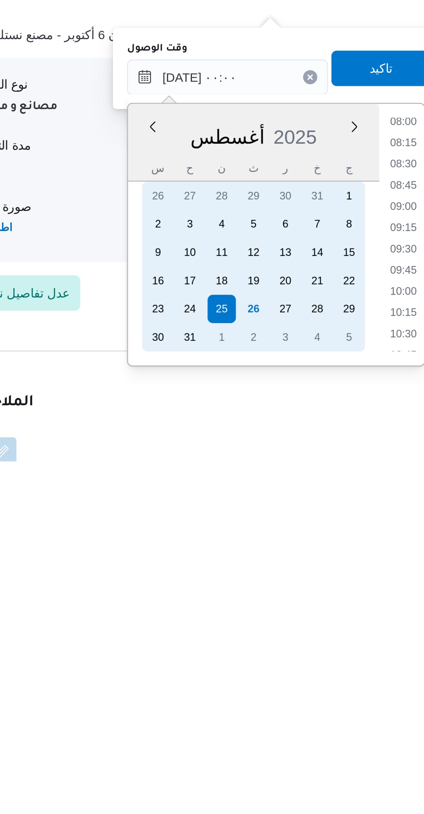
scroll to position [0, 0]
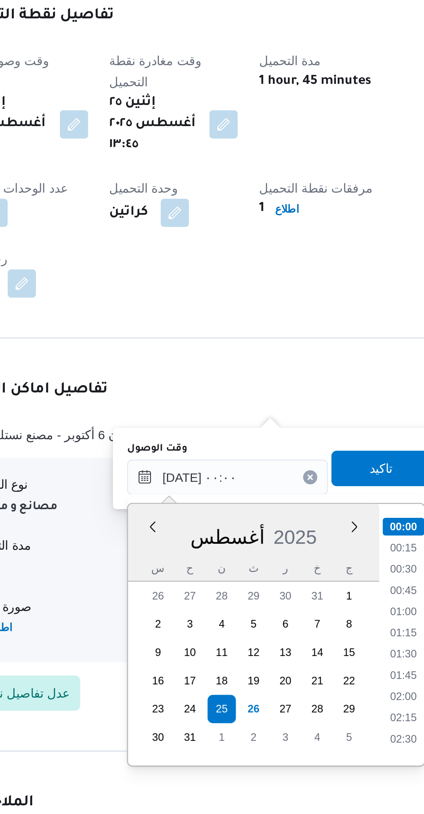
click at [289, 692] on li "00:15" at bounding box center [291, 691] width 16 height 7
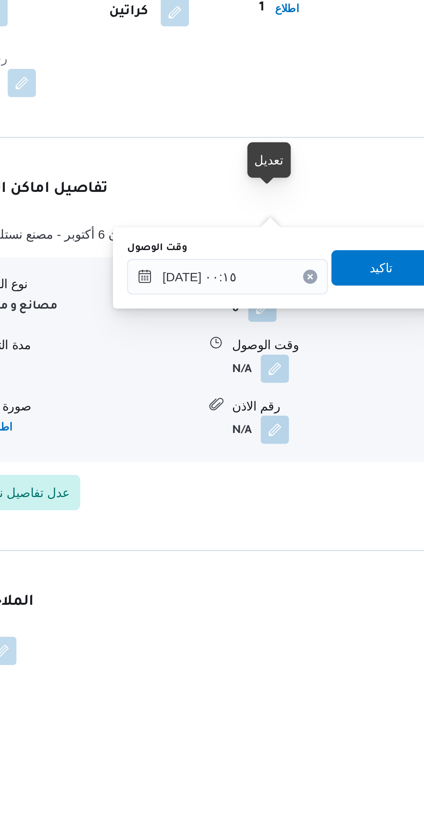
scroll to position [68, 0]
click at [202, 657] on input "[DATE] ٠٠:١٥" at bounding box center [222, 655] width 79 height 14
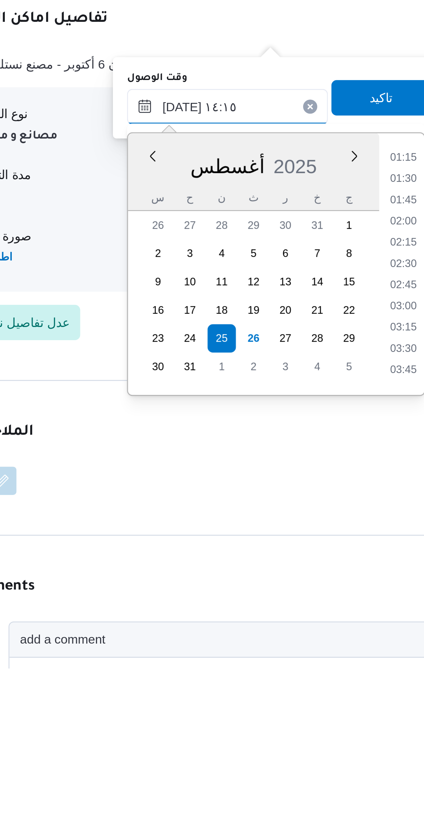
scroll to position [390, 0]
type input "[DATE] ١٤:١٥"
click at [291, 695] on li "14:15" at bounding box center [291, 697] width 16 height 7
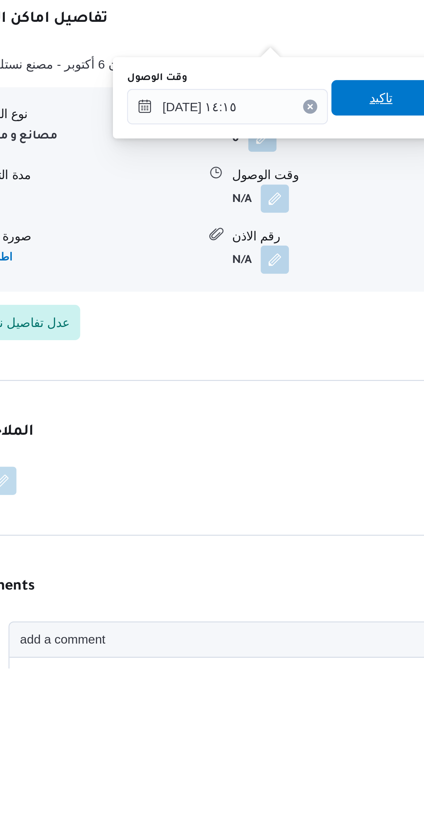
click at [283, 595] on span "تاكيد" at bounding box center [282, 591] width 39 height 14
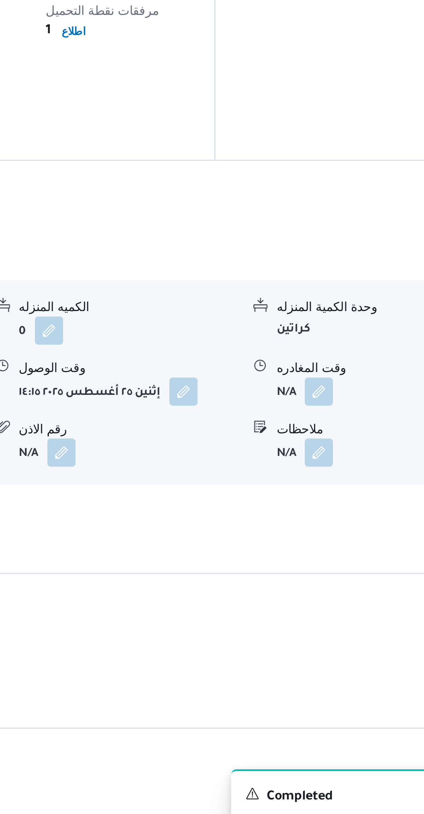
click at [347, 624] on button "button" at bounding box center [341, 629] width 11 height 11
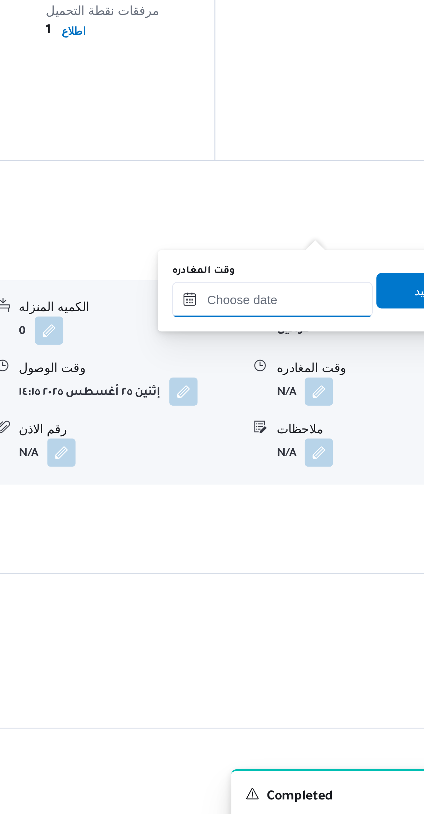
click at [318, 593] on input "وقت المغادره" at bounding box center [323, 594] width 79 height 14
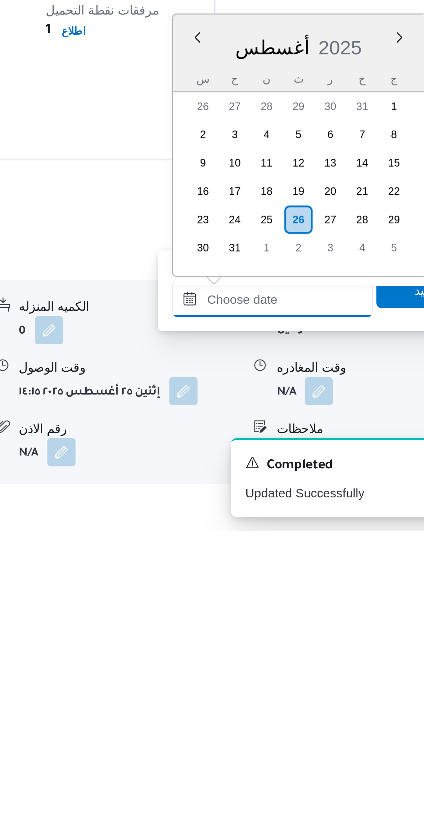
scroll to position [268, 0]
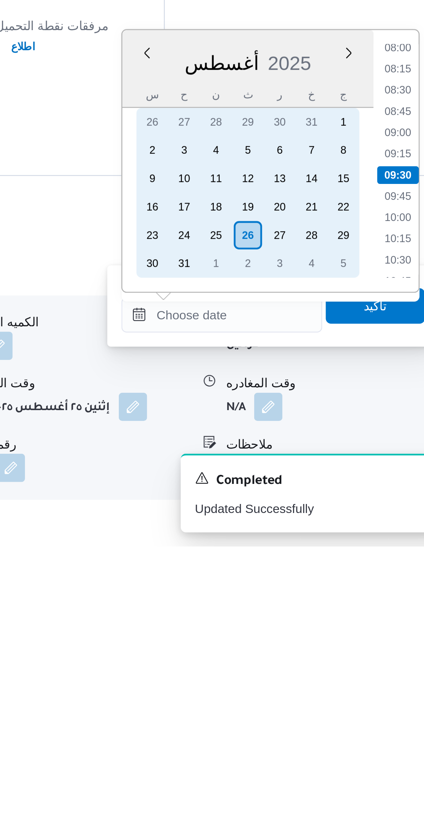
click at [323, 690] on div "25" at bounding box center [321, 692] width 11 height 11
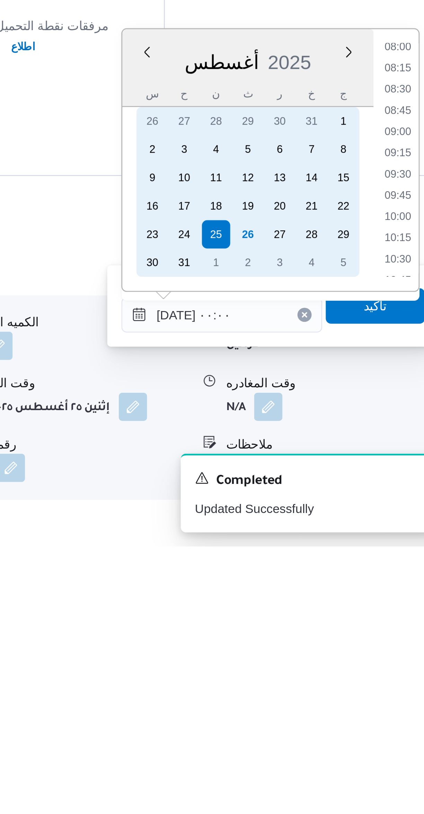
scroll to position [0, 0]
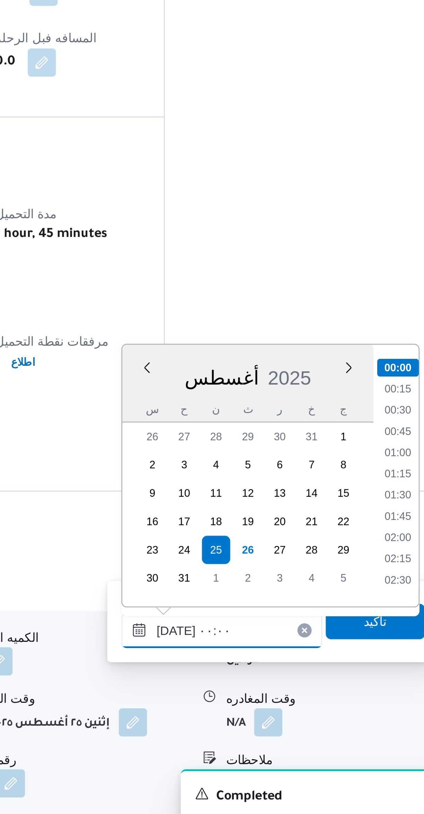
click at [303, 721] on input "[DATE] ٠٠:٠٠" at bounding box center [323, 723] width 79 height 14
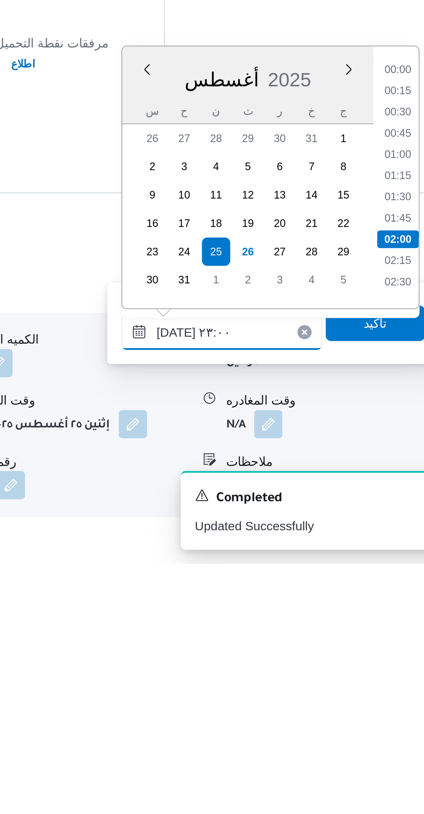
scroll to position [681, 0]
type input "[DATE] ٢٣:٠٠"
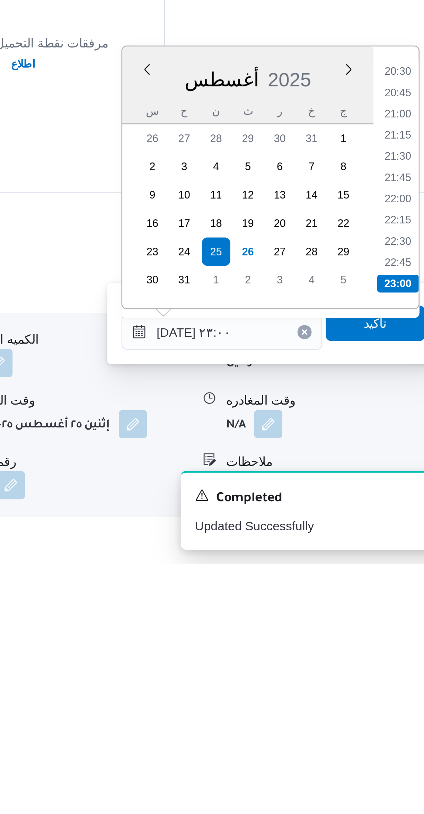
click at [391, 703] on li "23:00" at bounding box center [393, 704] width 16 height 7
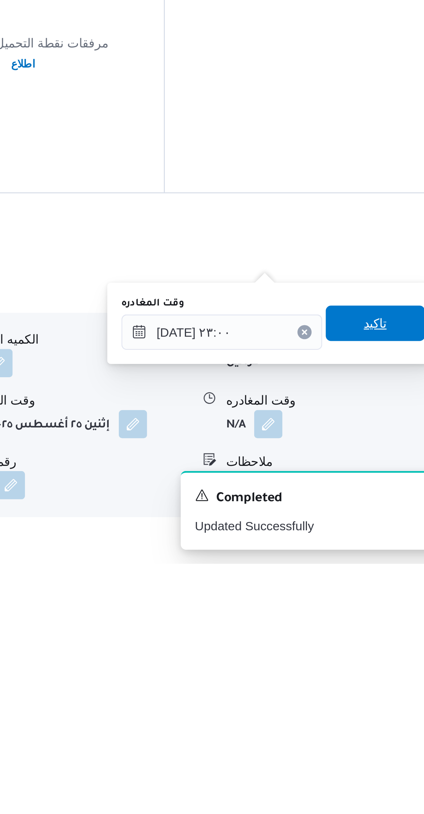
click at [384, 719] on span "تاكيد" at bounding box center [383, 720] width 39 height 14
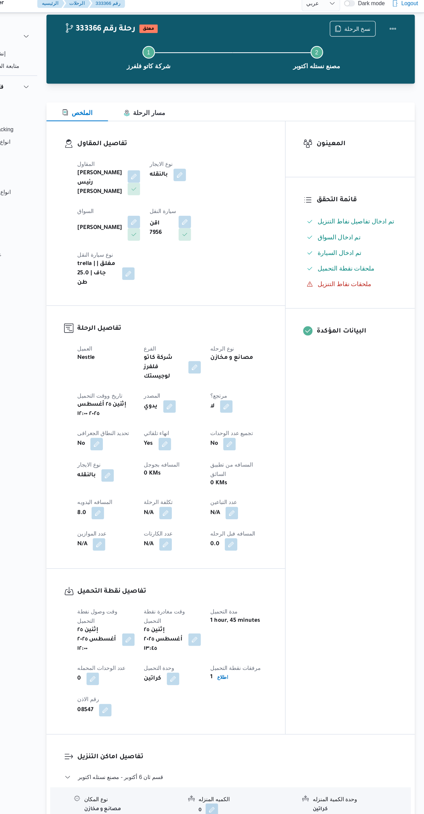
scroll to position [0, 0]
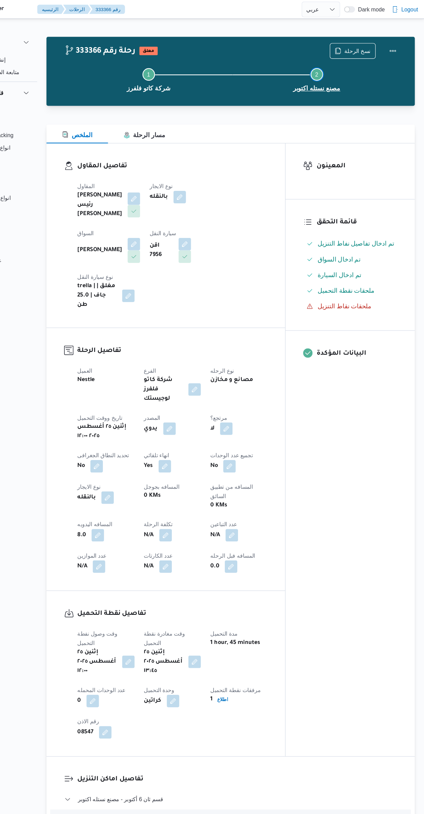
click at [395, 55] on button "Step 2 is incomplete 2 مصنع نستله اكتوبر" at bounding box center [329, 70] width 149 height 36
click at [402, 43] on button "Actions" at bounding box center [396, 45] width 14 height 14
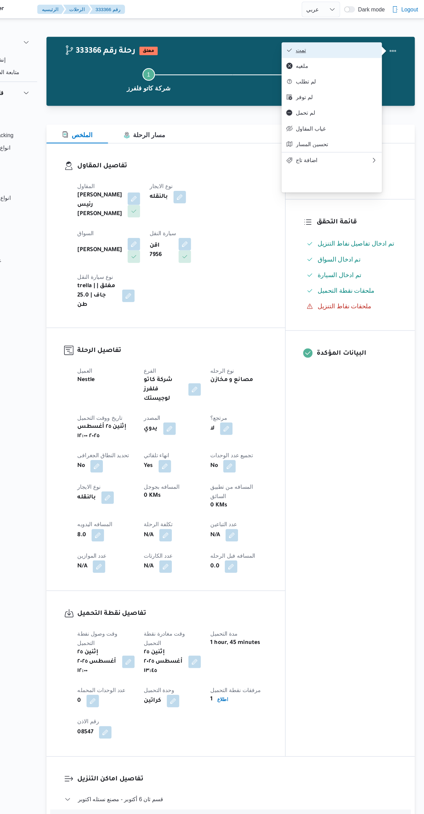
click at [352, 41] on button "تمت" at bounding box center [342, 44] width 89 height 14
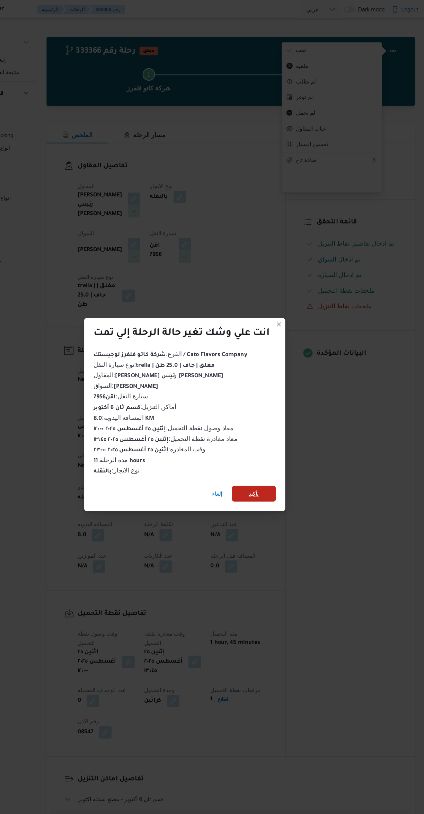
click at [281, 434] on span "تأكيد" at bounding box center [273, 437] width 39 height 14
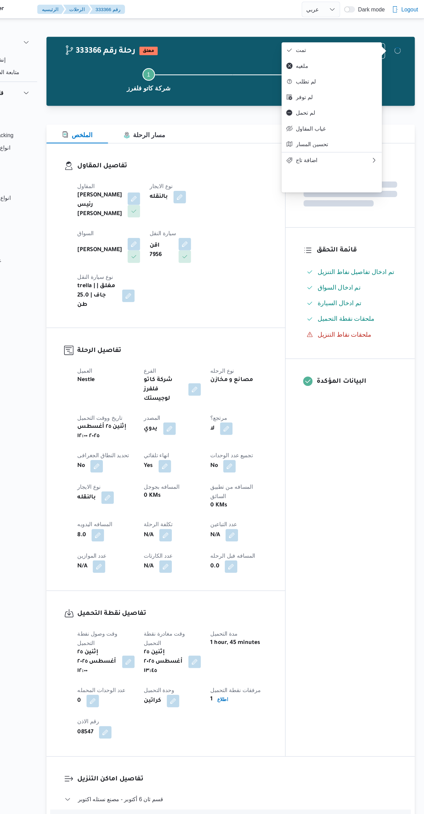
click at [368, 478] on div "المعينون قائمة التحقق تم ادخال تفاصيل نفاط التنزيل تم ادخال السواق تم ادخال الس…" at bounding box center [358, 398] width 114 height 542
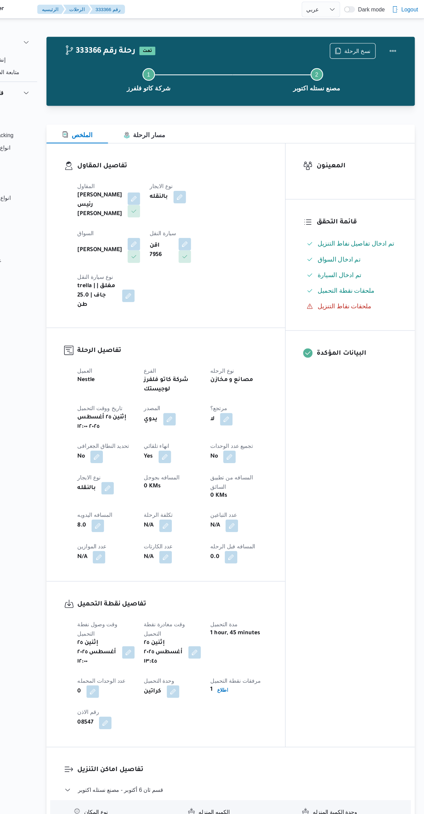
select select "ar"
